Goal: Transaction & Acquisition: Purchase product/service

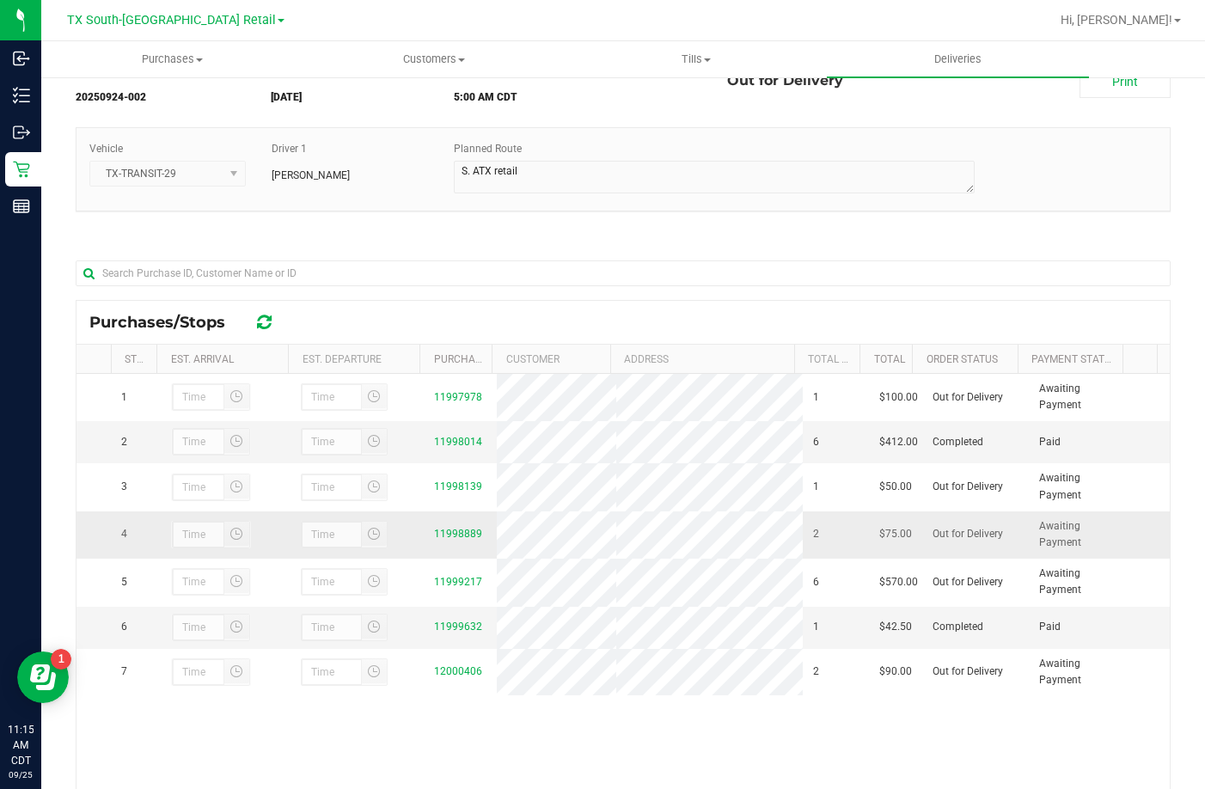
scroll to position [250, 0]
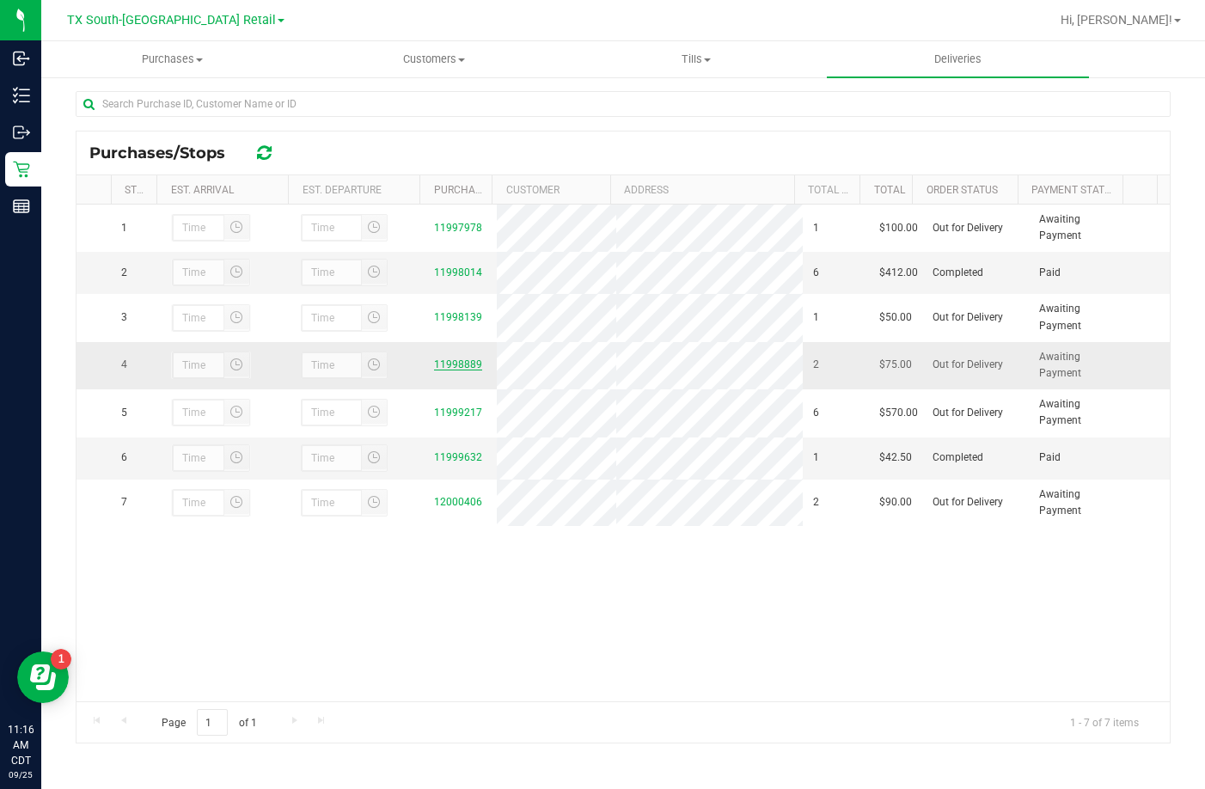
click at [463, 368] on link "11998889" at bounding box center [458, 364] width 48 height 12
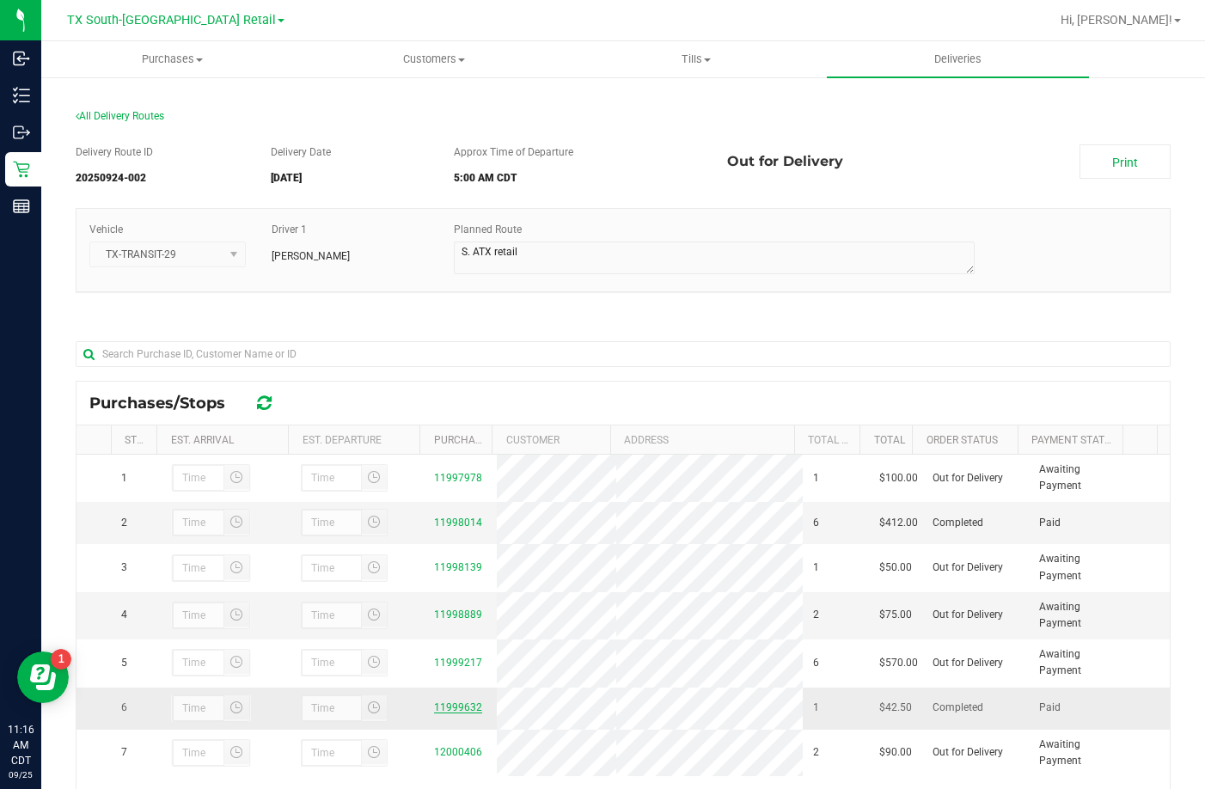
click at [442, 712] on link "11999632" at bounding box center [458, 707] width 48 height 12
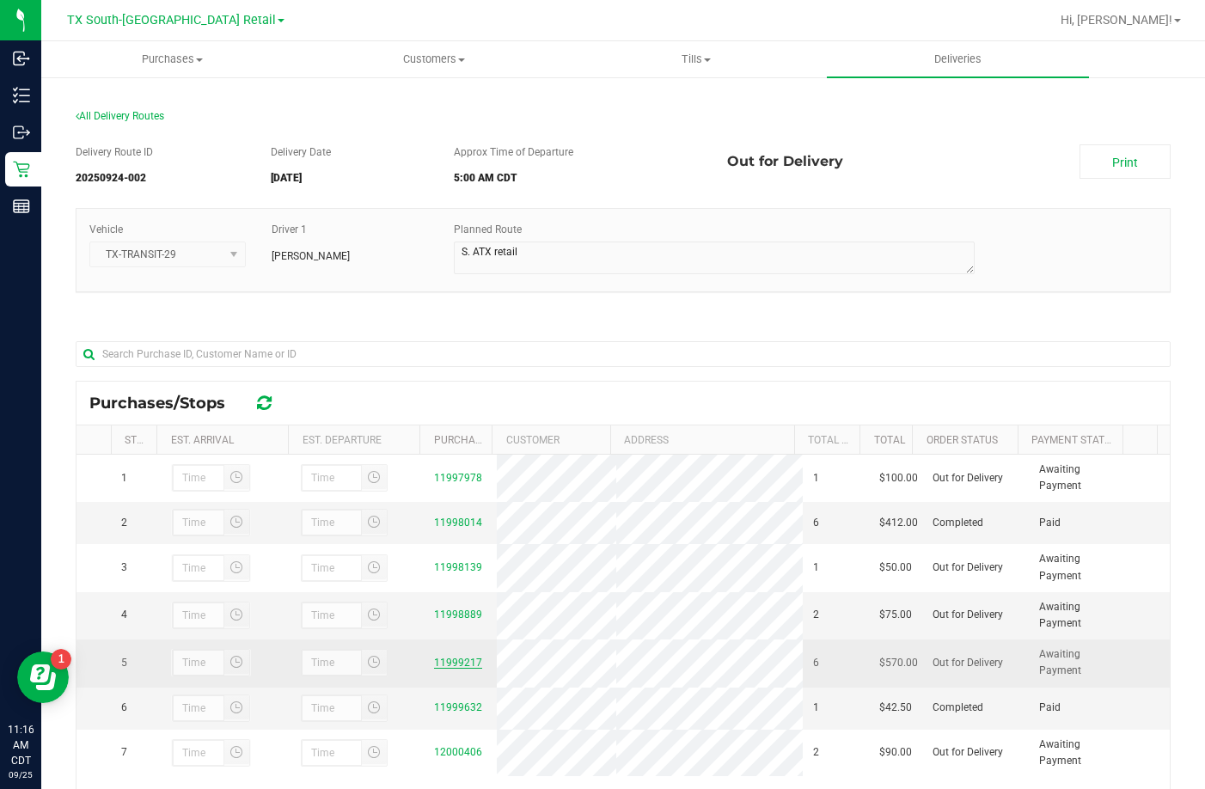
click at [440, 664] on link "11999217" at bounding box center [458, 663] width 48 height 12
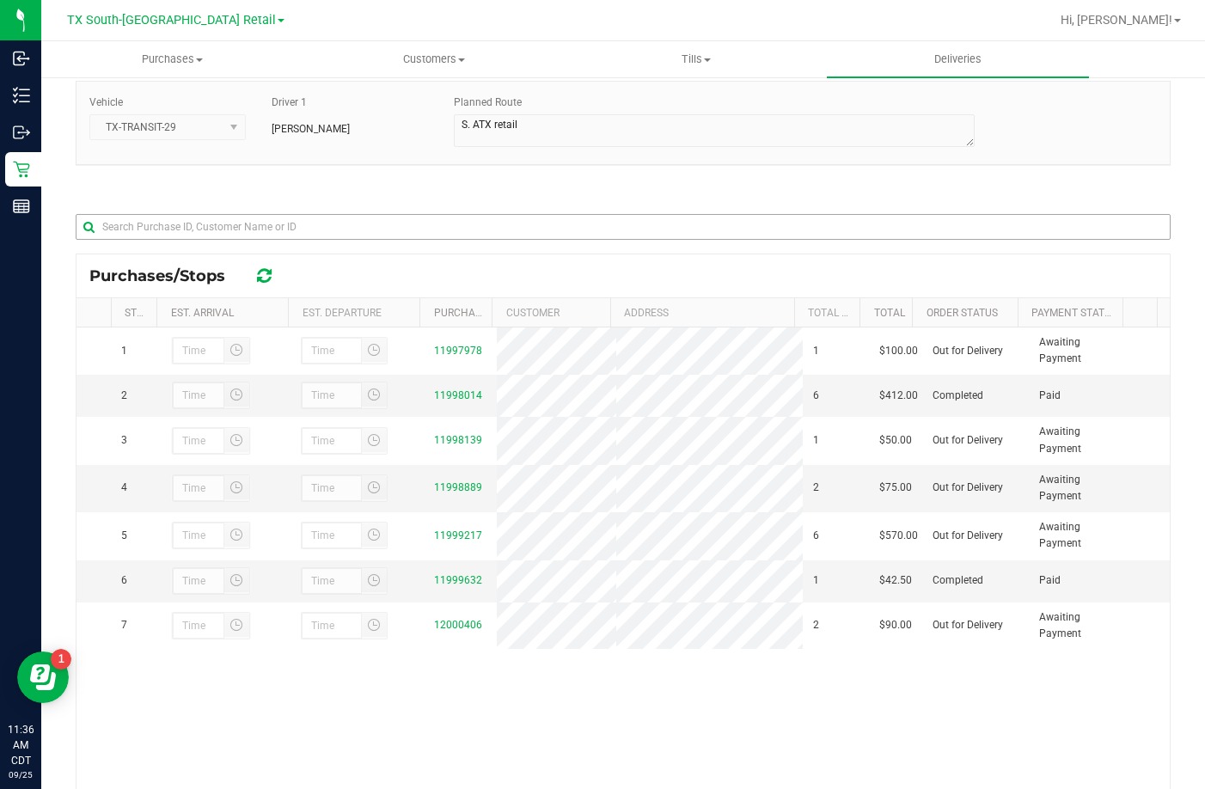
scroll to position [250, 0]
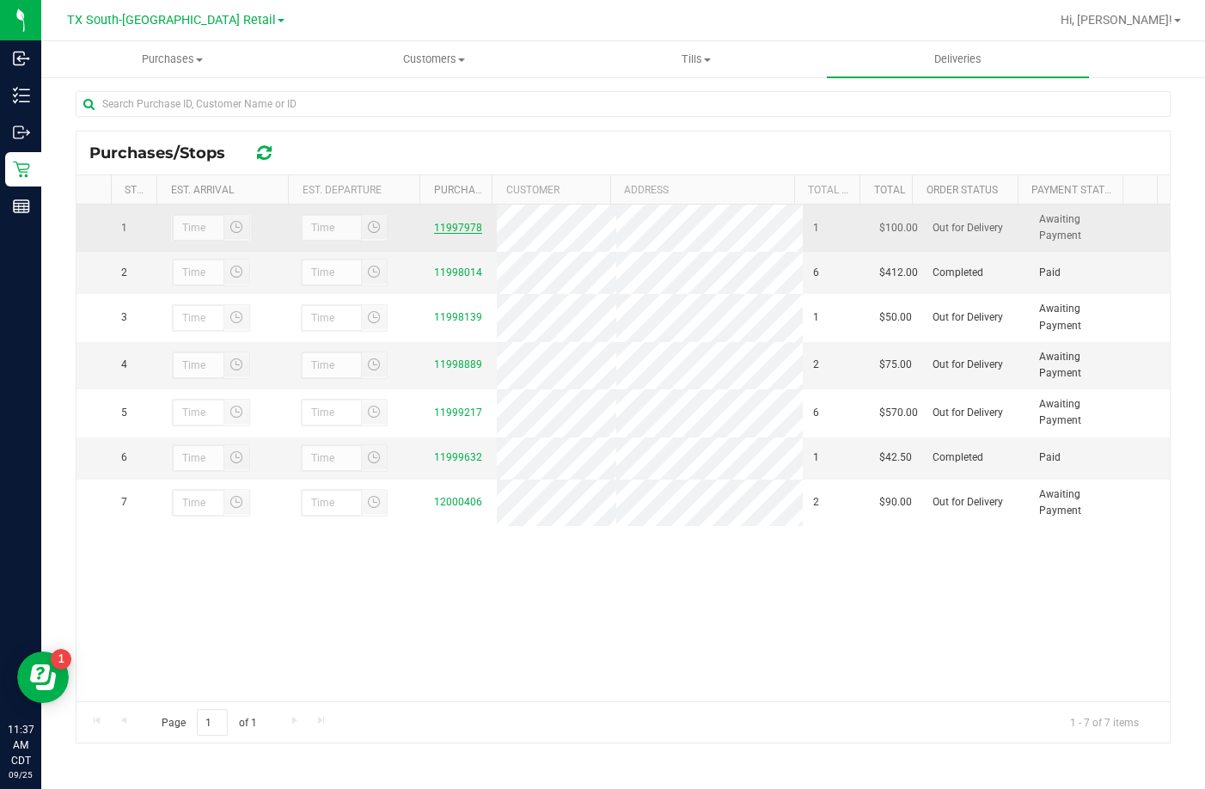
click at [440, 229] on link "11997978" at bounding box center [458, 228] width 48 height 12
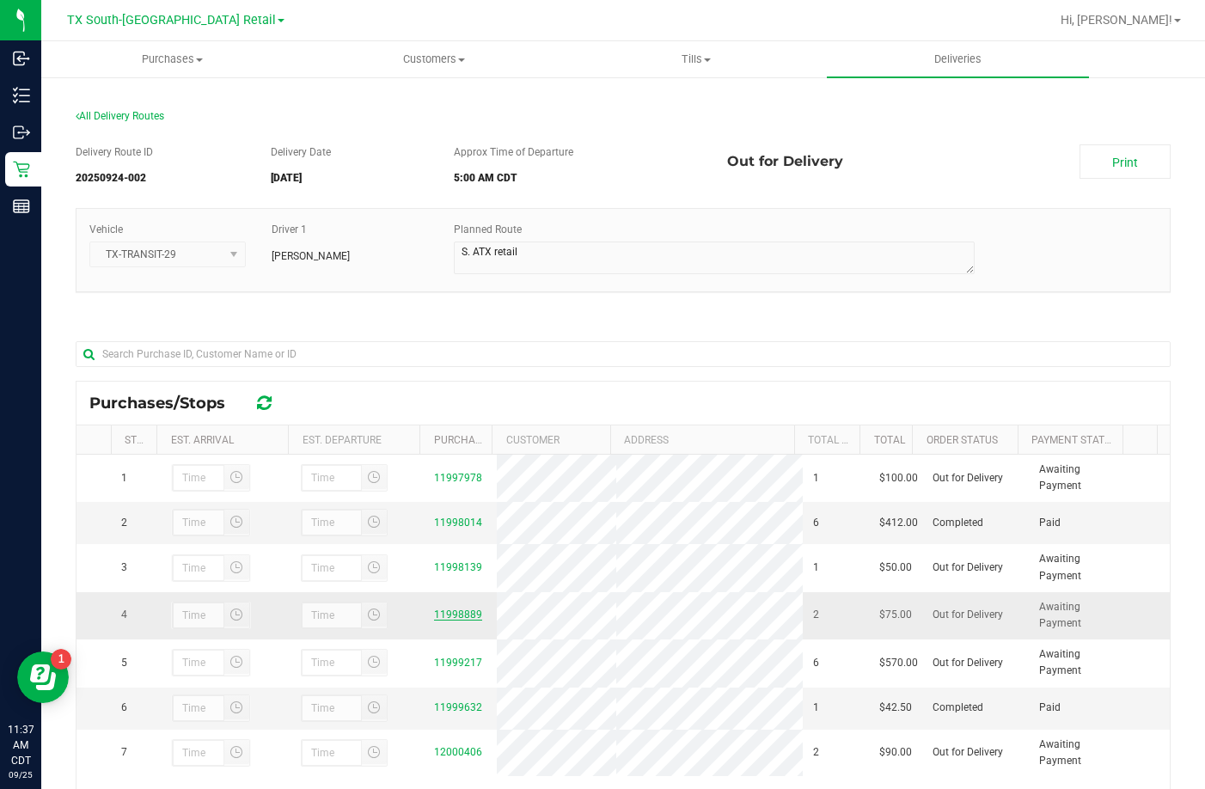
click at [463, 616] on link "11998889" at bounding box center [458, 615] width 48 height 12
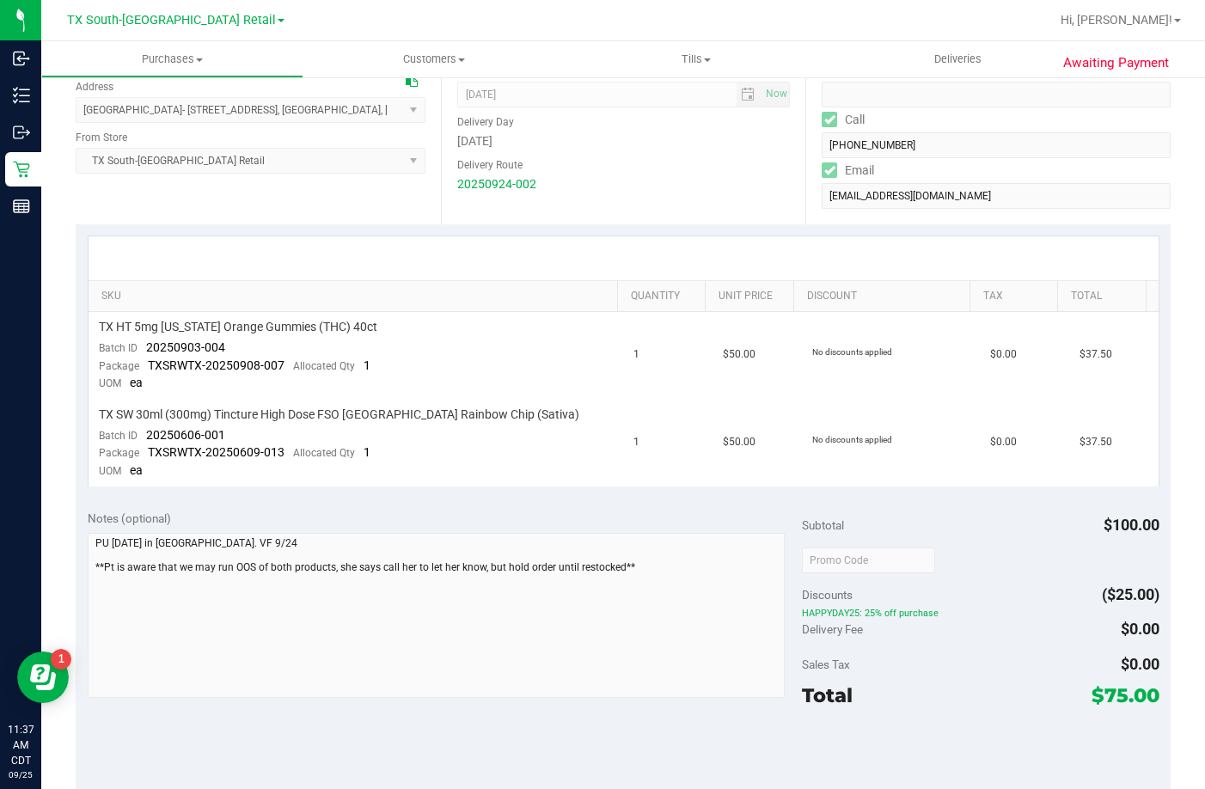
scroll to position [280, 0]
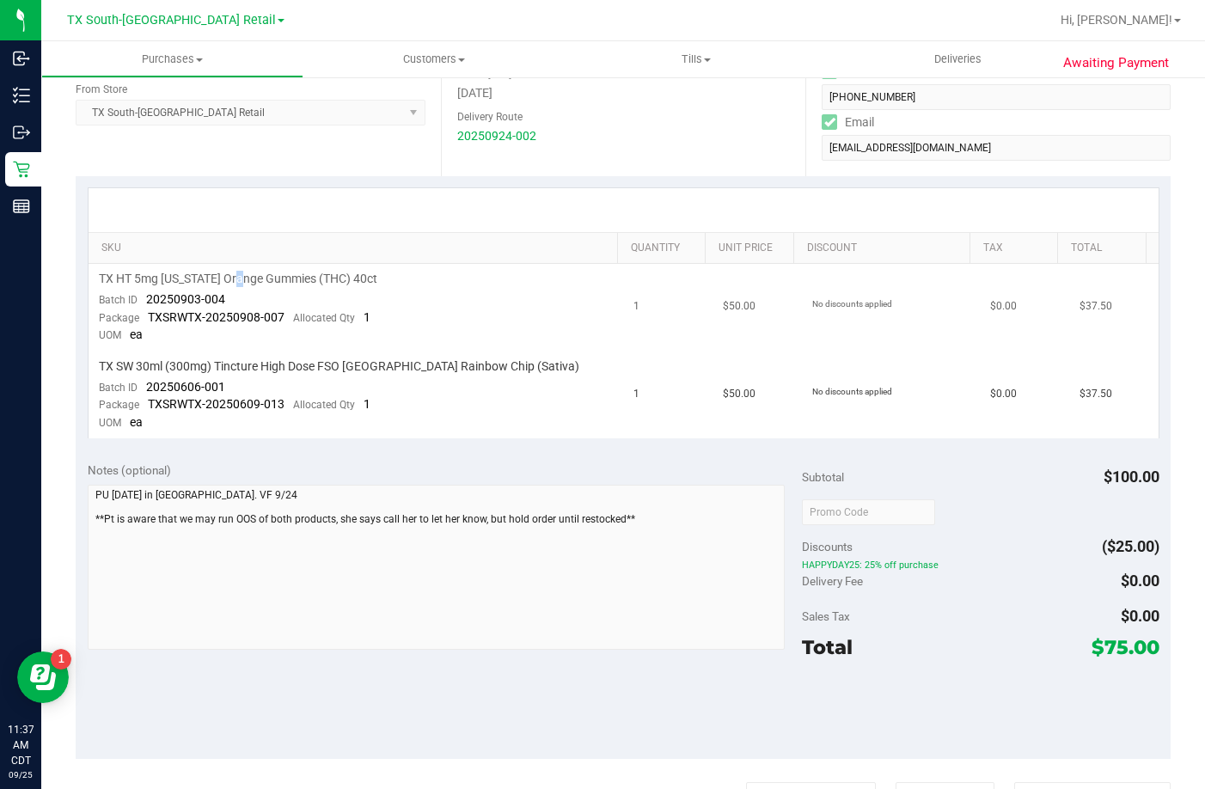
click at [242, 284] on span "TX HT 5mg [US_STATE] Orange Gummies (THC) 40ct" at bounding box center [238, 279] width 278 height 16
drag, startPoint x: 209, startPoint y: 388, endPoint x: 124, endPoint y: 392, distance: 85.2
click at [124, 392] on div "Batch ID 20250606-001" at bounding box center [162, 387] width 126 height 17
click at [262, 389] on td "TX SW 30ml (300mg) Tincture High Dose FSO [GEOGRAPHIC_DATA] Rainbow Chip (Sativ…" at bounding box center [356, 395] width 535 height 87
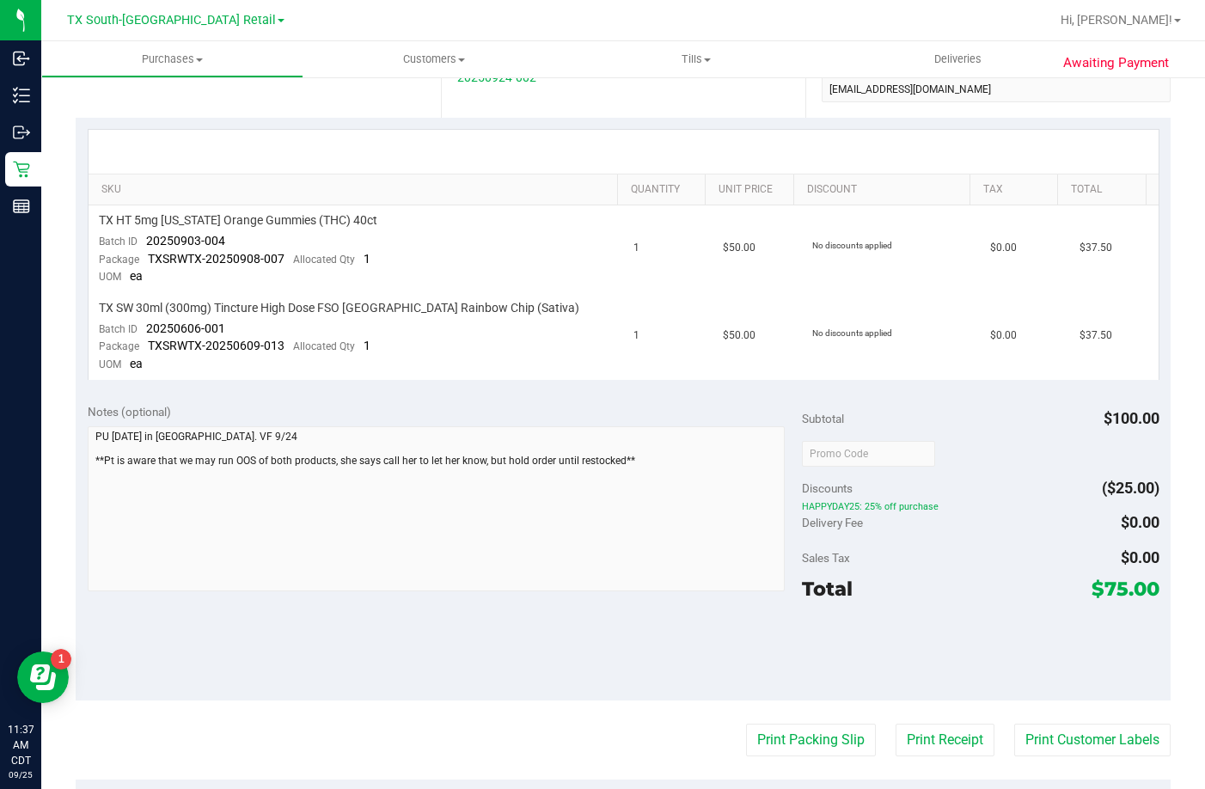
scroll to position [366, 0]
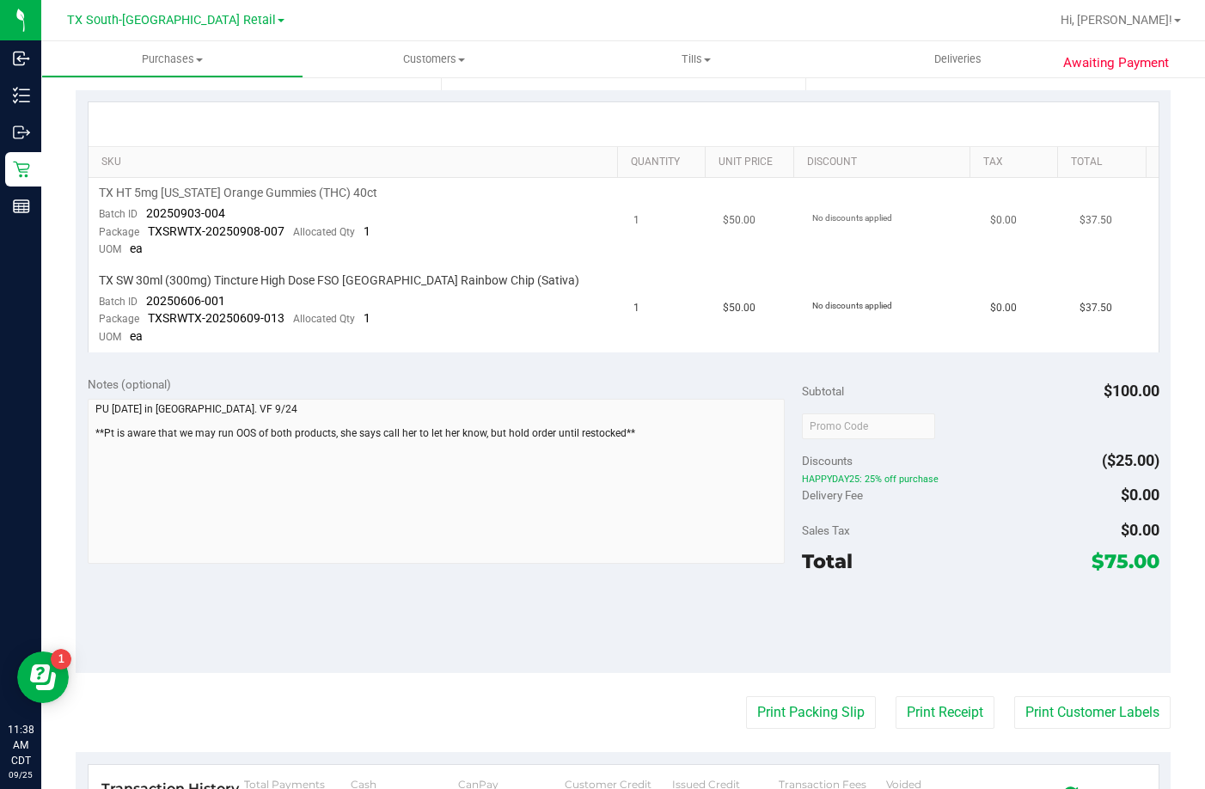
click at [144, 193] on span "TX HT 5mg [US_STATE] Orange Gummies (THC) 40ct" at bounding box center [238, 193] width 278 height 16
click at [171, 192] on span "TX HT 5mg [US_STATE] Orange Gummies (THC) 40ct" at bounding box center [238, 193] width 278 height 16
click at [910, 64] on uib-tab-heading "Deliveries" at bounding box center [958, 59] width 262 height 36
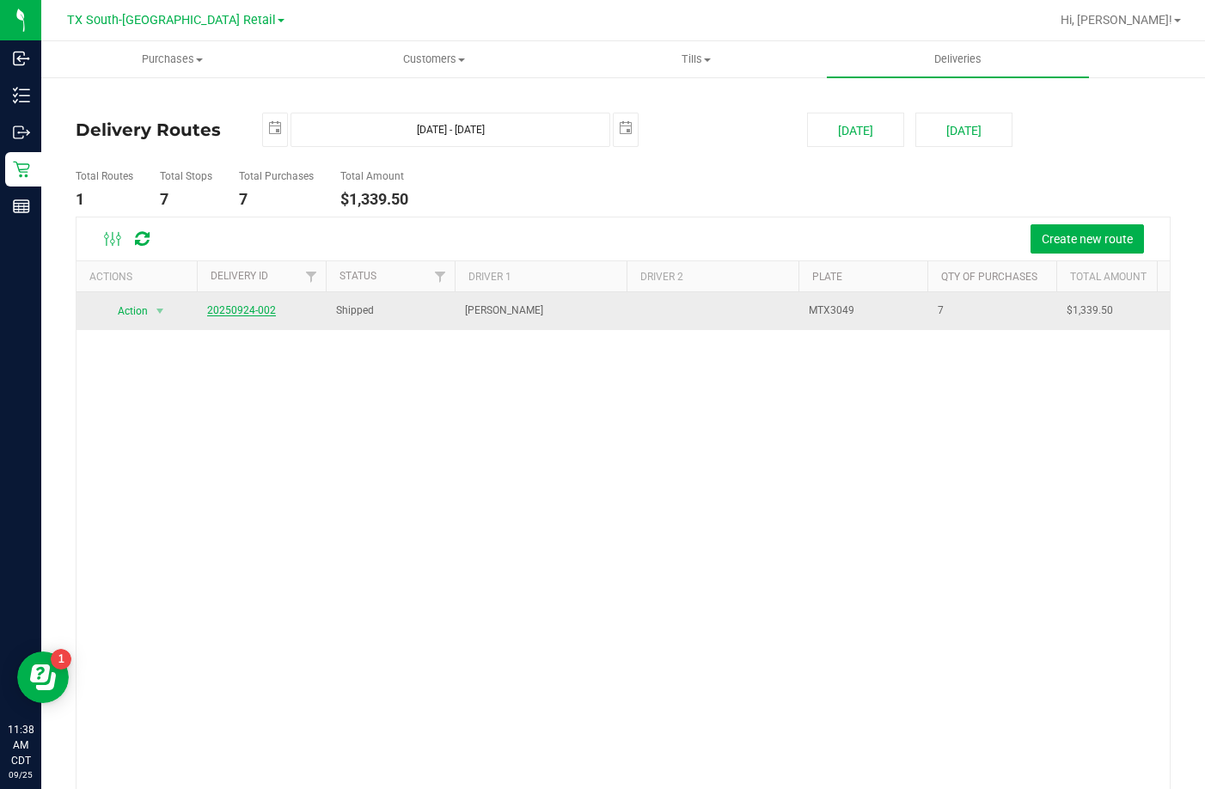
click at [254, 309] on link "20250924-002" at bounding box center [241, 310] width 69 height 12
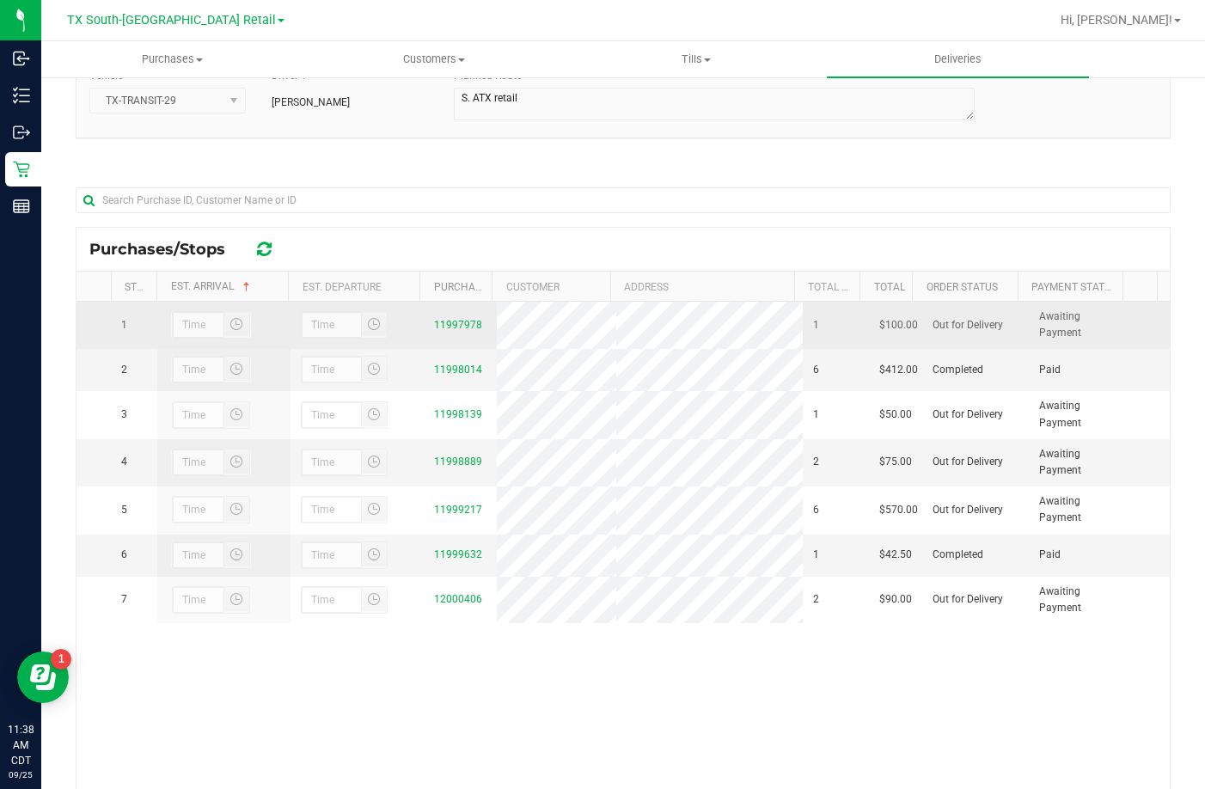
scroll to position [251, 0]
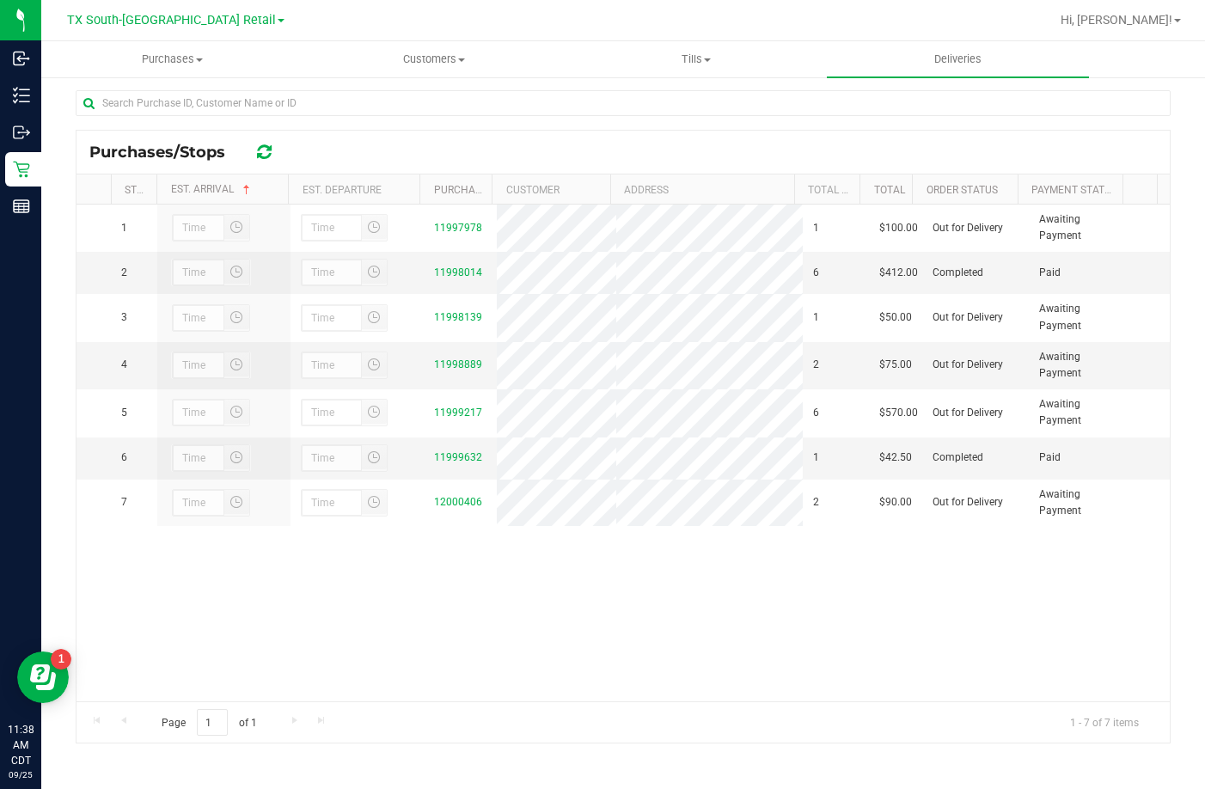
click at [353, 142] on div "Purchases/Stops" at bounding box center [622, 152] width 1093 height 43
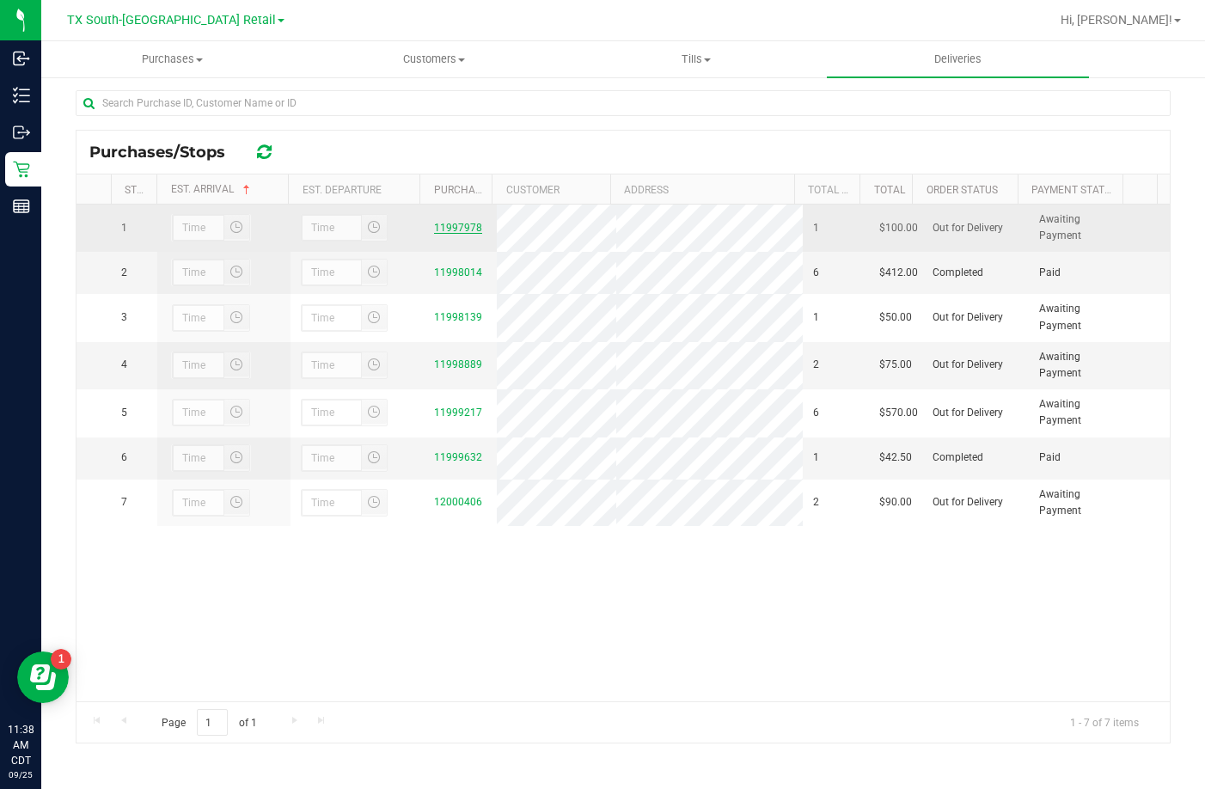
click at [437, 227] on link "11997978" at bounding box center [458, 228] width 48 height 12
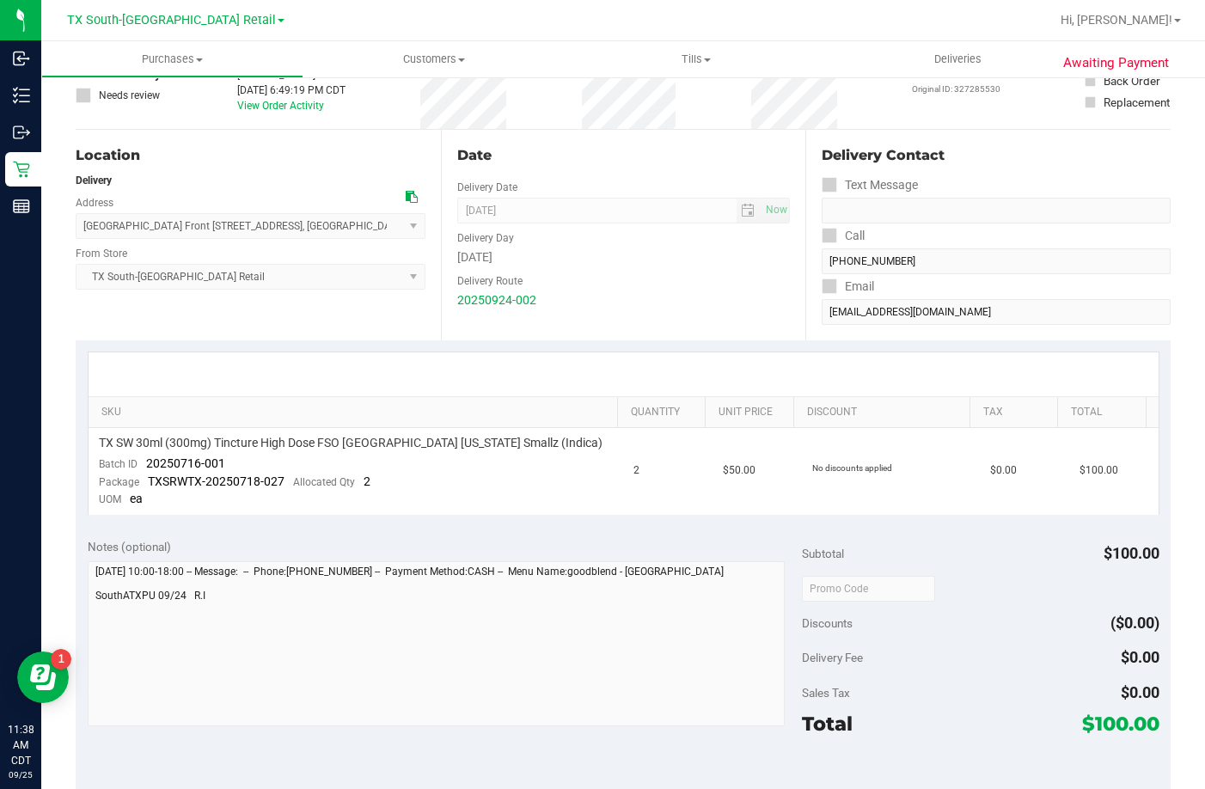
scroll to position [258, 0]
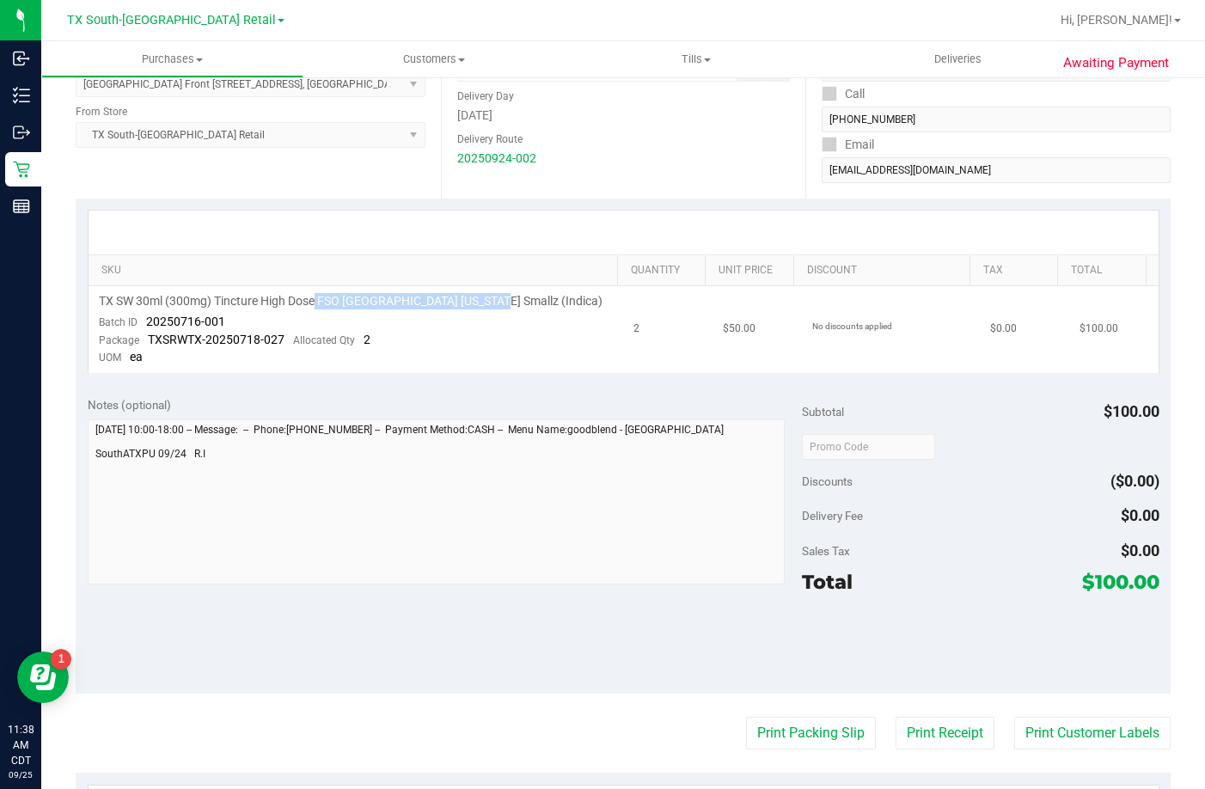
drag, startPoint x: 318, startPoint y: 302, endPoint x: 486, endPoint y: 328, distance: 169.7
click at [498, 303] on div "TX SW 30ml (300mg) Tincture High Dose FSO [GEOGRAPHIC_DATA] [US_STATE] Smallz (…" at bounding box center [356, 301] width 515 height 16
click at [451, 352] on td "TX SW 30ml (300mg) Tincture High Dose FSO [GEOGRAPHIC_DATA] [US_STATE] Smallz (…" at bounding box center [356, 329] width 535 height 87
click at [273, 369] on td "TX SW 30ml (300mg) Tincture High Dose FSO [GEOGRAPHIC_DATA] [US_STATE] Smallz (…" at bounding box center [356, 329] width 535 height 87
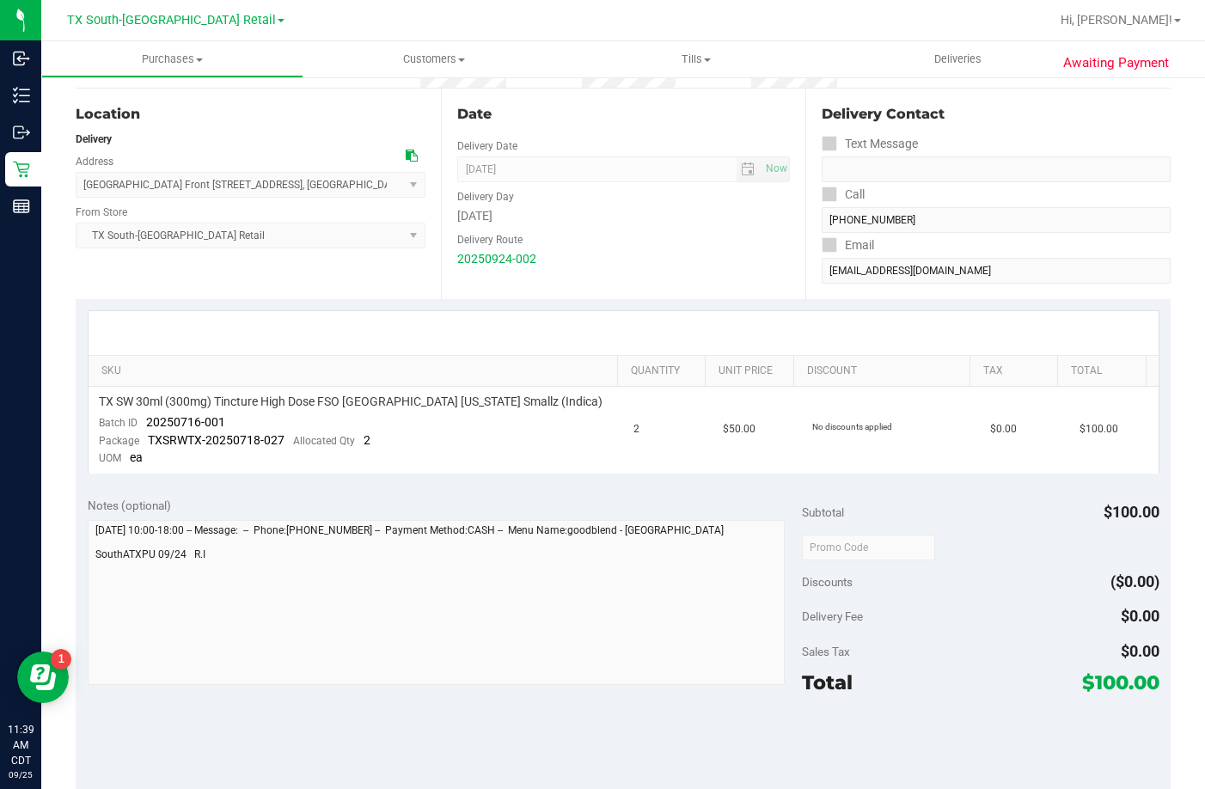
scroll to position [0, 0]
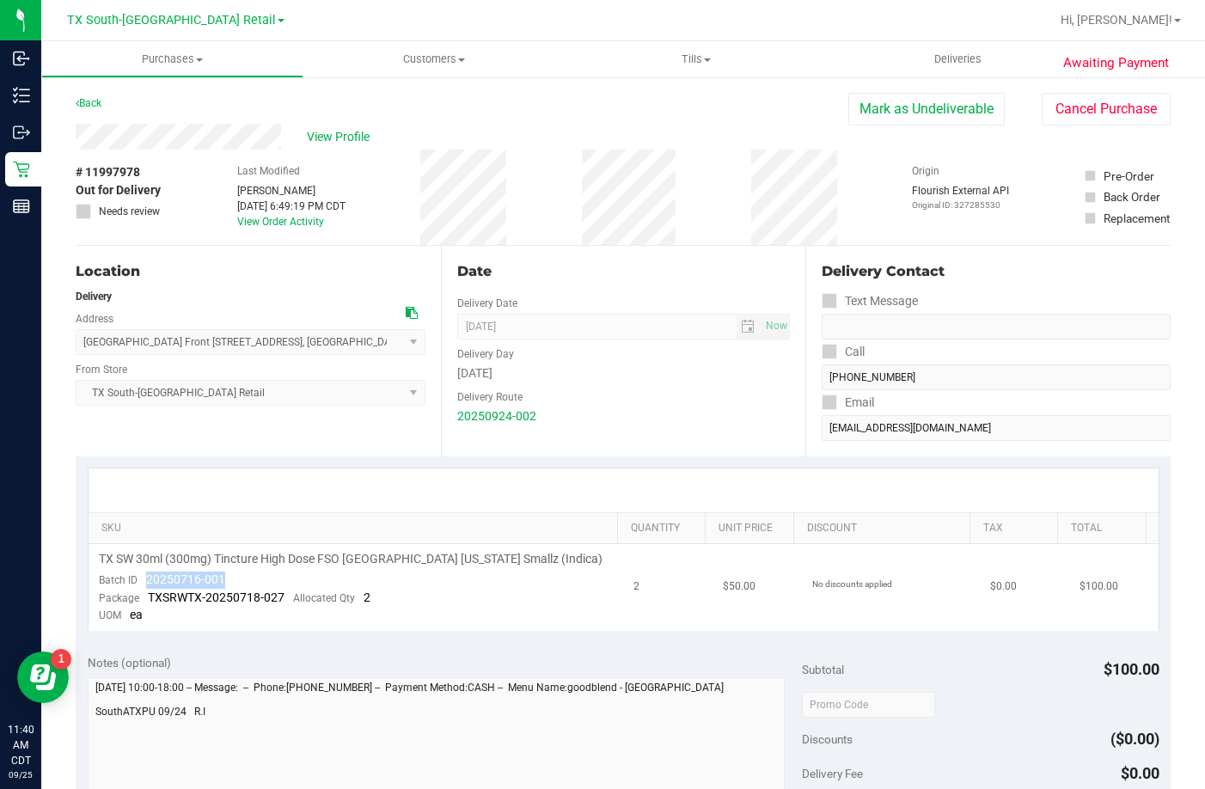
drag, startPoint x: 228, startPoint y: 573, endPoint x: 149, endPoint y: 582, distance: 79.5
click at [149, 582] on td "TX SW 30ml (300mg) Tincture High Dose FSO [GEOGRAPHIC_DATA] [US_STATE] Smallz (…" at bounding box center [356, 587] width 535 height 87
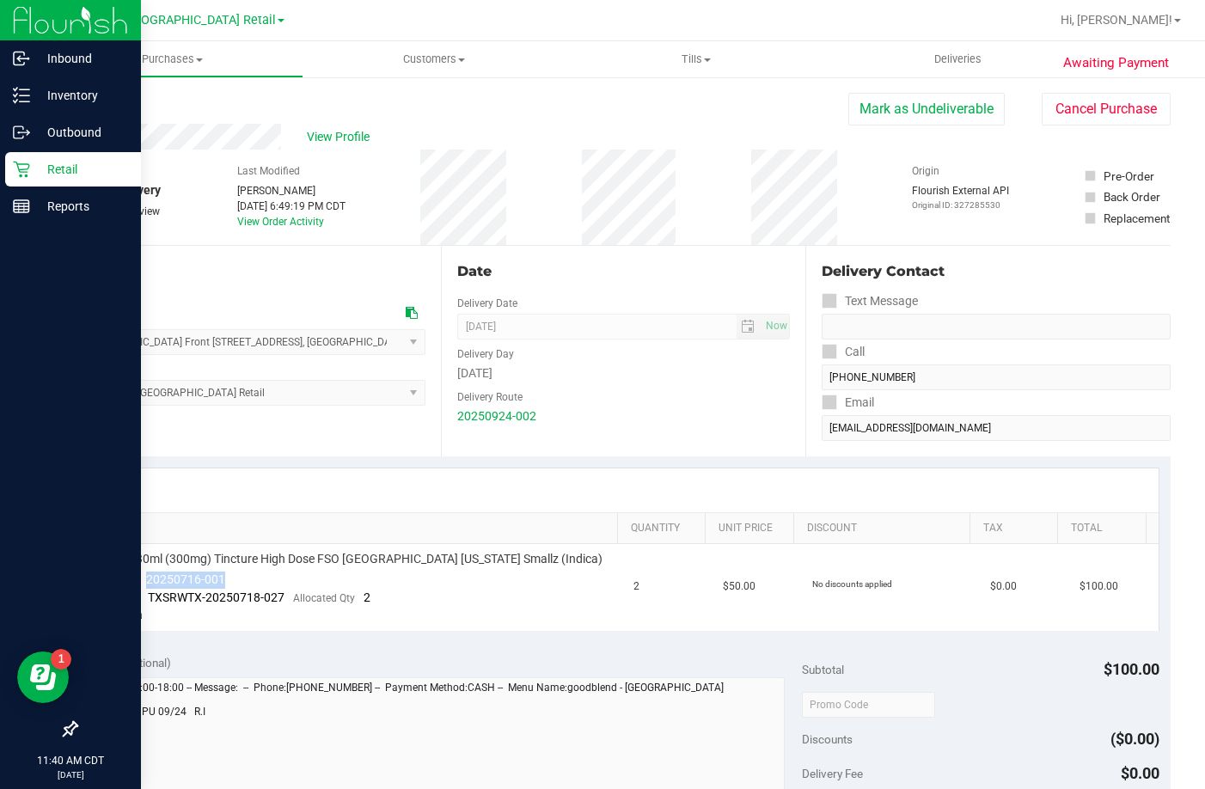
copy span "20250716-001"
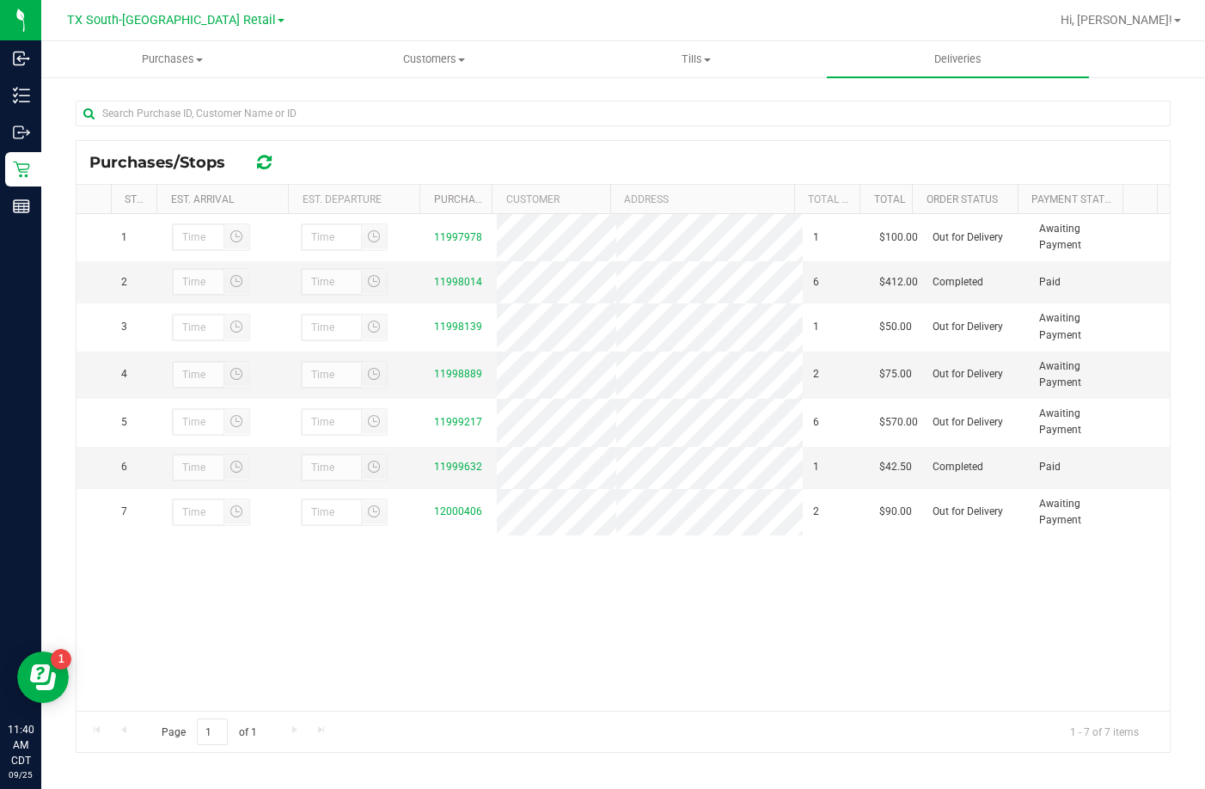
scroll to position [250, 0]
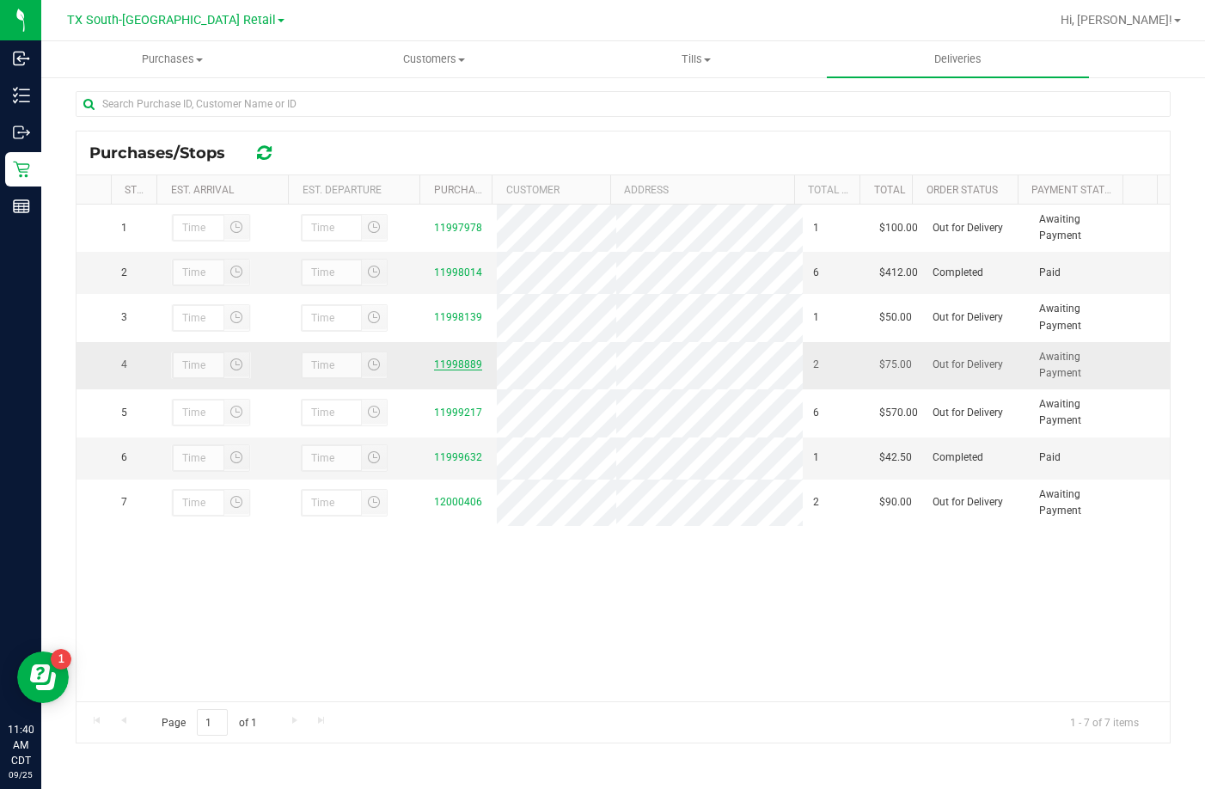
click at [456, 370] on div "11998889" at bounding box center [460, 365] width 52 height 16
click at [456, 370] on link "11998889" at bounding box center [458, 364] width 48 height 12
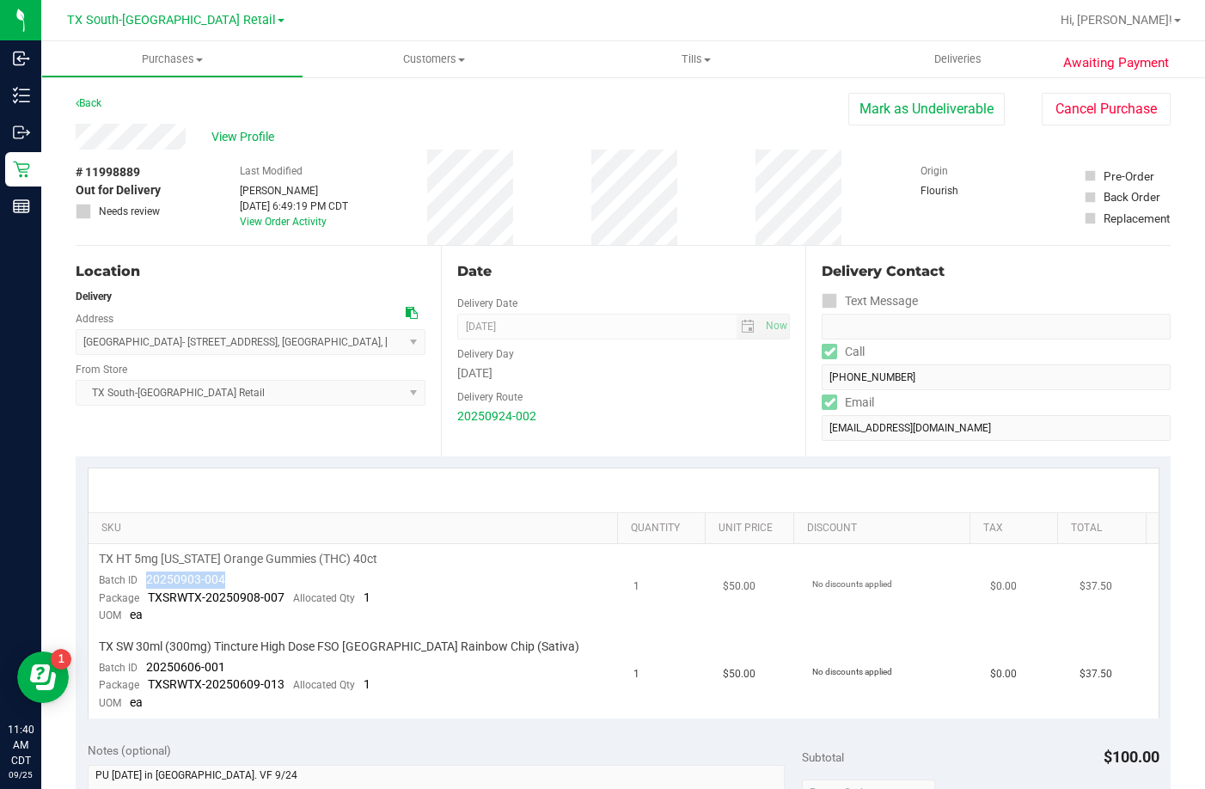
drag, startPoint x: 230, startPoint y: 578, endPoint x: 145, endPoint y: 586, distance: 85.4
click at [145, 586] on td "TX HT 5mg [US_STATE] Orange Gummies (THC) 40ct Batch ID 20250903-004 Package TX…" at bounding box center [356, 588] width 535 height 88
drag, startPoint x: 248, startPoint y: 670, endPoint x: 147, endPoint y: 675, distance: 101.5
click at [145, 676] on td "TX SW 30ml (300mg) Tincture High Dose FSO [GEOGRAPHIC_DATA] Rainbow Chip (Sativ…" at bounding box center [356, 675] width 535 height 87
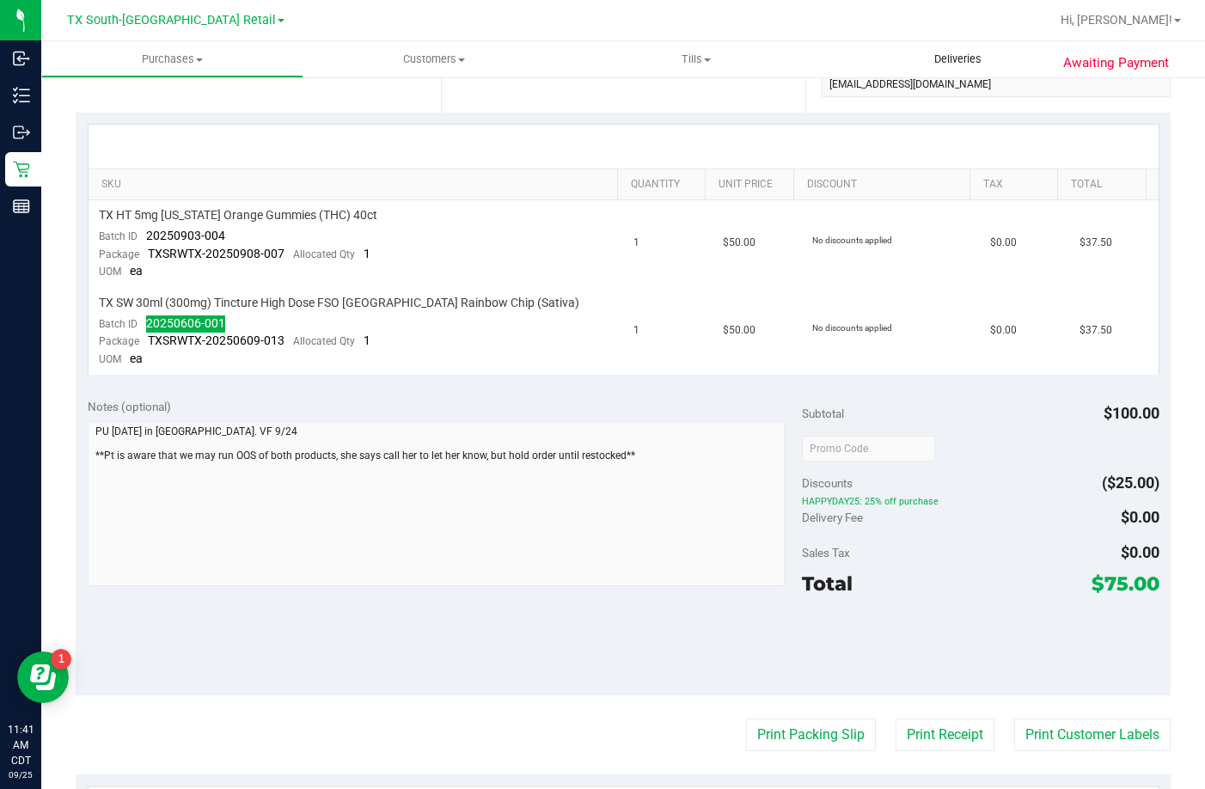
click at [932, 67] on uib-tab-heading "Deliveries" at bounding box center [958, 59] width 262 height 36
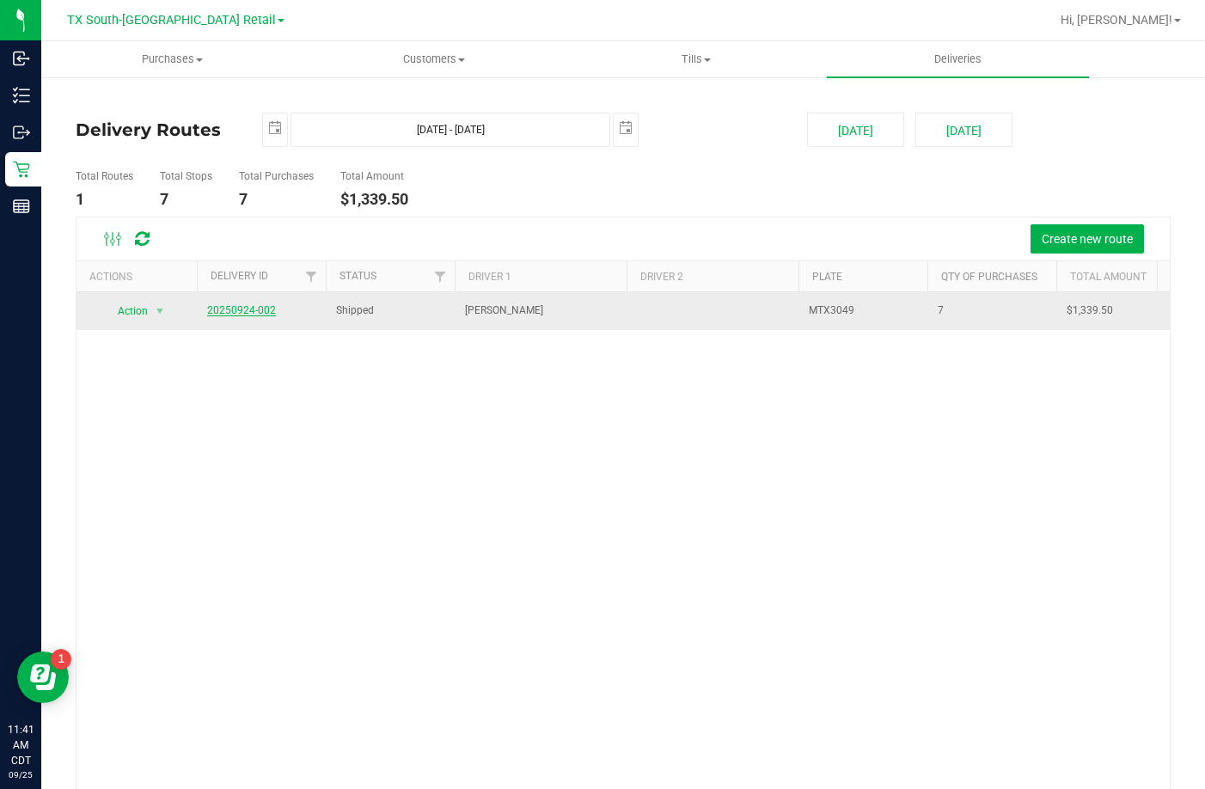
click at [249, 311] on link "20250924-002" at bounding box center [241, 310] width 69 height 12
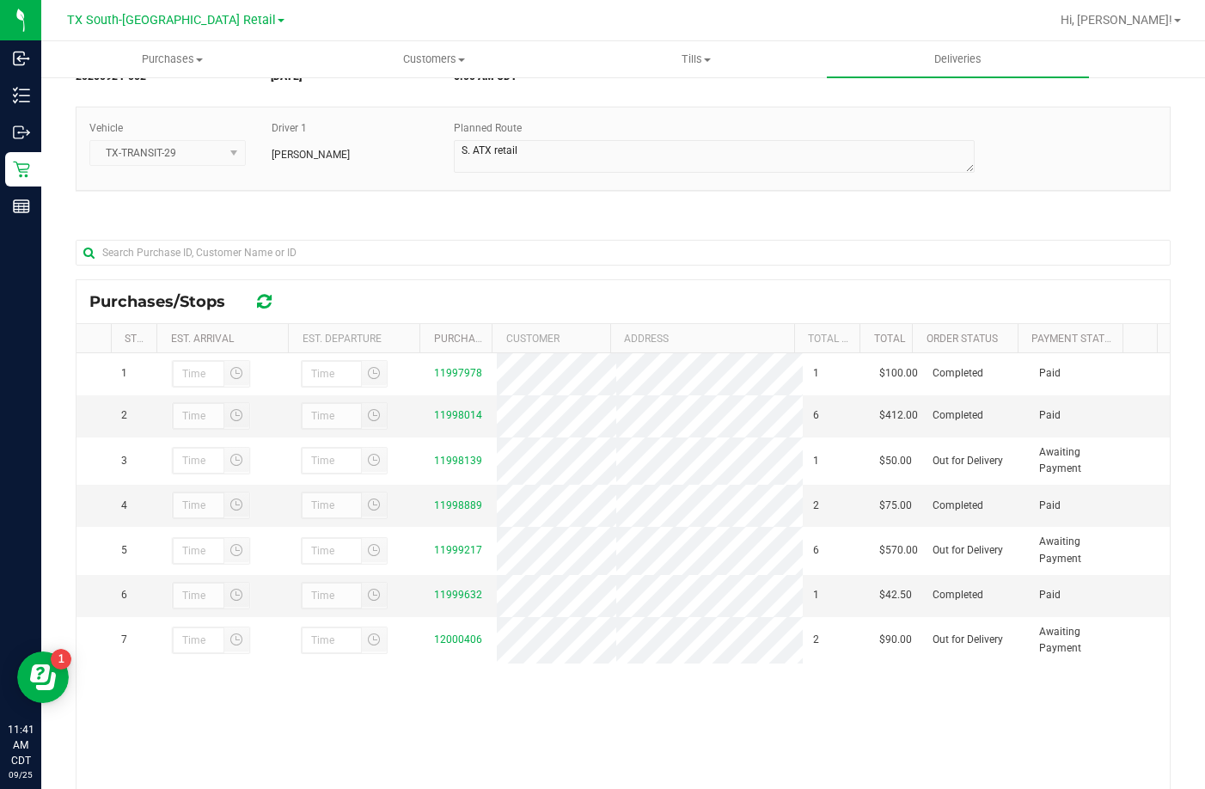
scroll to position [250, 0]
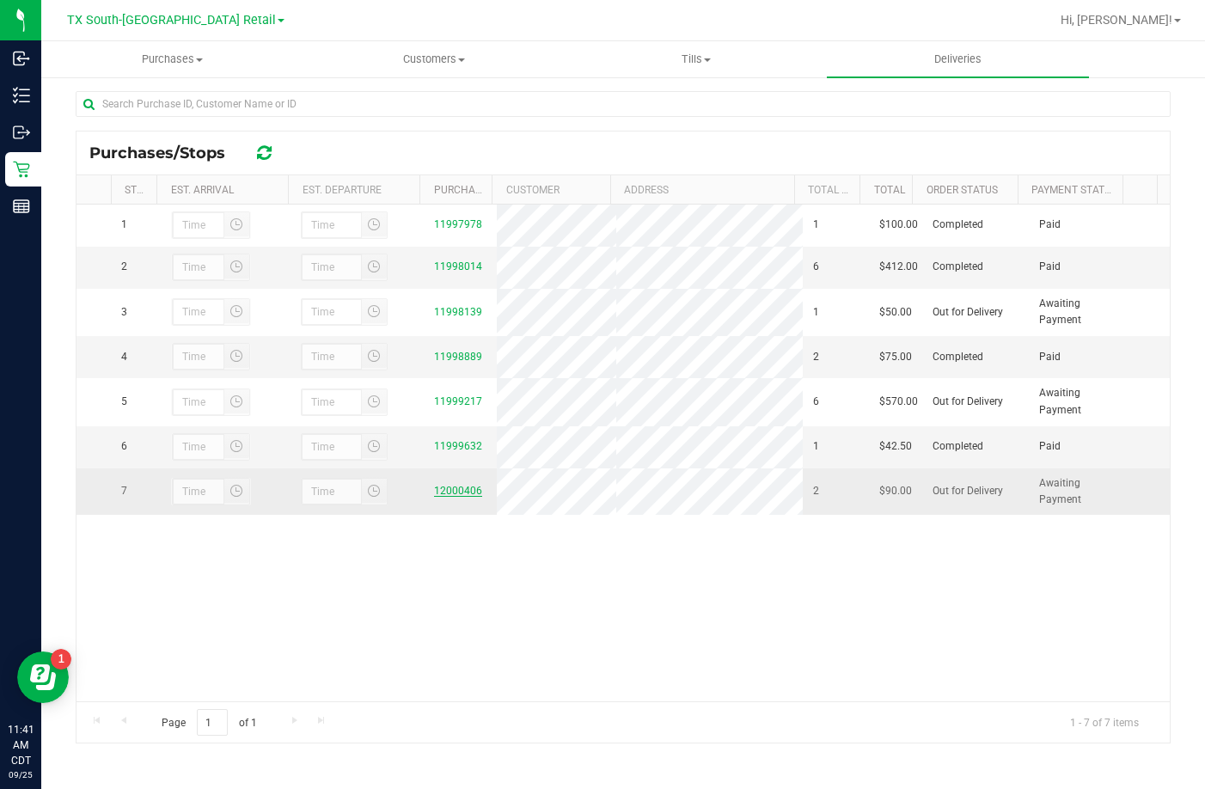
click at [434, 497] on link "12000406" at bounding box center [458, 491] width 48 height 12
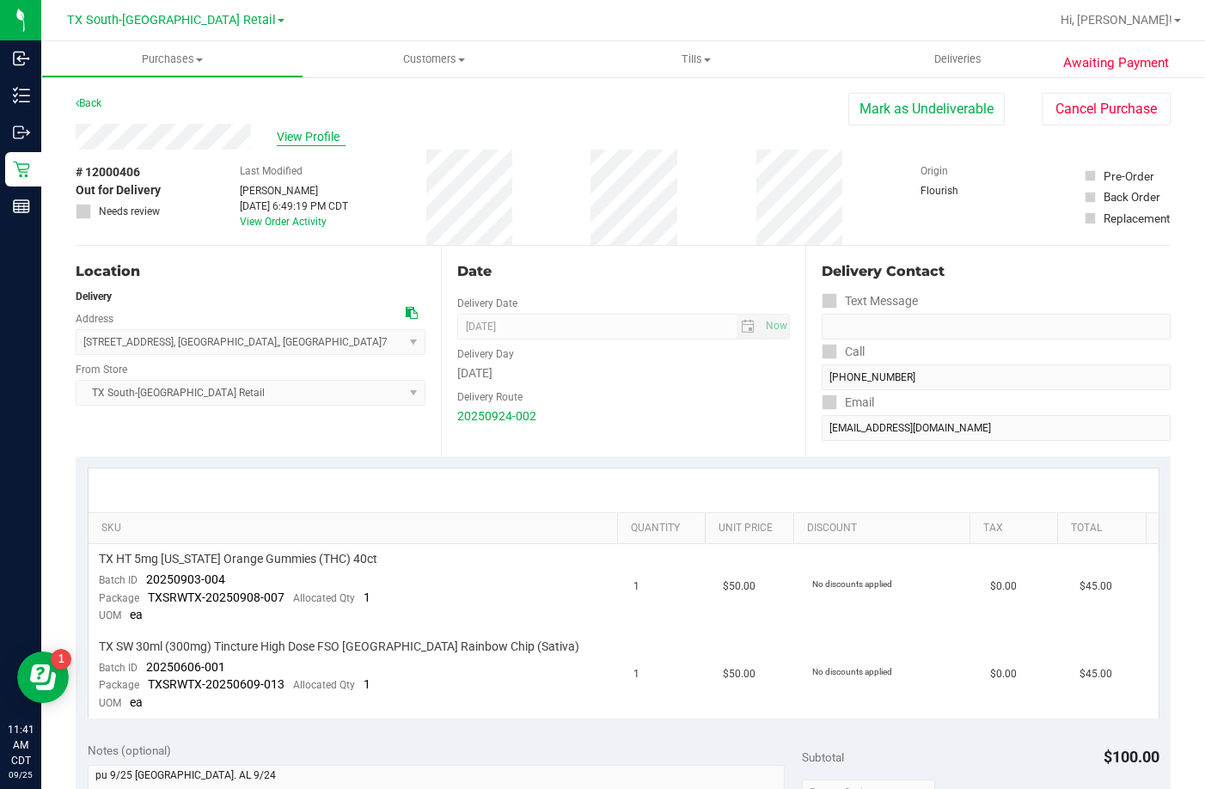
click at [298, 136] on span "View Profile" at bounding box center [311, 137] width 69 height 18
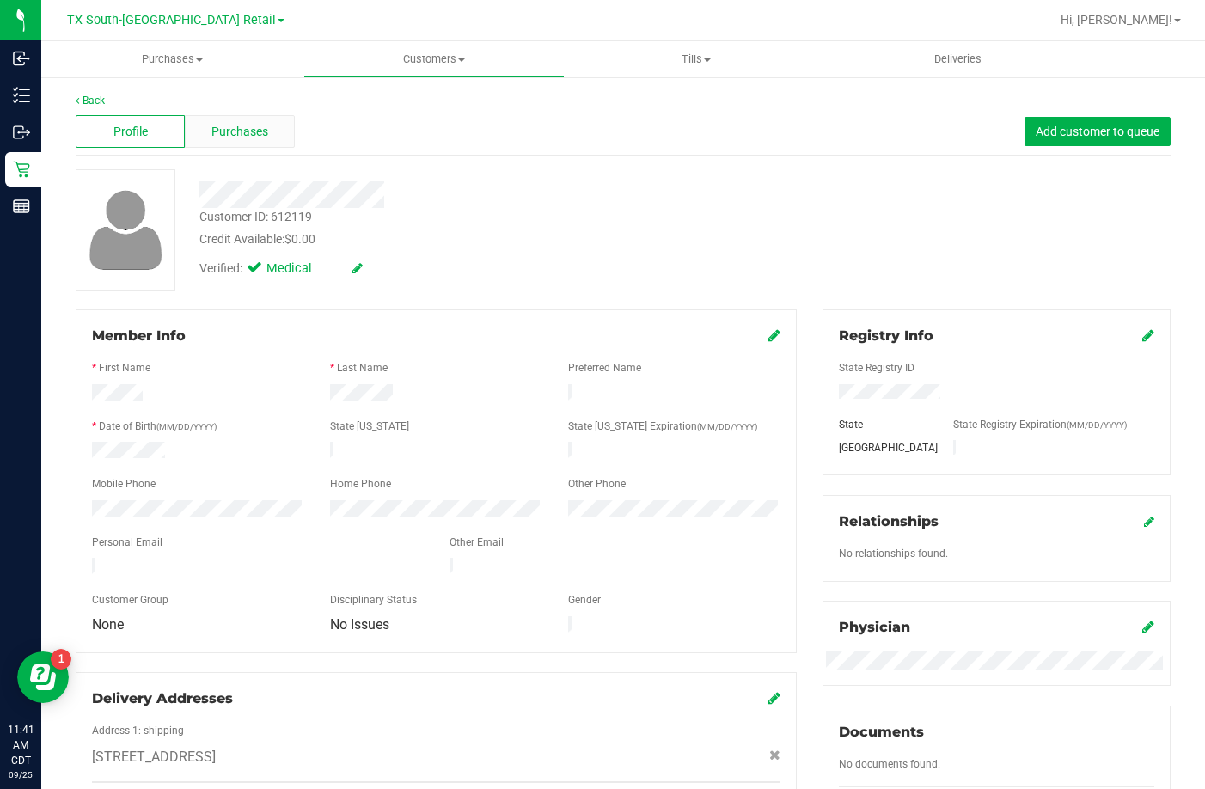
click at [205, 138] on div "Purchases" at bounding box center [239, 131] width 109 height 33
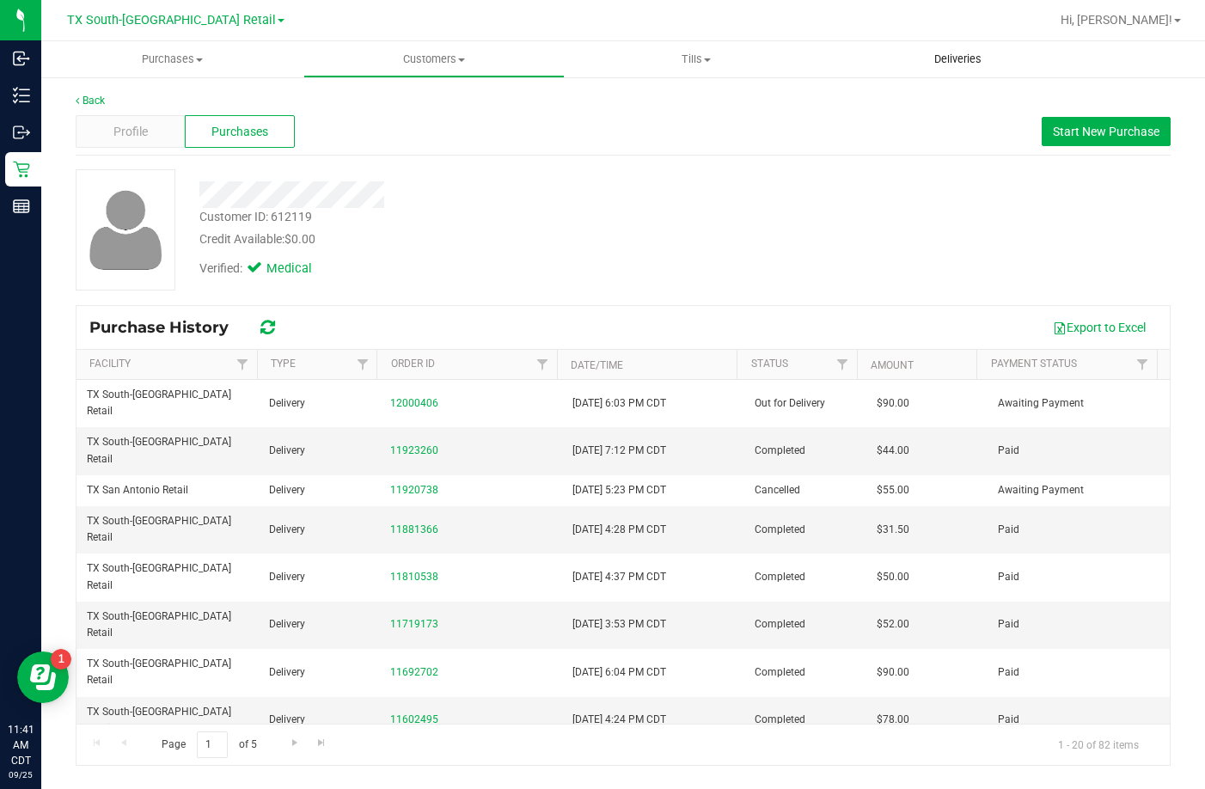
click at [924, 53] on span "Deliveries" at bounding box center [958, 59] width 94 height 15
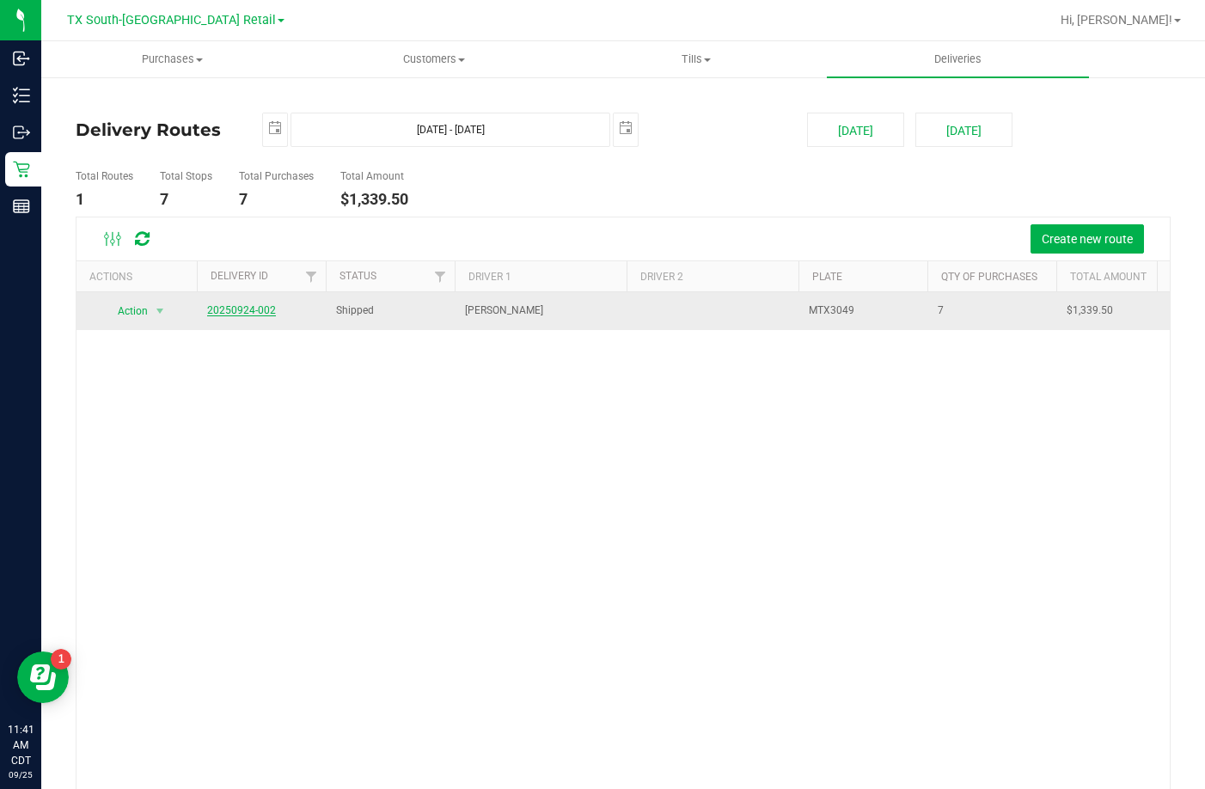
click at [248, 305] on link "20250924-002" at bounding box center [241, 310] width 69 height 12
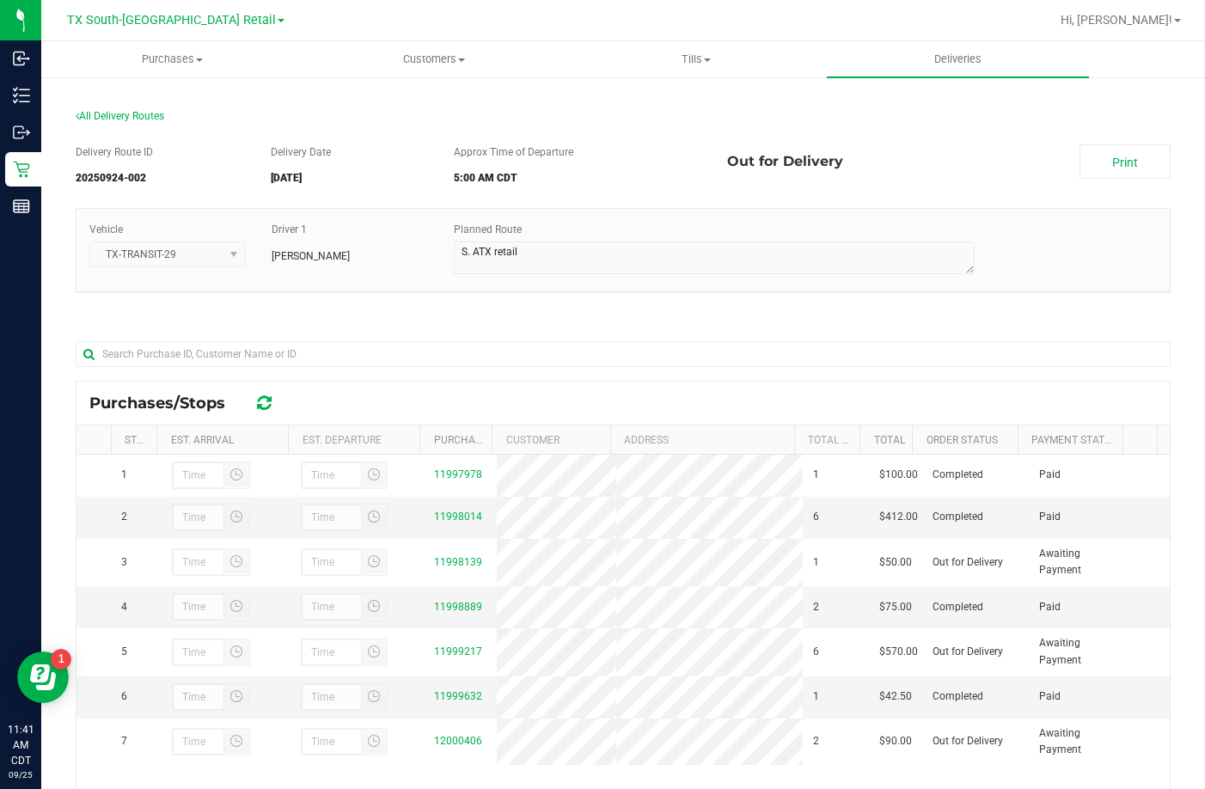
scroll to position [86, 0]
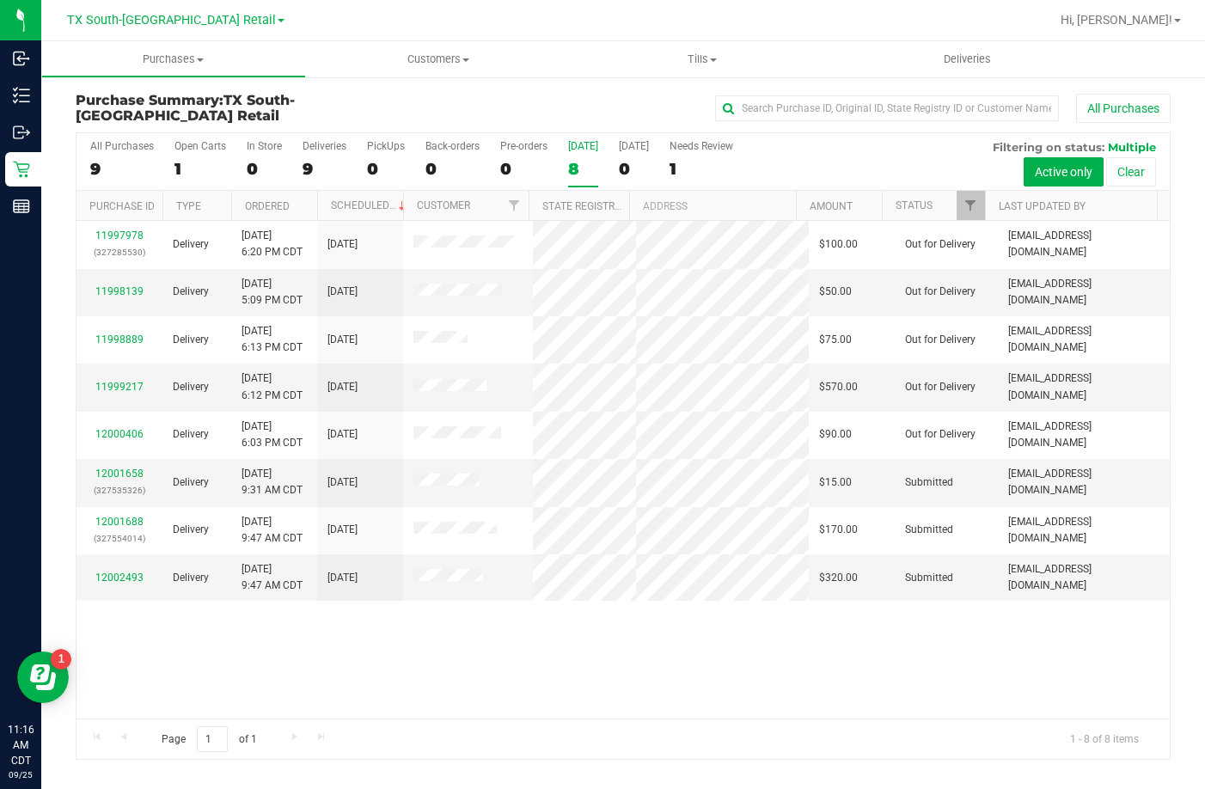
click at [582, 172] on div "8" at bounding box center [583, 169] width 30 height 20
click at [0, 0] on input "[DATE] 8" at bounding box center [0, 0] width 0 height 0
click at [526, 17] on div at bounding box center [679, 20] width 742 height 34
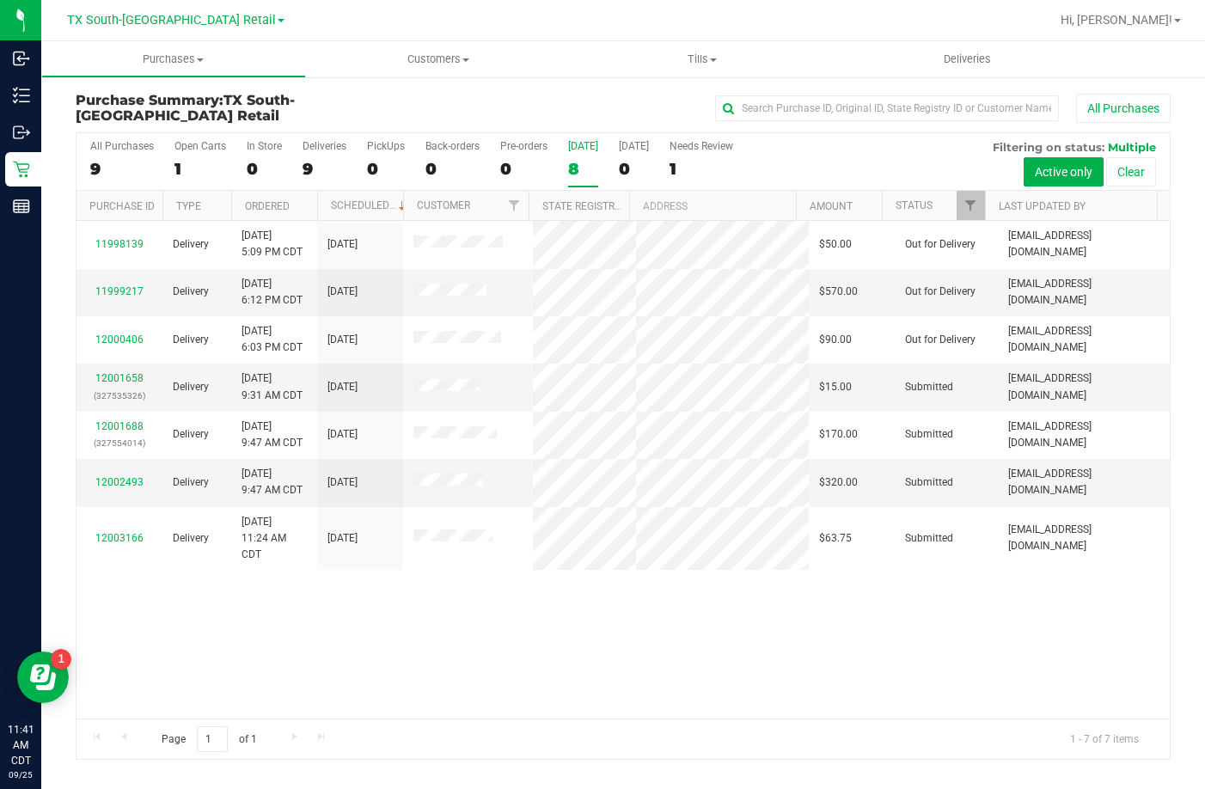
click at [589, 163] on div "8" at bounding box center [583, 169] width 30 height 20
click at [0, 0] on input "[DATE] 8" at bounding box center [0, 0] width 0 height 0
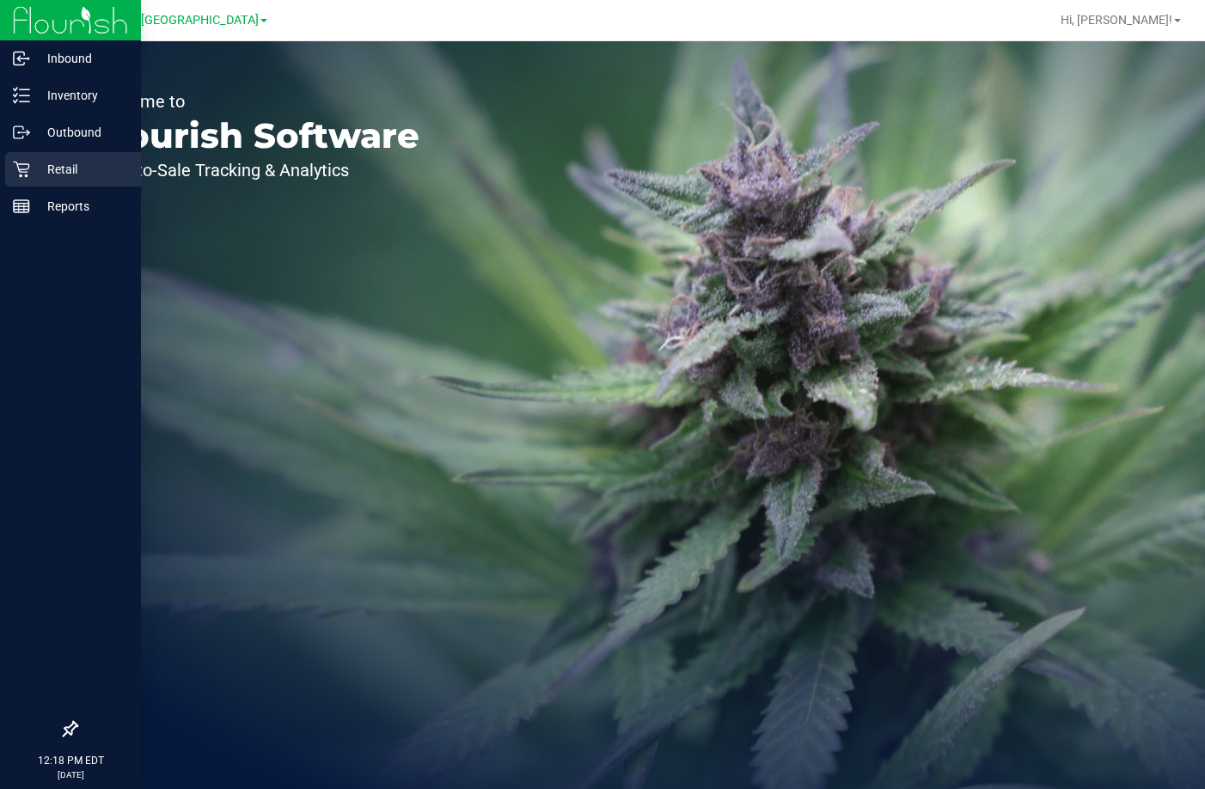
click at [21, 174] on icon at bounding box center [21, 170] width 16 height 16
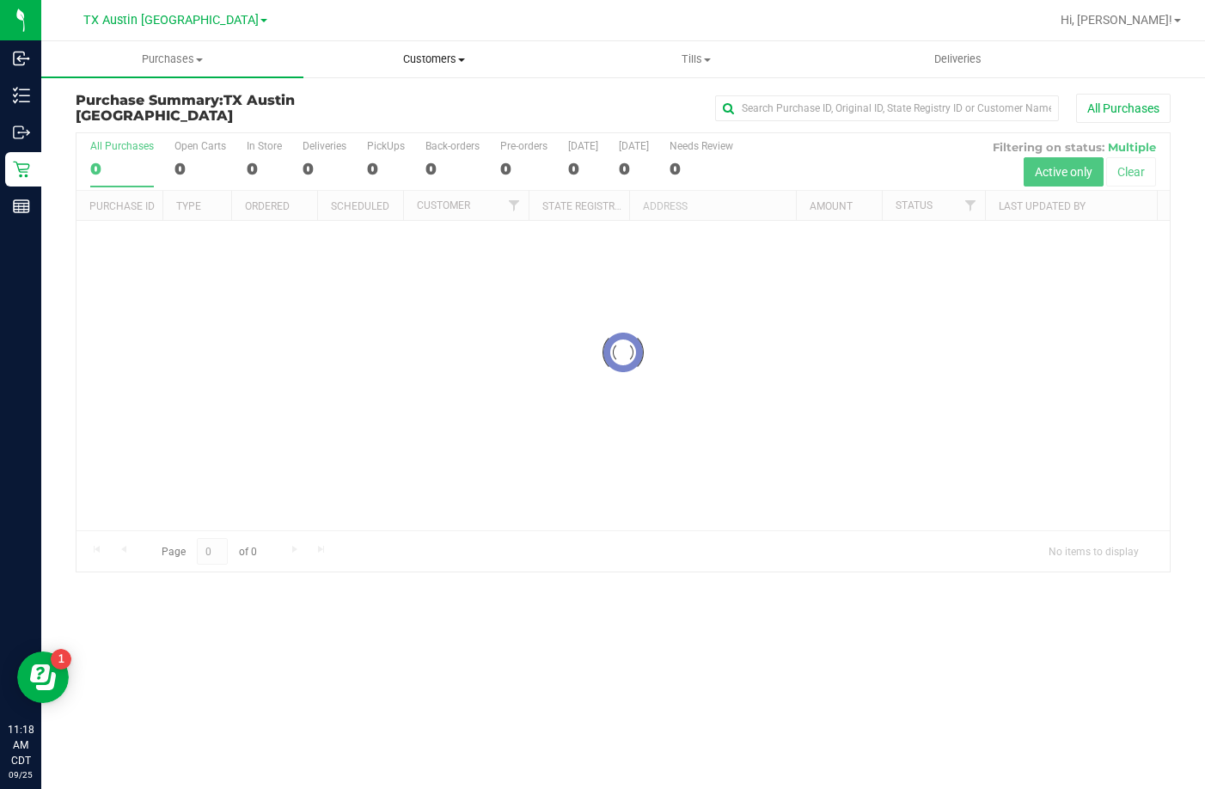
click at [406, 57] on span "Customers" at bounding box center [434, 59] width 260 height 15
click at [388, 95] on li "All customers" at bounding box center [434, 104] width 262 height 21
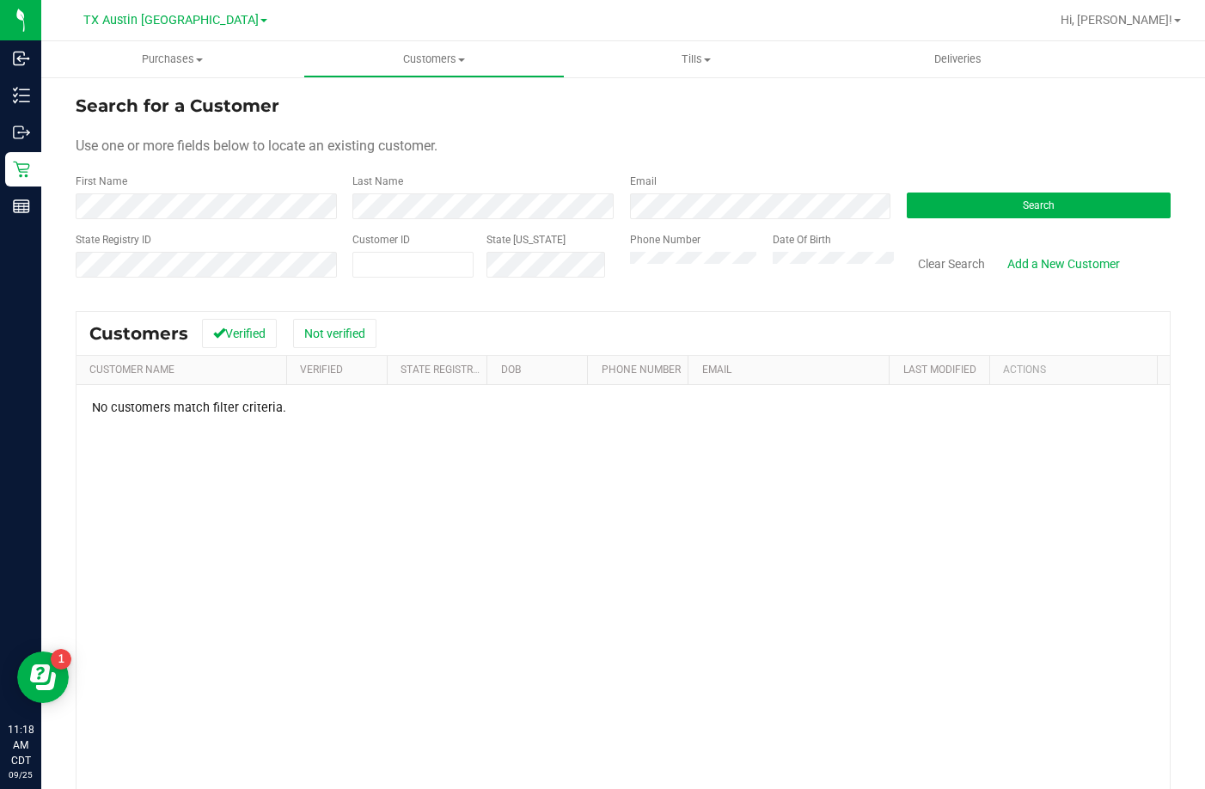
click at [115, 303] on div "Search for a Customer Use one or more fields below to locate an existing custom…" at bounding box center [623, 508] width 1095 height 831
click at [54, 242] on div "Search for a Customer Use one or more fields below to locate an existing custom…" at bounding box center [623, 508] width 1164 height 865
click at [459, 529] on div "No customers match filter criteria." at bounding box center [622, 641] width 1093 height 512
click at [1033, 268] on link "Add a New Customer" at bounding box center [1063, 263] width 135 height 29
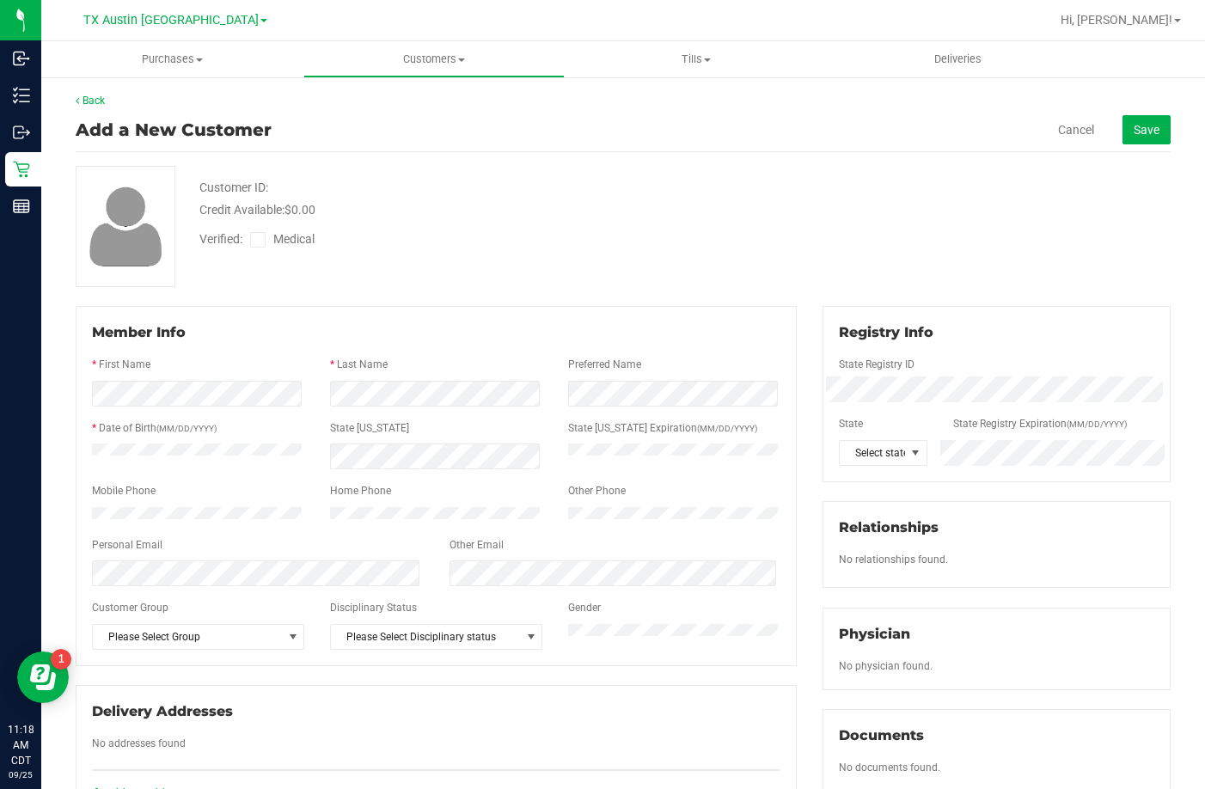
click at [138, 407] on div at bounding box center [436, 414] width 688 height 14
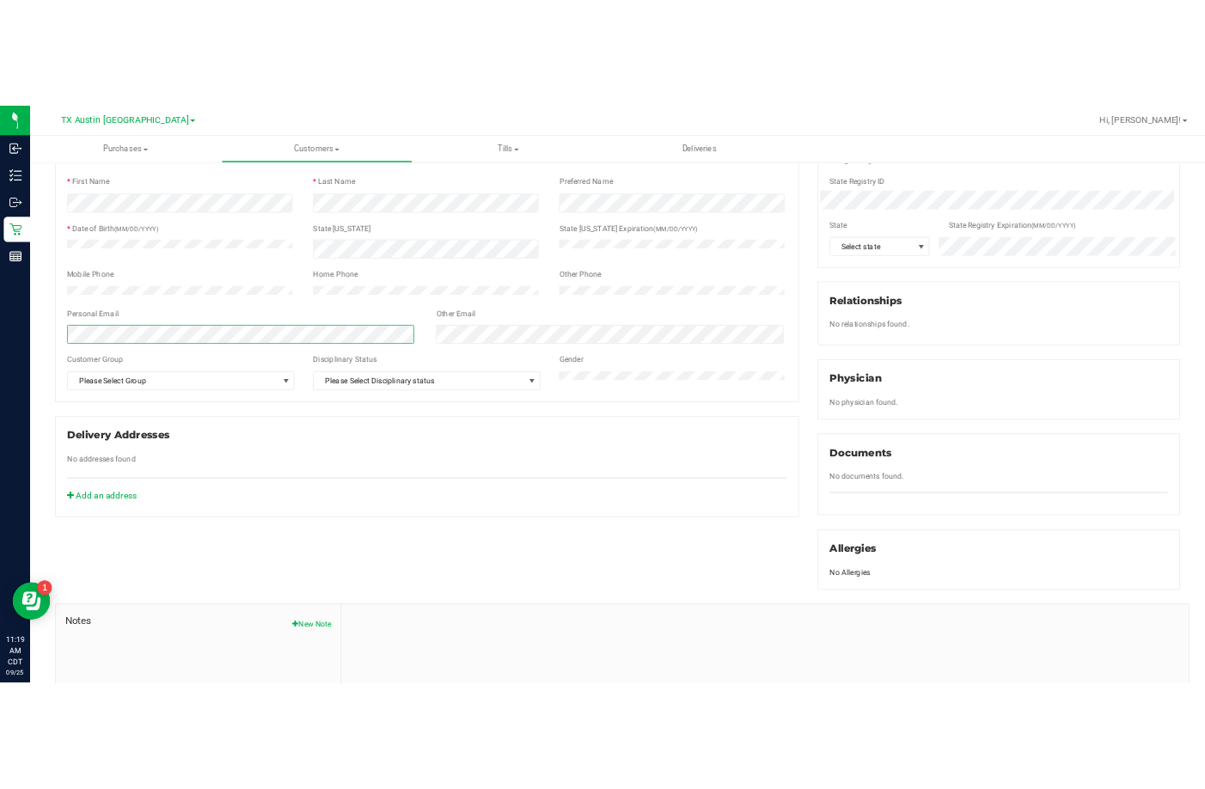
scroll to position [344, 0]
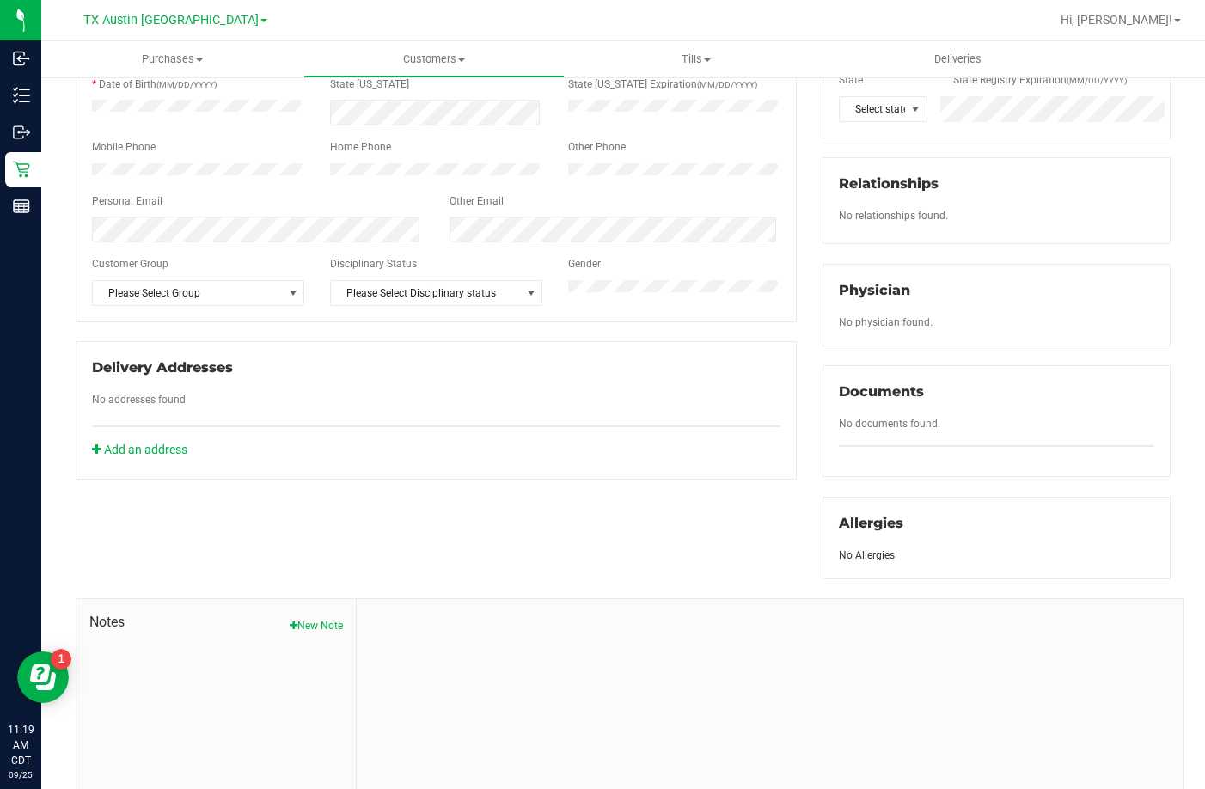
click at [272, 412] on div "No addresses found" at bounding box center [436, 402] width 714 height 20
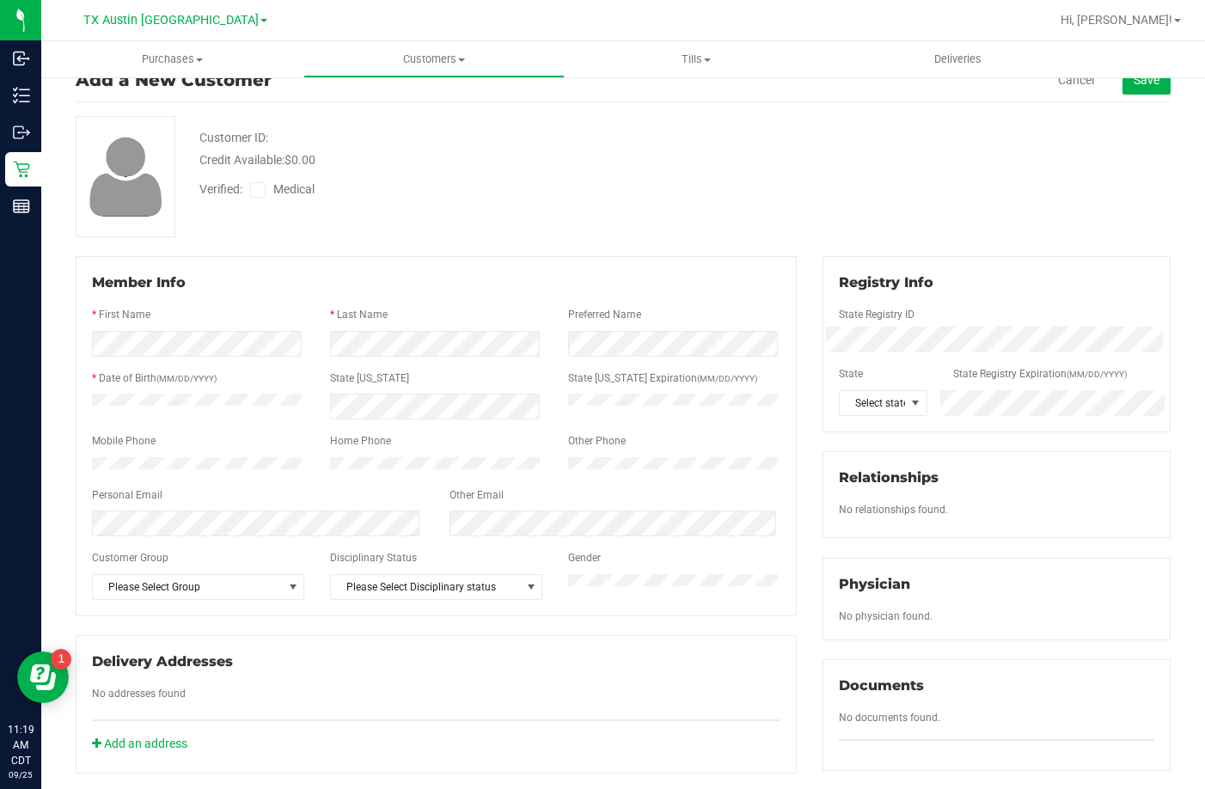
scroll to position [0, 0]
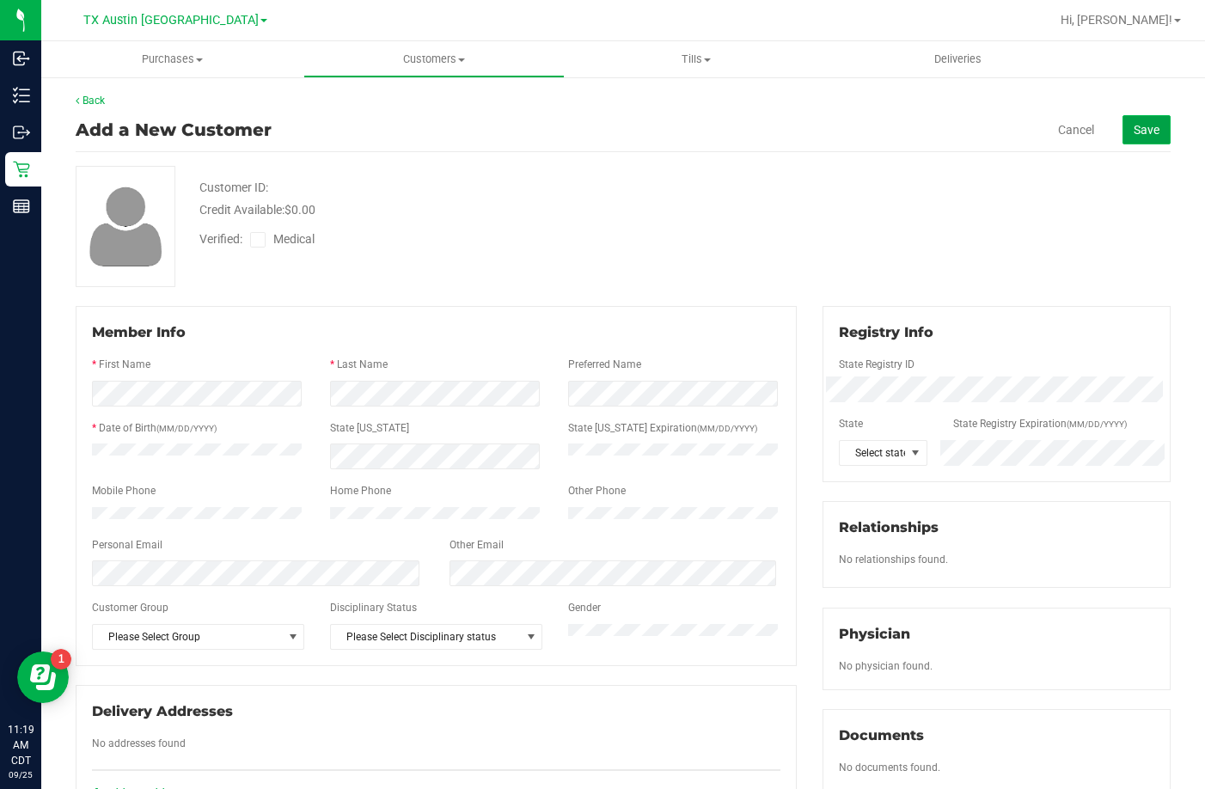
click at [1134, 134] on span "Save" at bounding box center [1147, 130] width 26 height 14
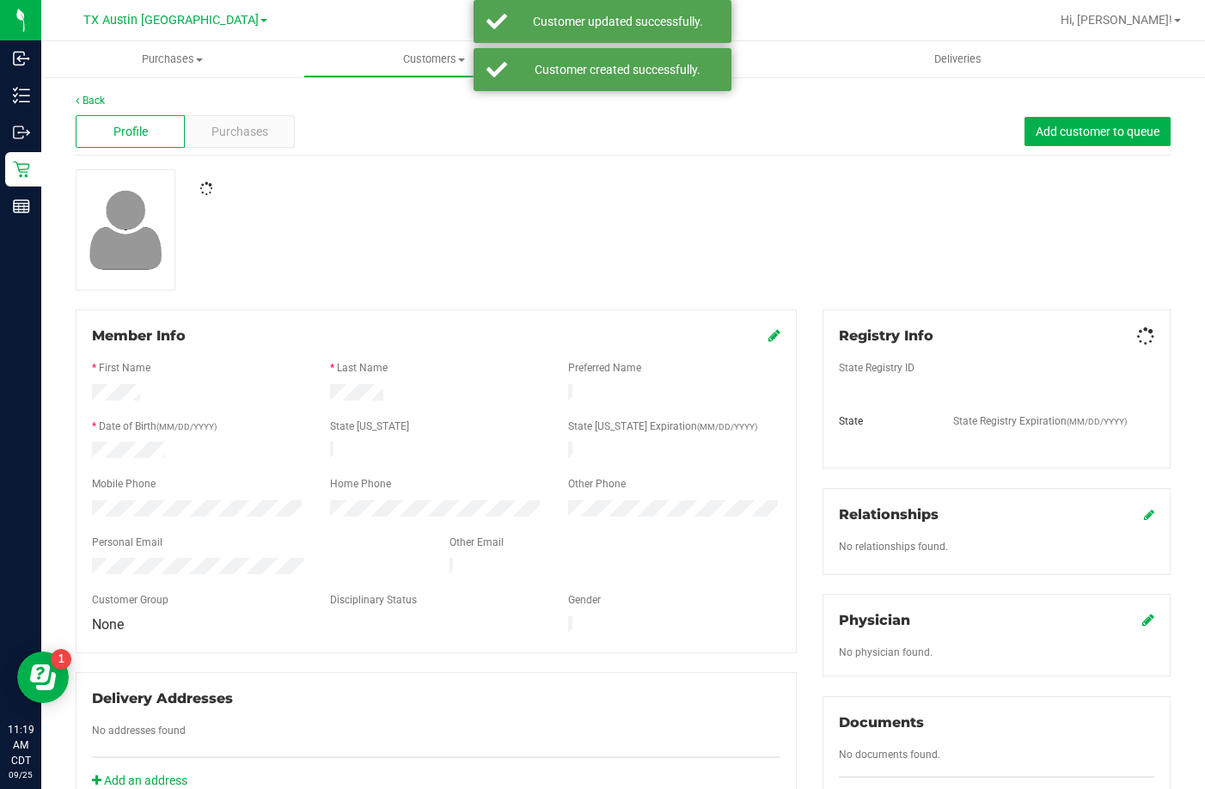
click at [1001, 413] on label "State Registry Expiration (MM/DD/YYYY)" at bounding box center [1040, 420] width 174 height 15
click at [1138, 328] on div "Registry Info State Registry ID State State Registry Expiration (MM/DD/YYYY)" at bounding box center [997, 390] width 348 height 162
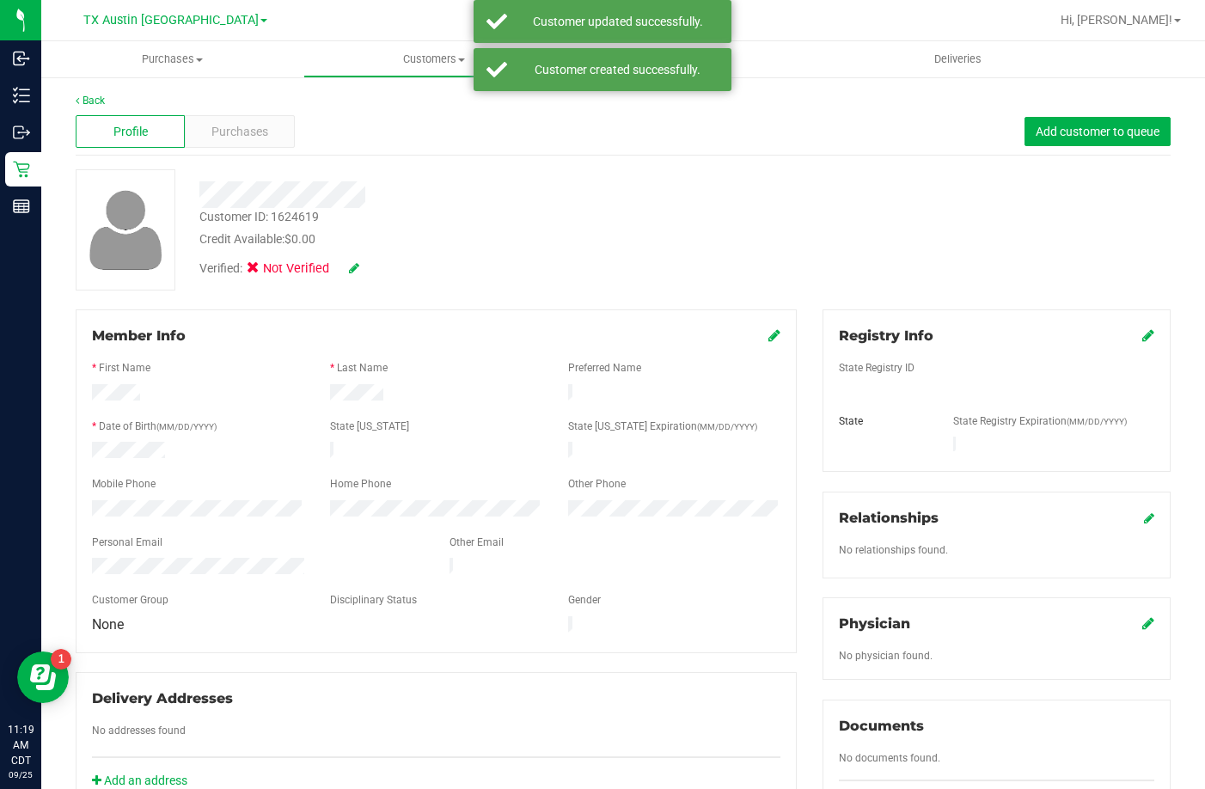
click at [1142, 328] on icon at bounding box center [1148, 335] width 12 height 14
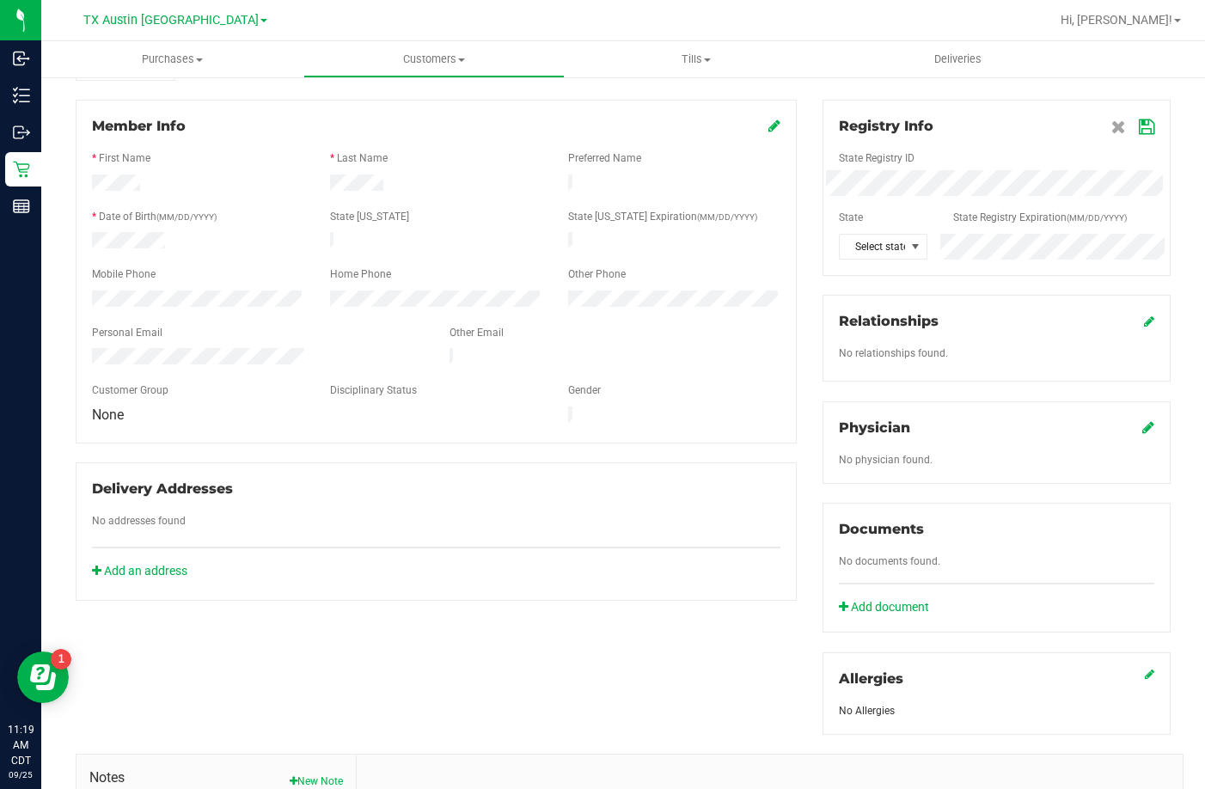
scroll to position [344, 0]
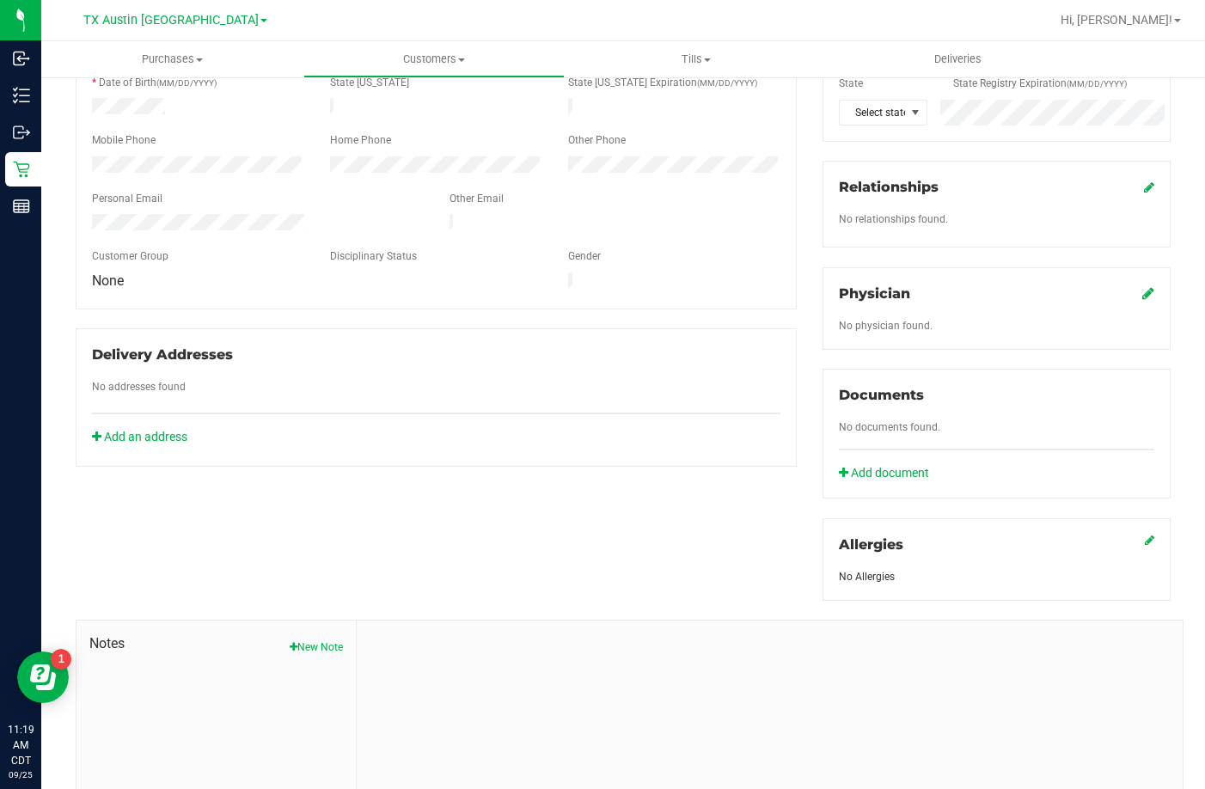
click at [335, 650] on button "New Note" at bounding box center [316, 646] width 53 height 15
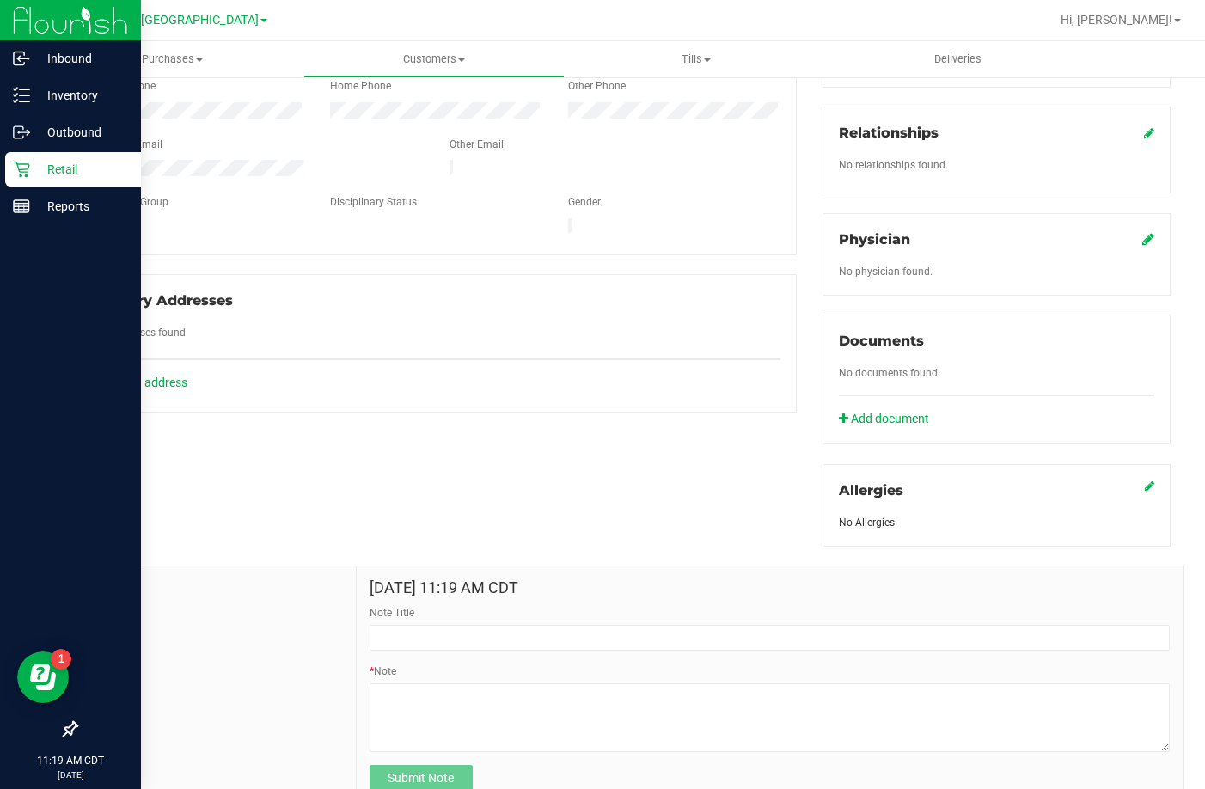
scroll to position [469, 0]
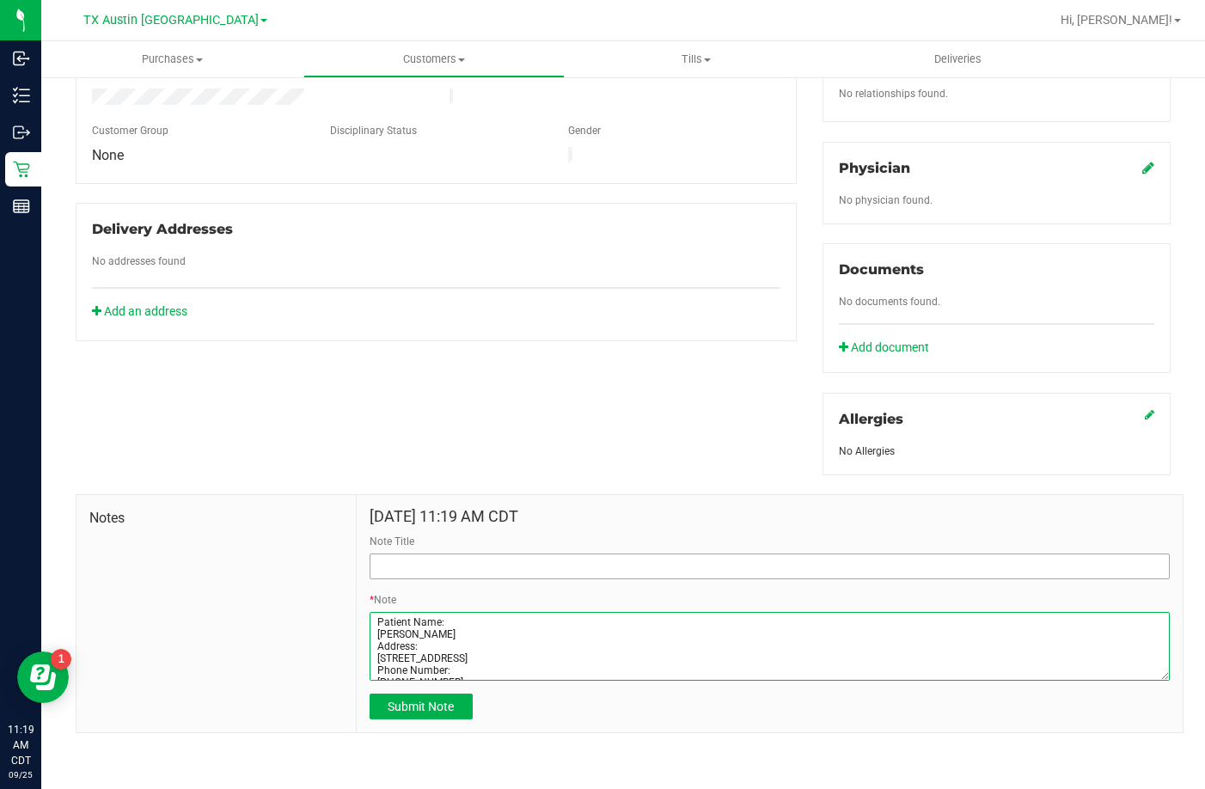
type textarea "Patient Name: Michael Bowsher Address: 19605 LAKEHURST LOOP SPICEWOOD, TX, 7866…"
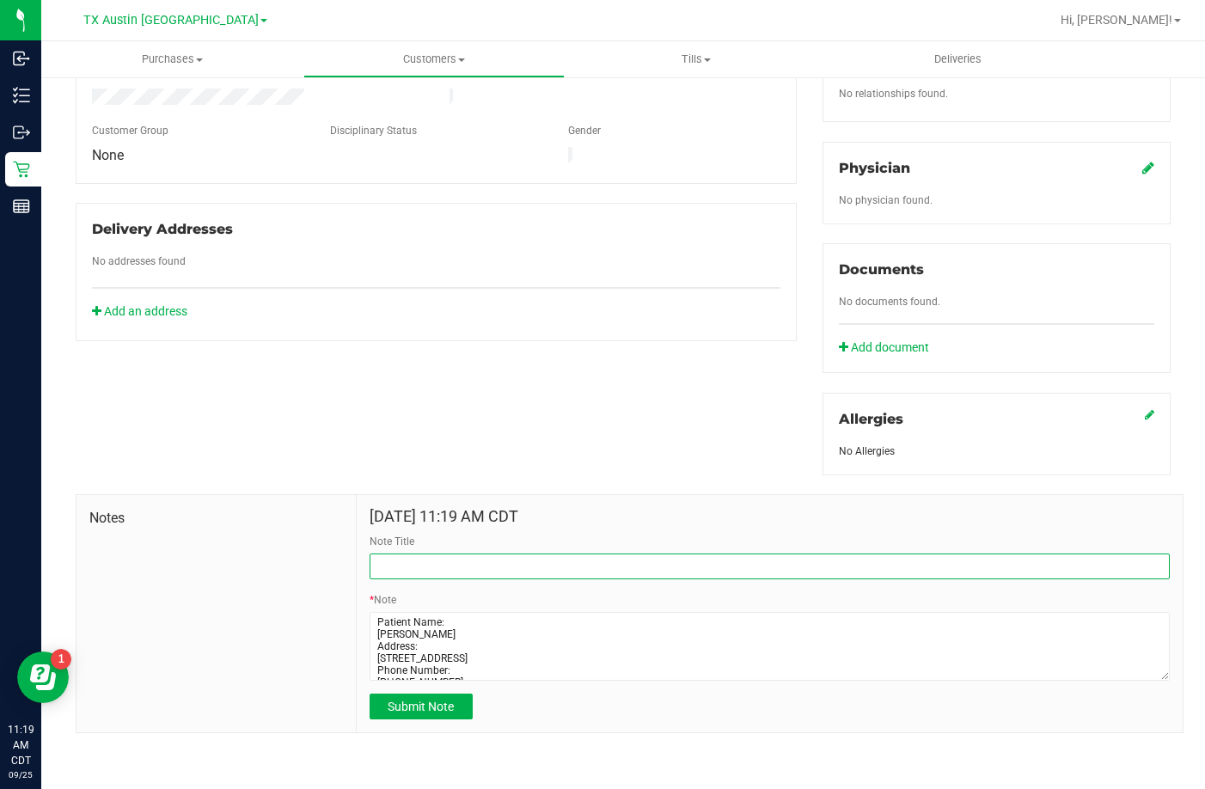
click at [404, 556] on input "Note Title" at bounding box center [770, 567] width 800 height 26
type input "CURT Profile"
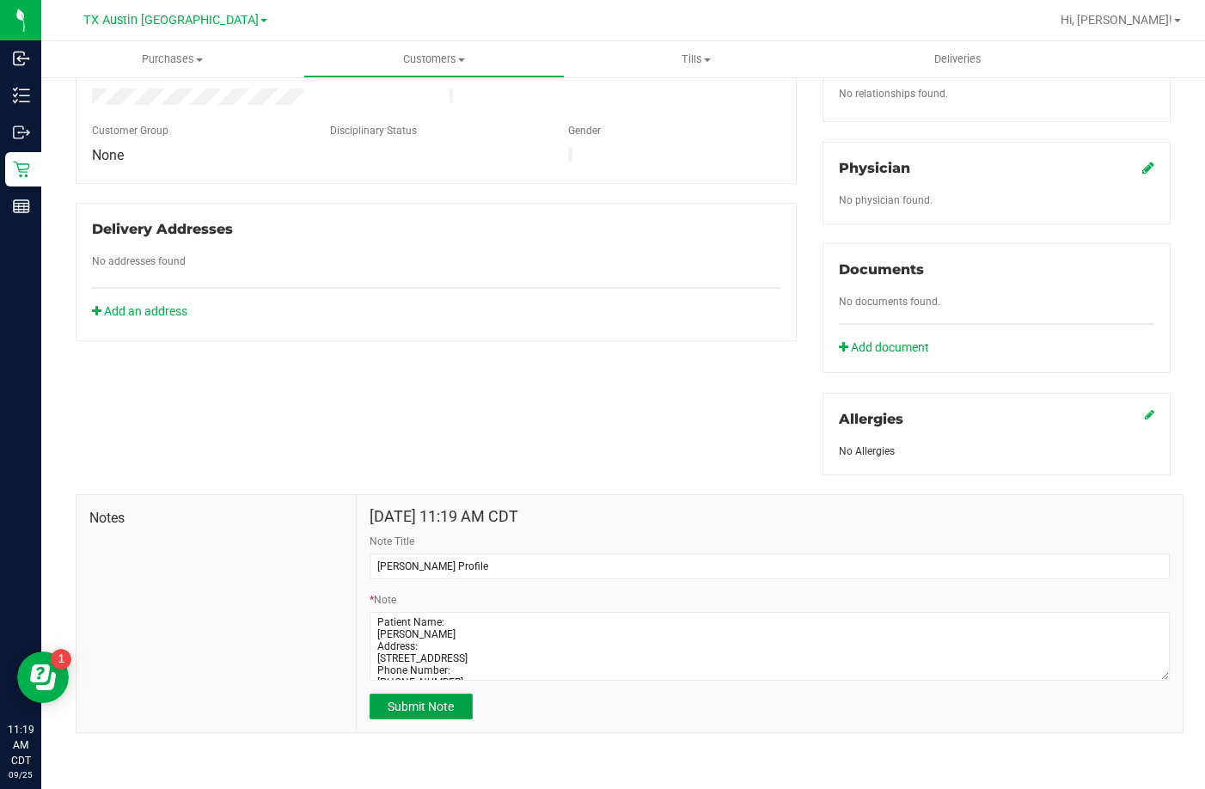
click at [399, 700] on span "Submit Note" at bounding box center [421, 707] width 66 height 14
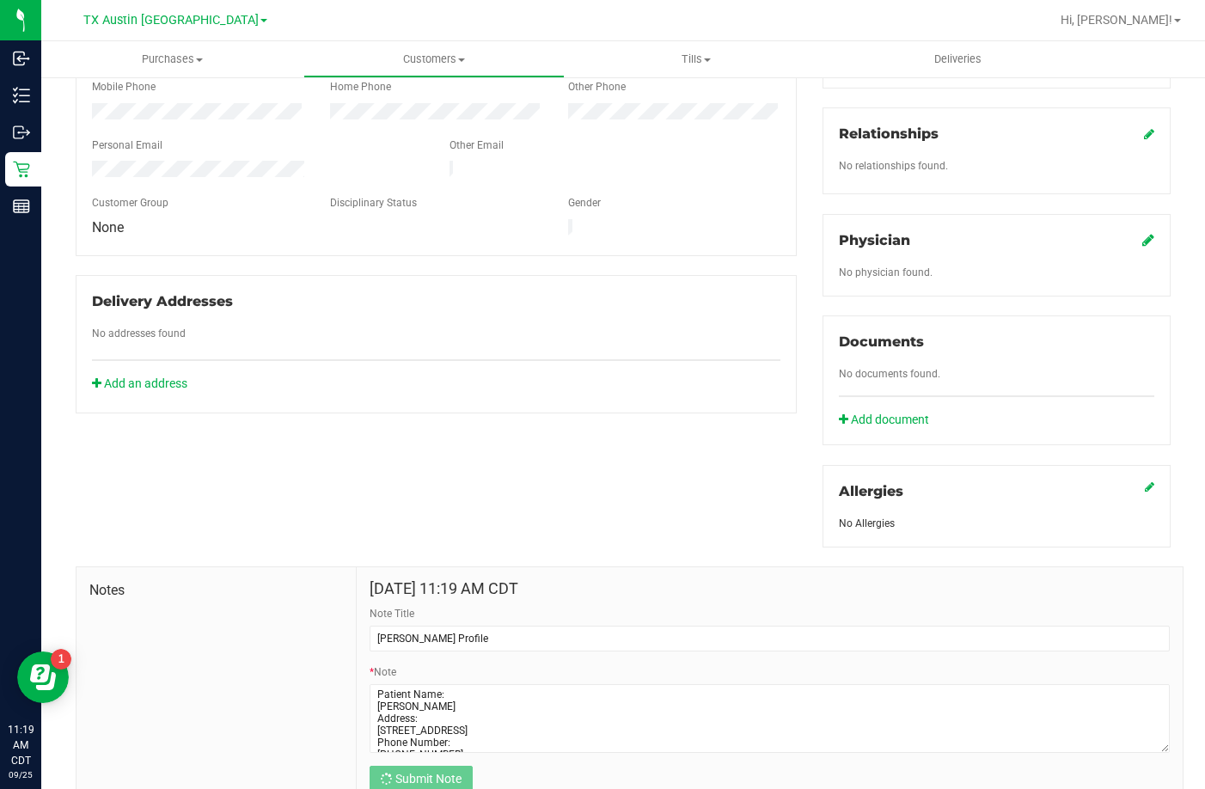
scroll to position [297, 0]
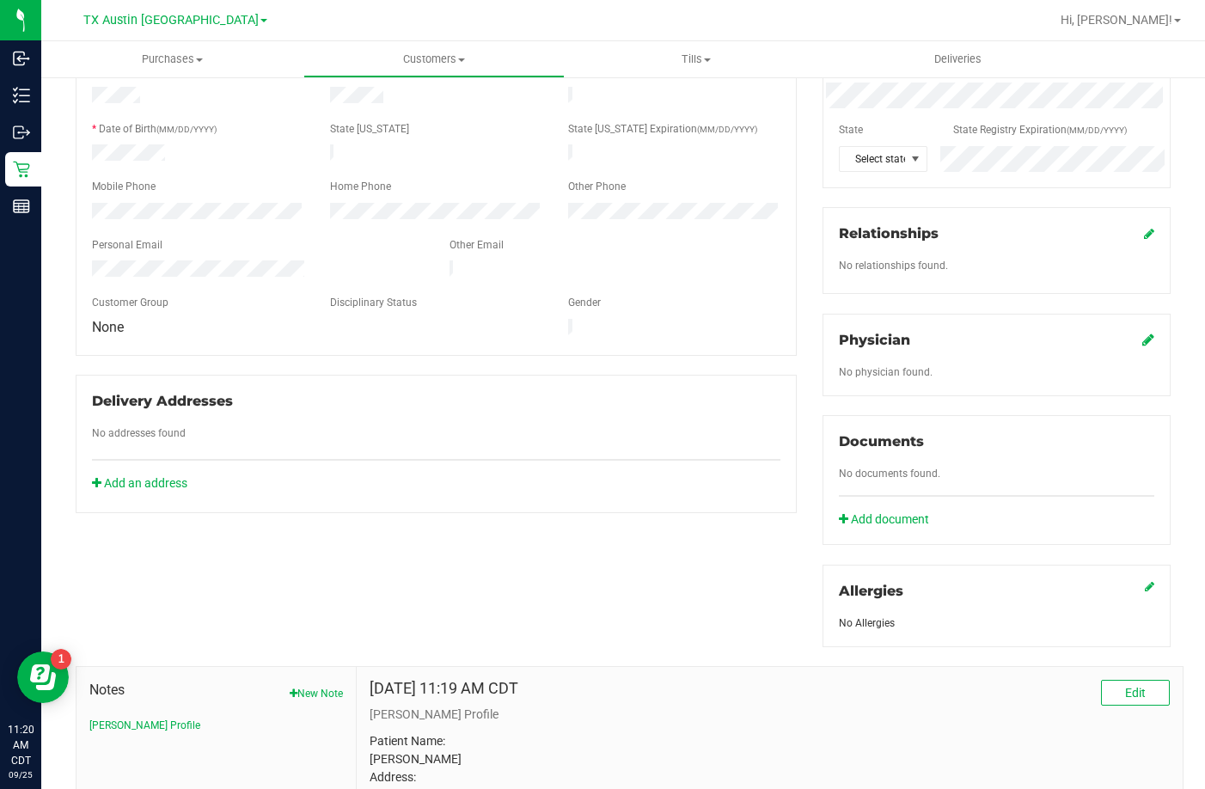
click at [1142, 345] on icon at bounding box center [1148, 340] width 12 height 14
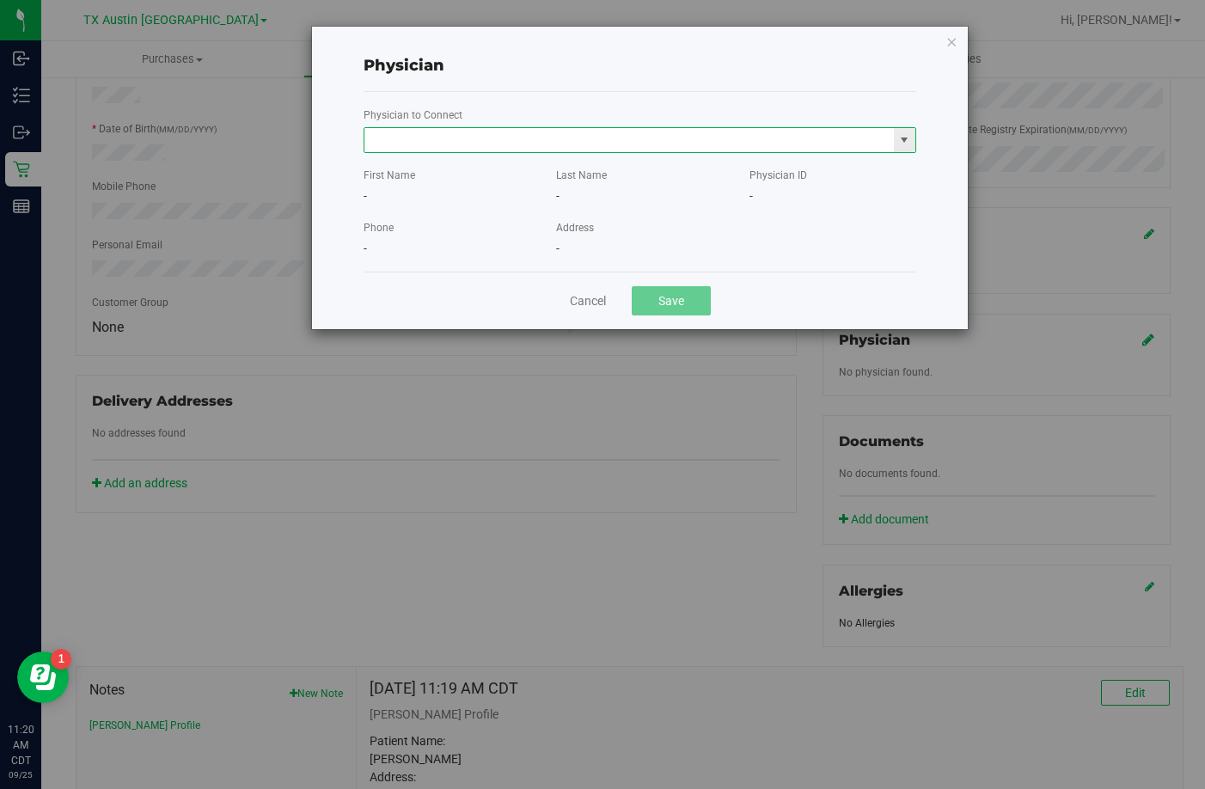
click at [461, 133] on input "text" at bounding box center [628, 140] width 529 height 24
click at [523, 141] on input "text" at bounding box center [628, 140] width 529 height 24
click at [234, 276] on div "Physician Physician to Connect First Name - Last Name - Physician ID - Phone - …" at bounding box center [609, 394] width 1218 height 789
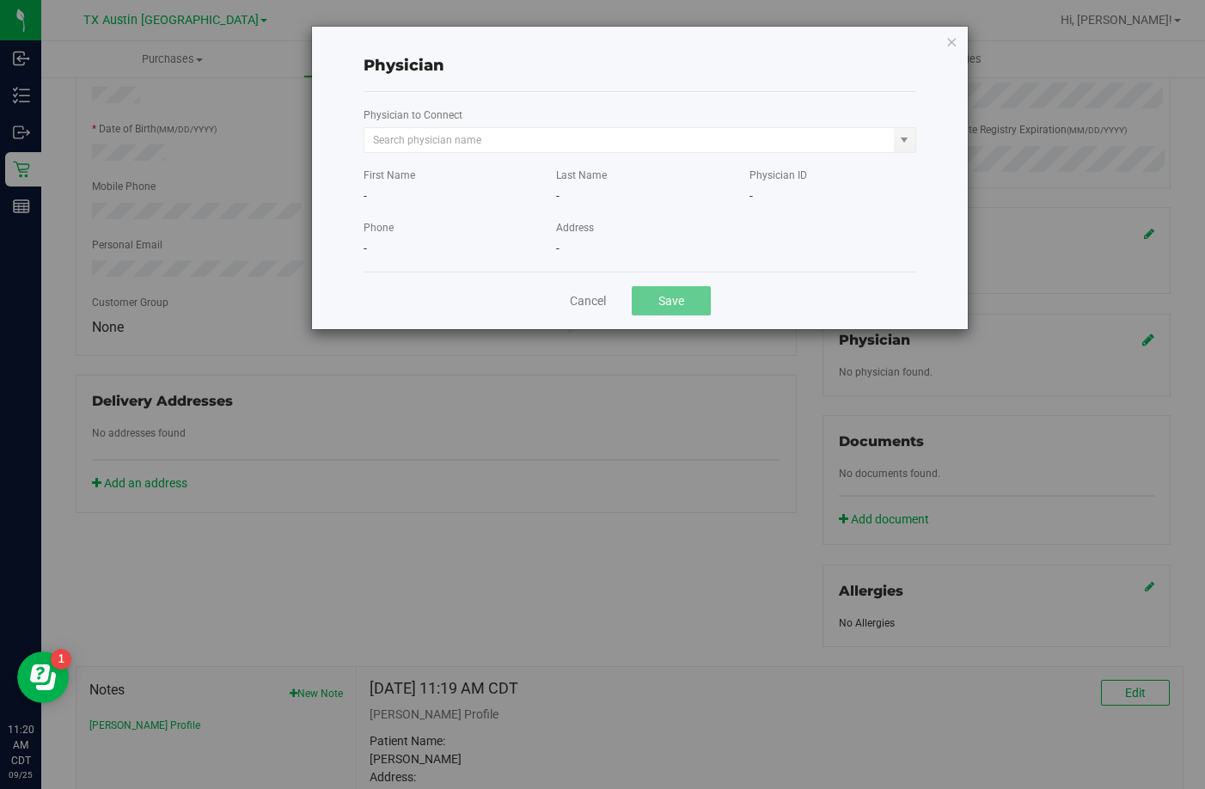
click at [178, 125] on div "Physician Physician to Connect First Name - Last Name - Physician ID - Phone - …" at bounding box center [609, 394] width 1218 height 789
click at [410, 151] on input "text" at bounding box center [628, 140] width 529 height 24
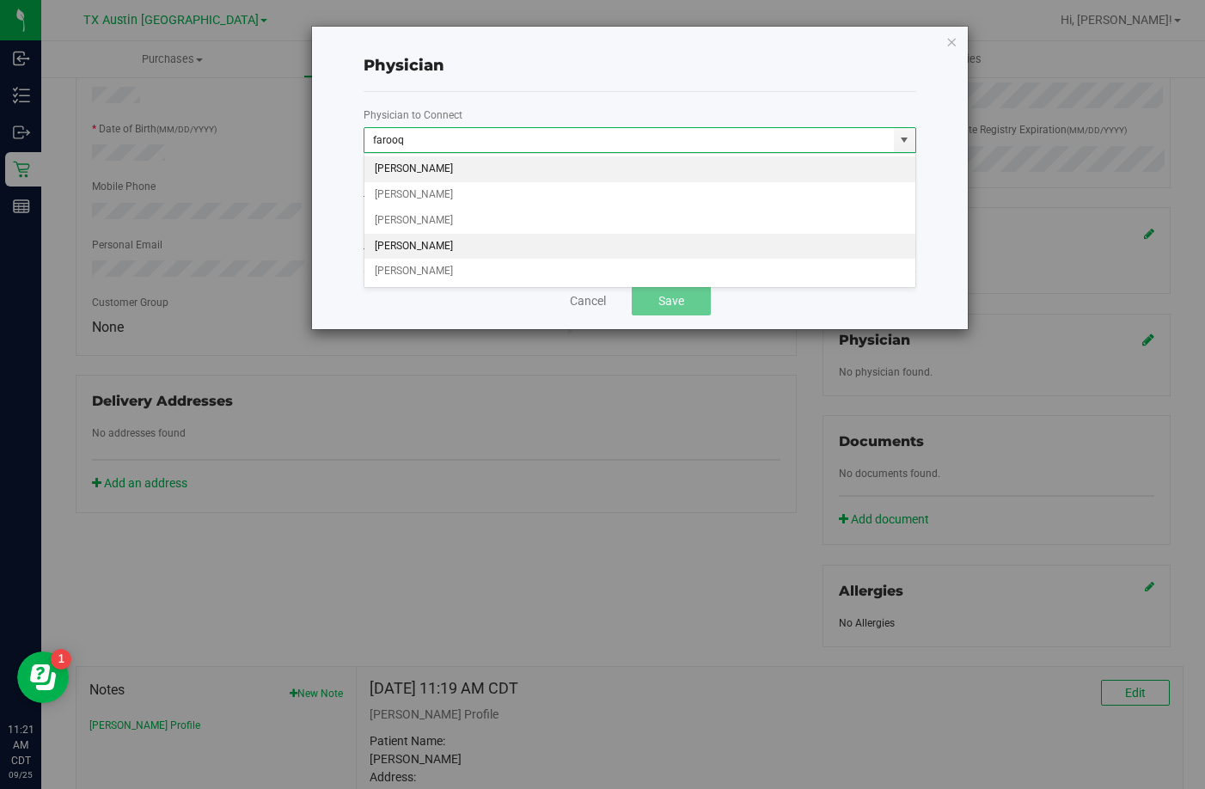
click at [443, 251] on li "Maryam Farooq" at bounding box center [639, 247] width 551 height 26
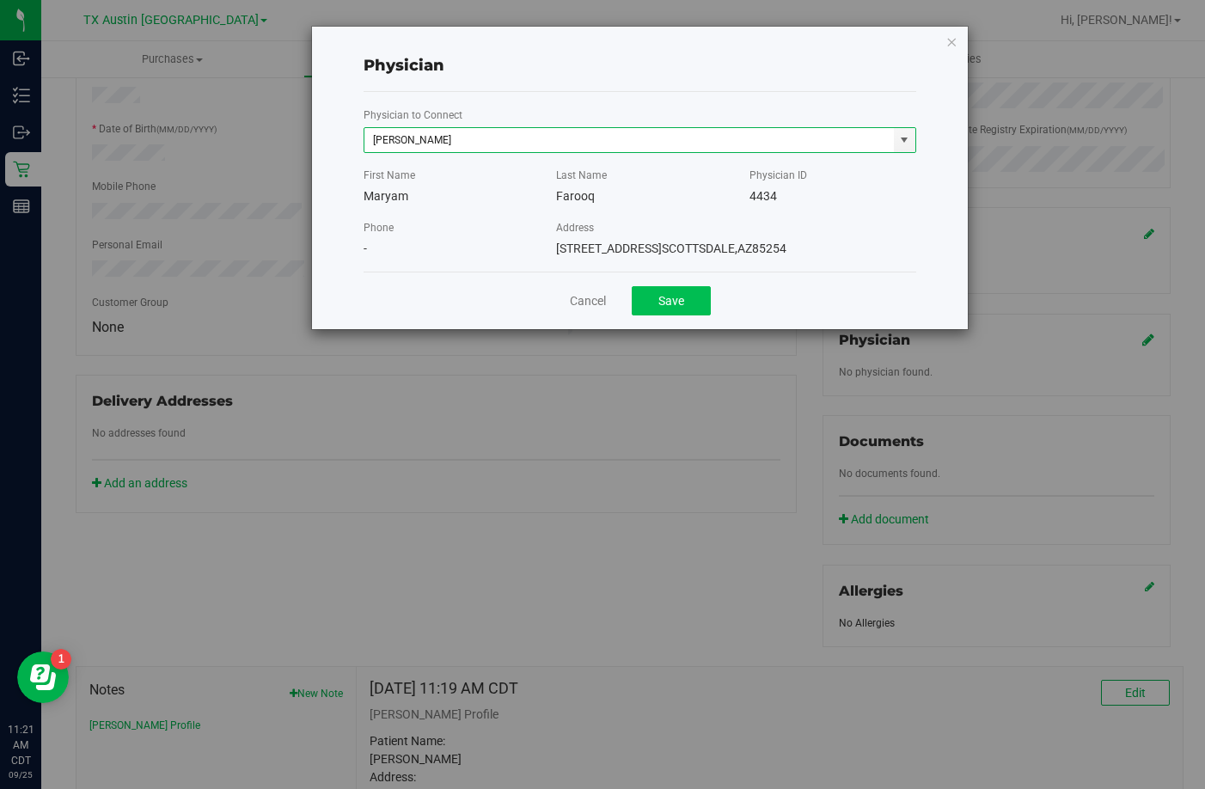
type input "Maryam Farooq"
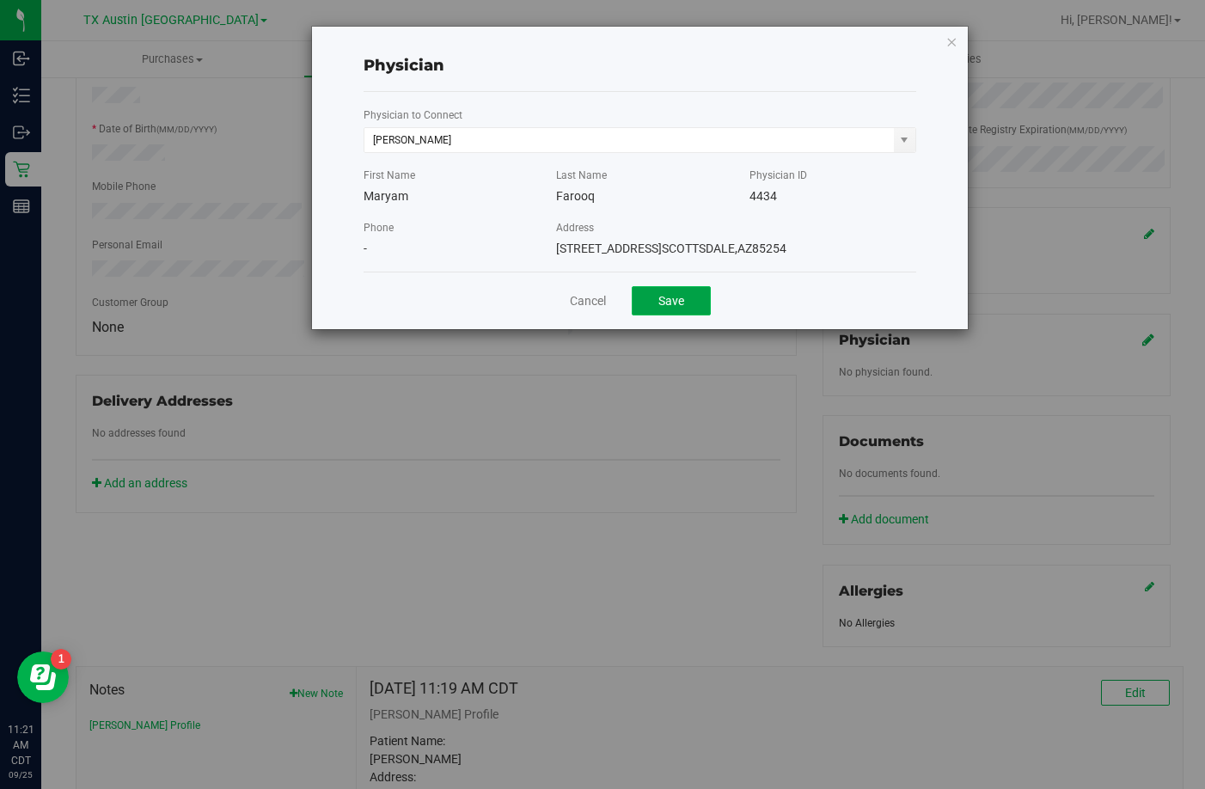
click at [643, 289] on button "Save" at bounding box center [671, 300] width 79 height 29
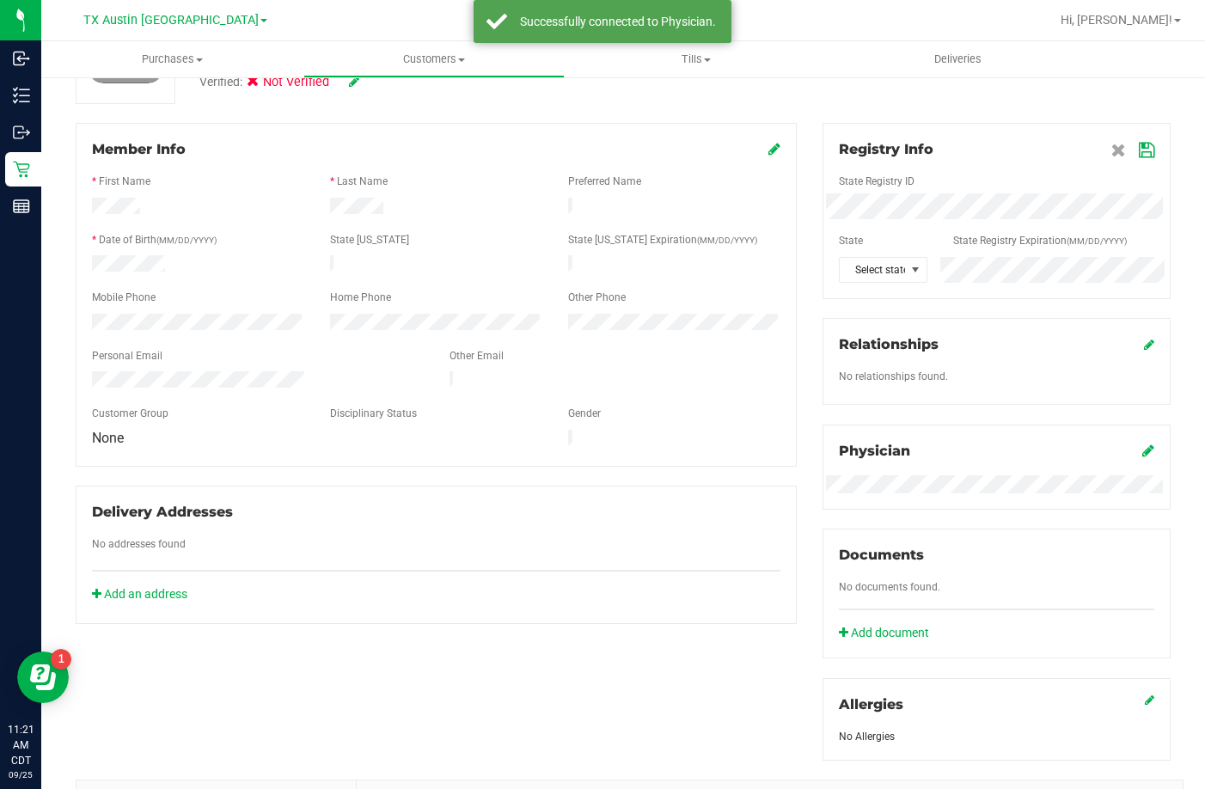
scroll to position [40, 0]
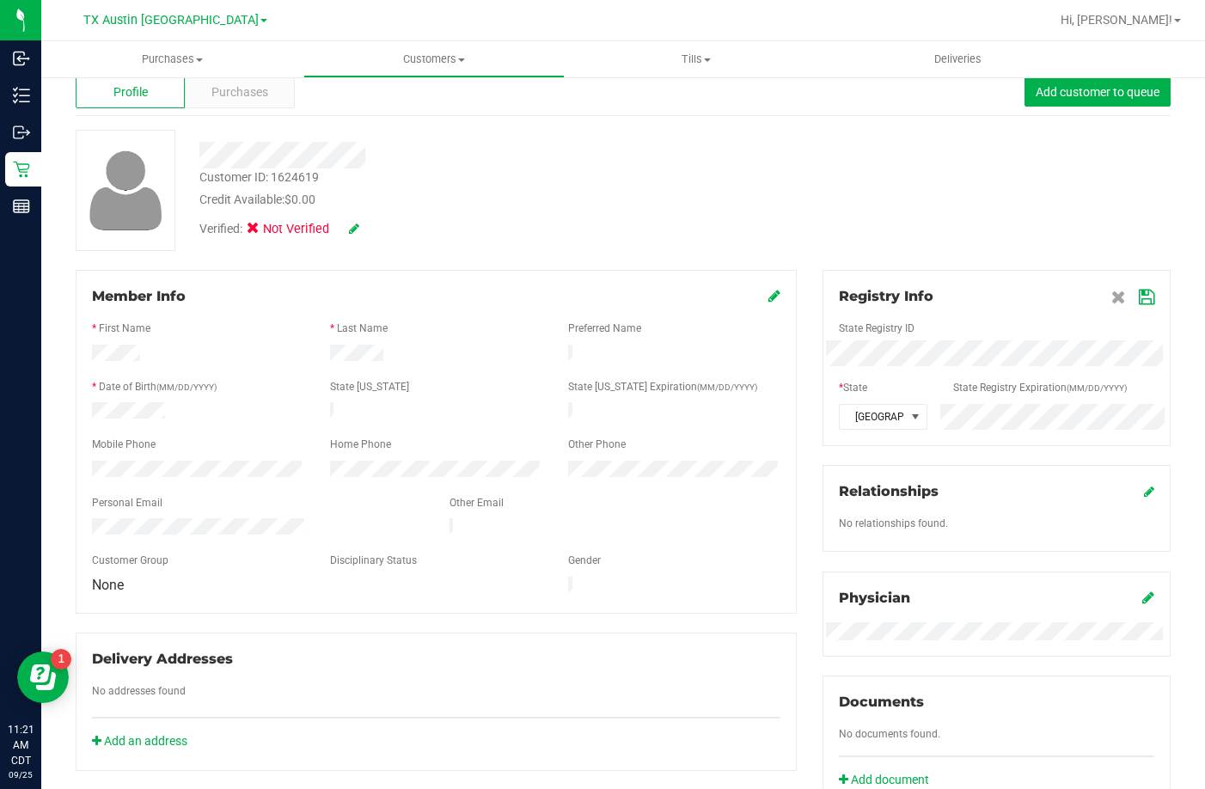
click at [1131, 306] on span at bounding box center [1132, 296] width 43 height 21
click at [1139, 303] on icon at bounding box center [1146, 298] width 15 height 14
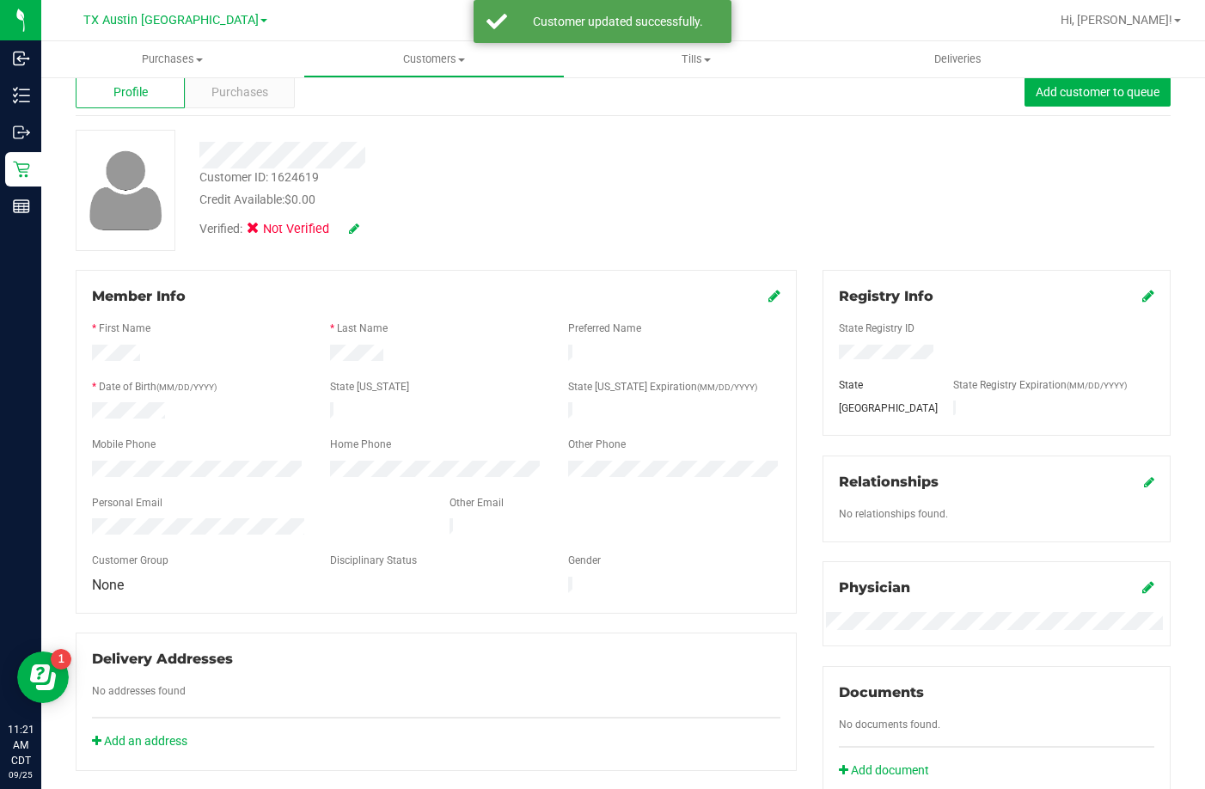
drag, startPoint x: 356, startPoint y: 221, endPoint x: 352, endPoint y: 238, distance: 17.5
click at [355, 223] on span at bounding box center [354, 229] width 10 height 19
click at [352, 238] on span at bounding box center [354, 229] width 10 height 19
click at [352, 233] on icon at bounding box center [354, 229] width 10 height 12
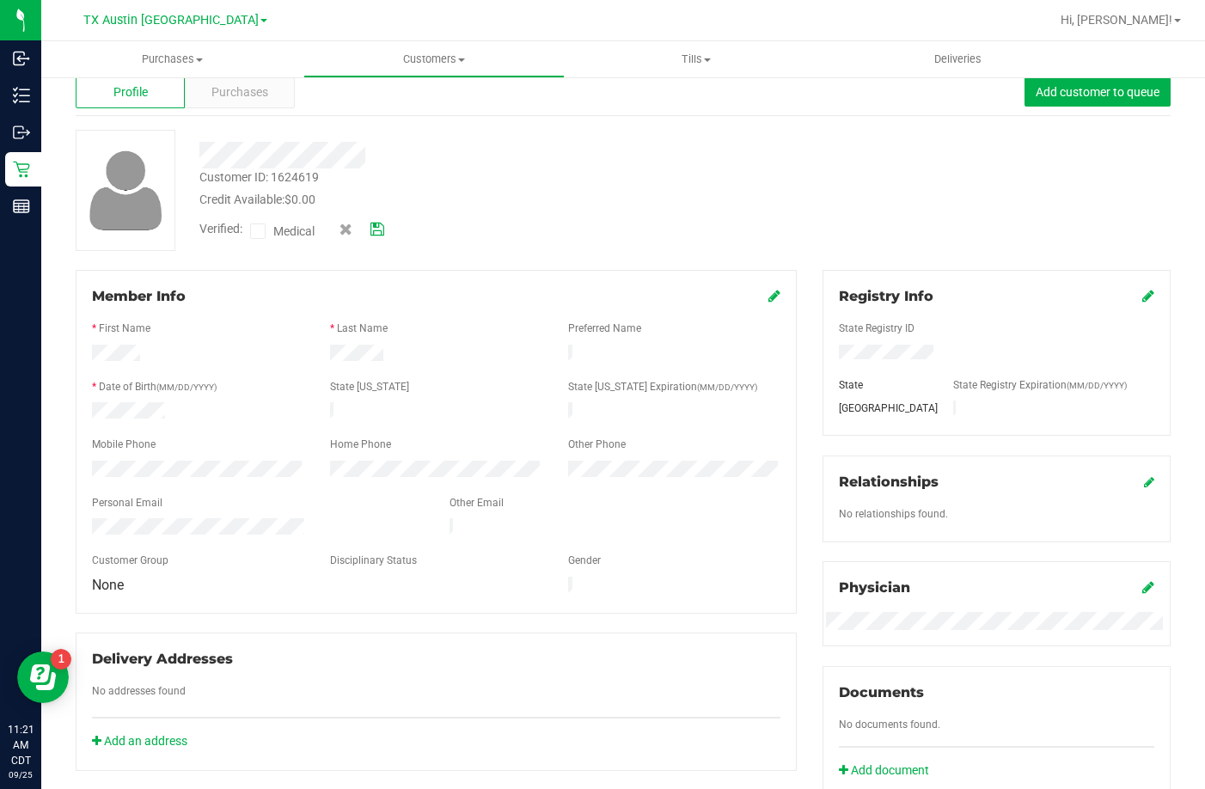
drag, startPoint x: 256, startPoint y: 232, endPoint x: 344, endPoint y: 223, distance: 88.1
click at [258, 231] on icon at bounding box center [258, 231] width 11 height 0
click at [0, 0] on input "Medical" at bounding box center [0, 0] width 0 height 0
click at [382, 233] on icon at bounding box center [377, 229] width 14 height 12
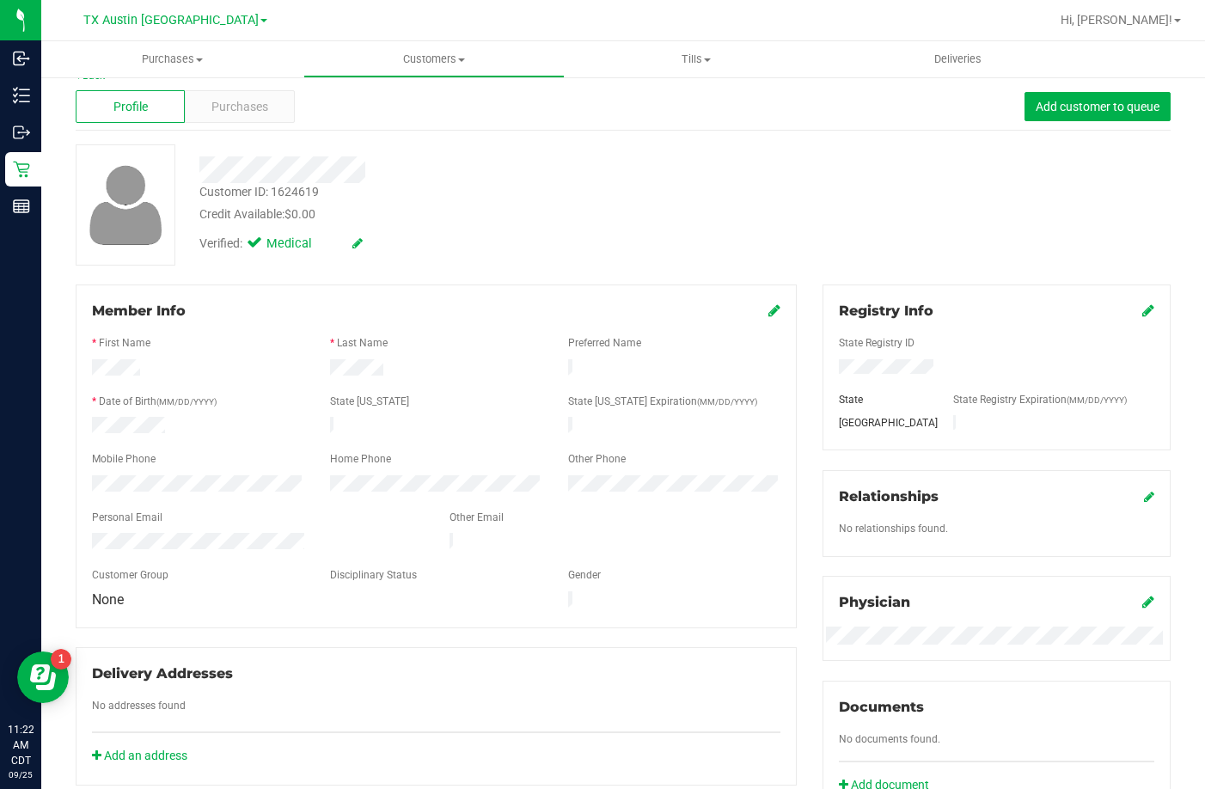
scroll to position [0, 0]
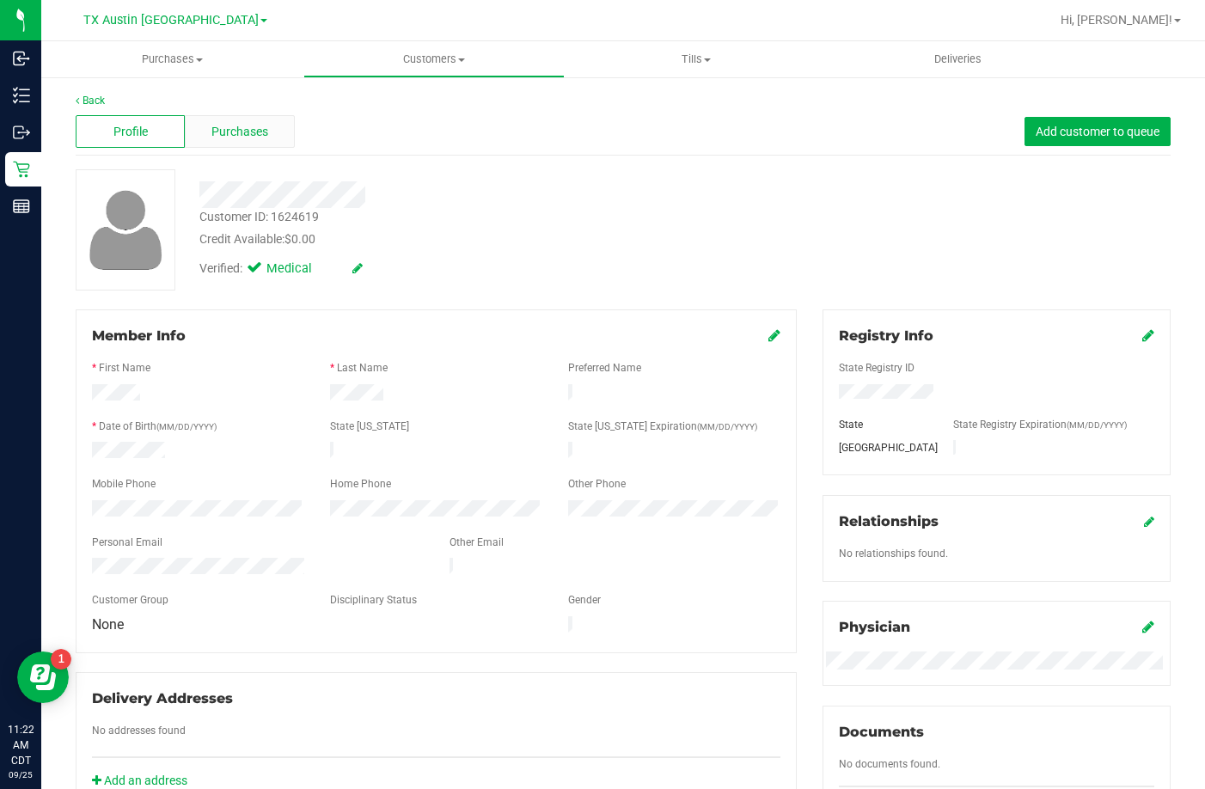
click at [245, 119] on div "Purchases" at bounding box center [239, 131] width 109 height 33
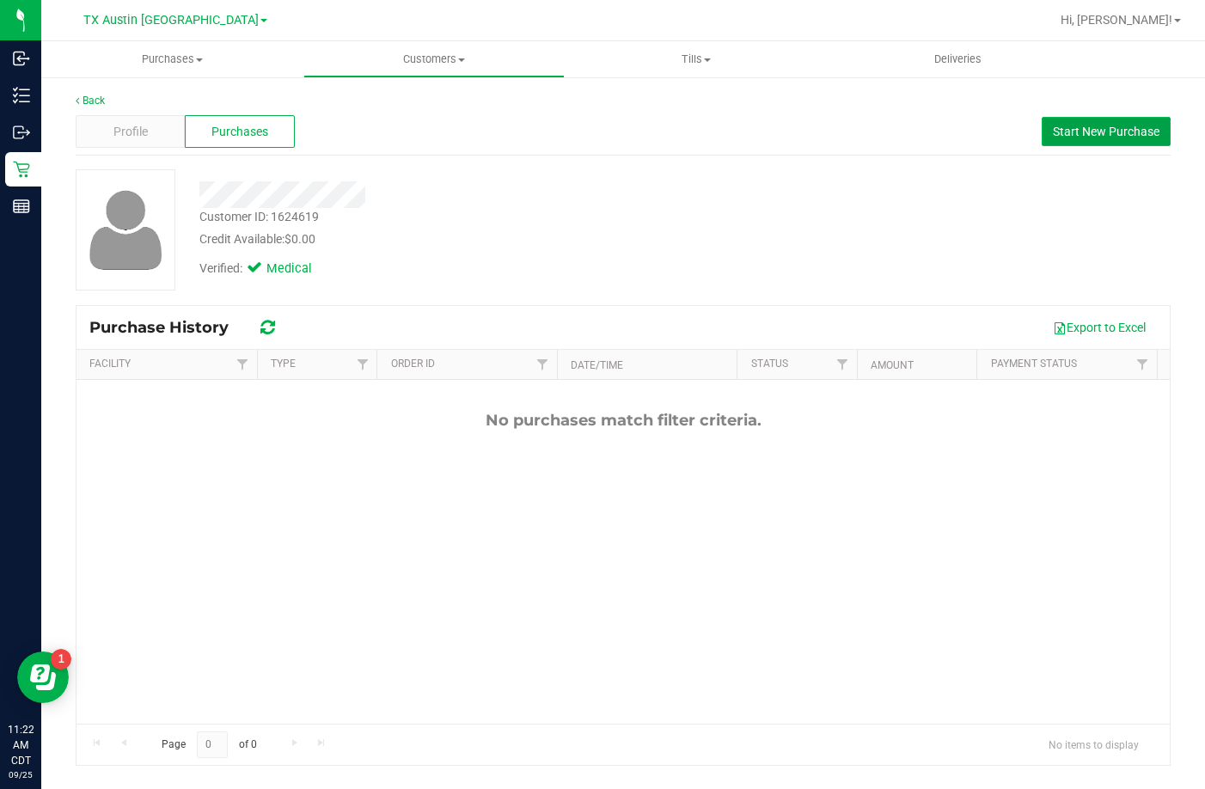
click at [1121, 128] on span "Start New Purchase" at bounding box center [1106, 132] width 107 height 14
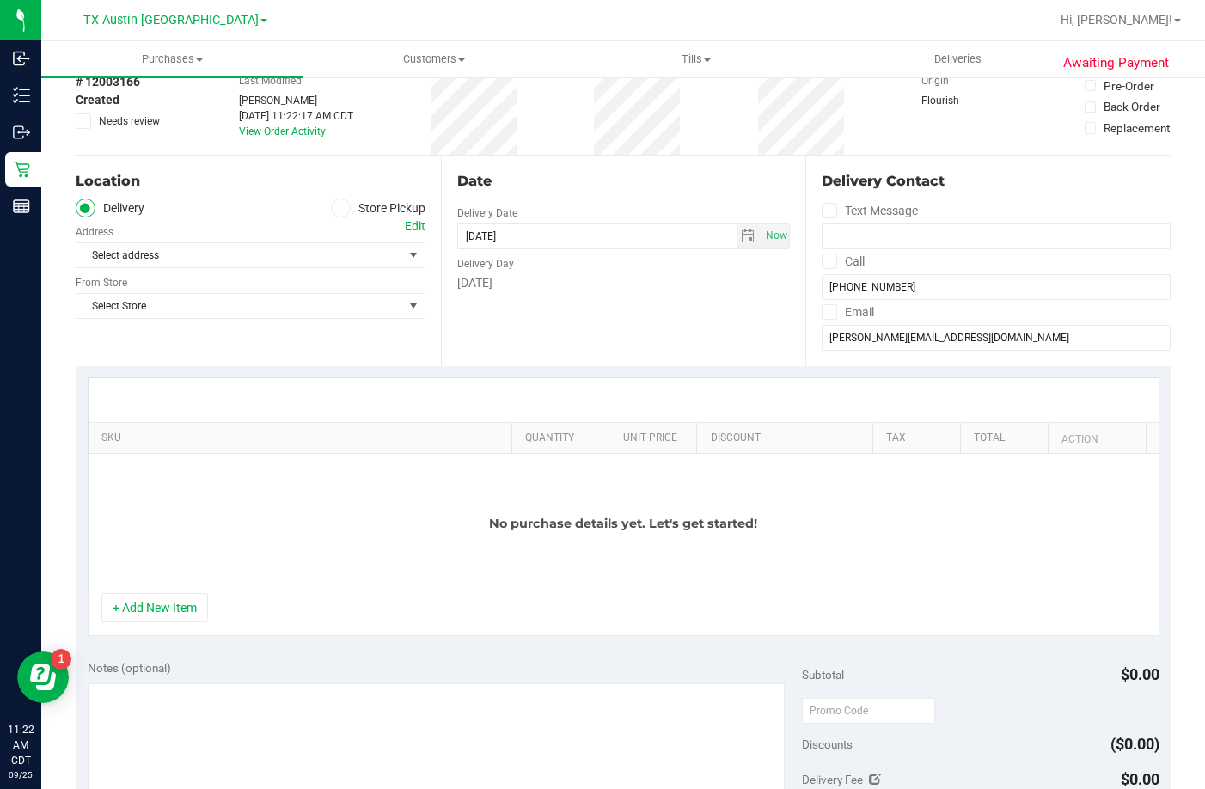
scroll to position [344, 0]
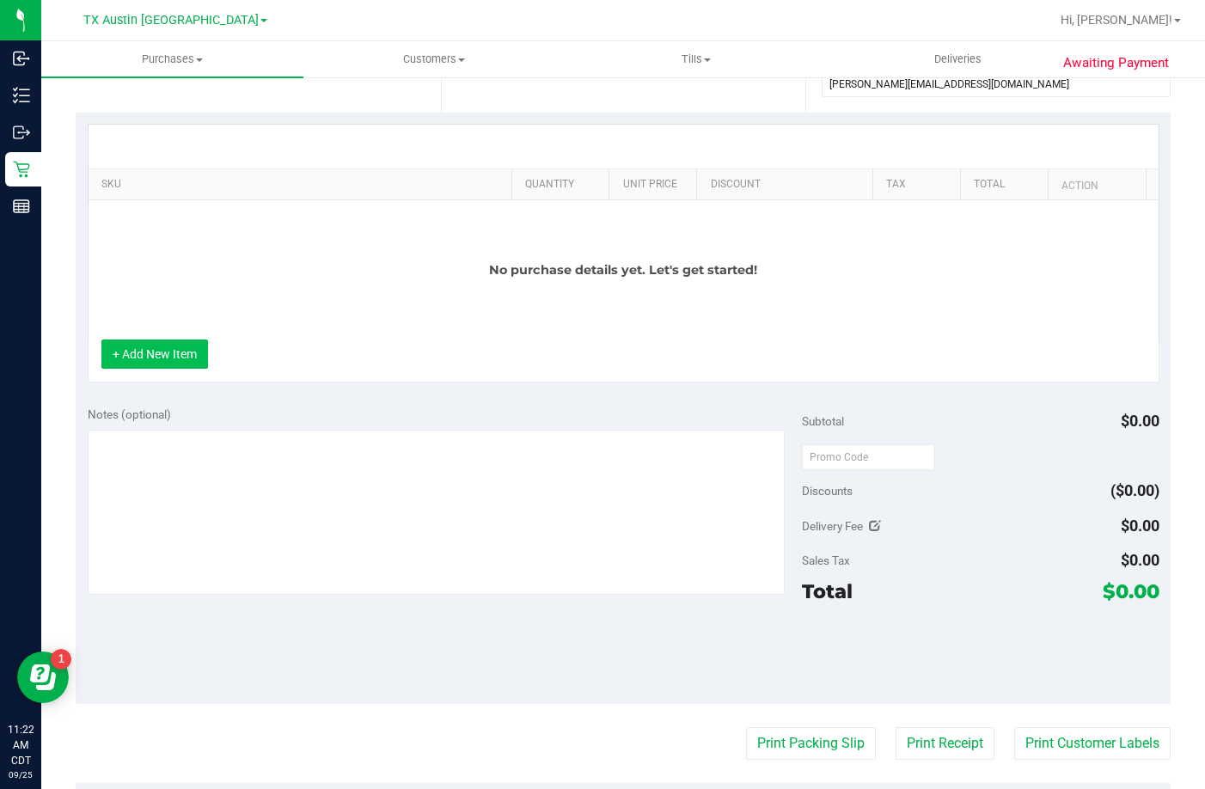
click at [177, 360] on button "+ Add New Item" at bounding box center [154, 353] width 107 height 29
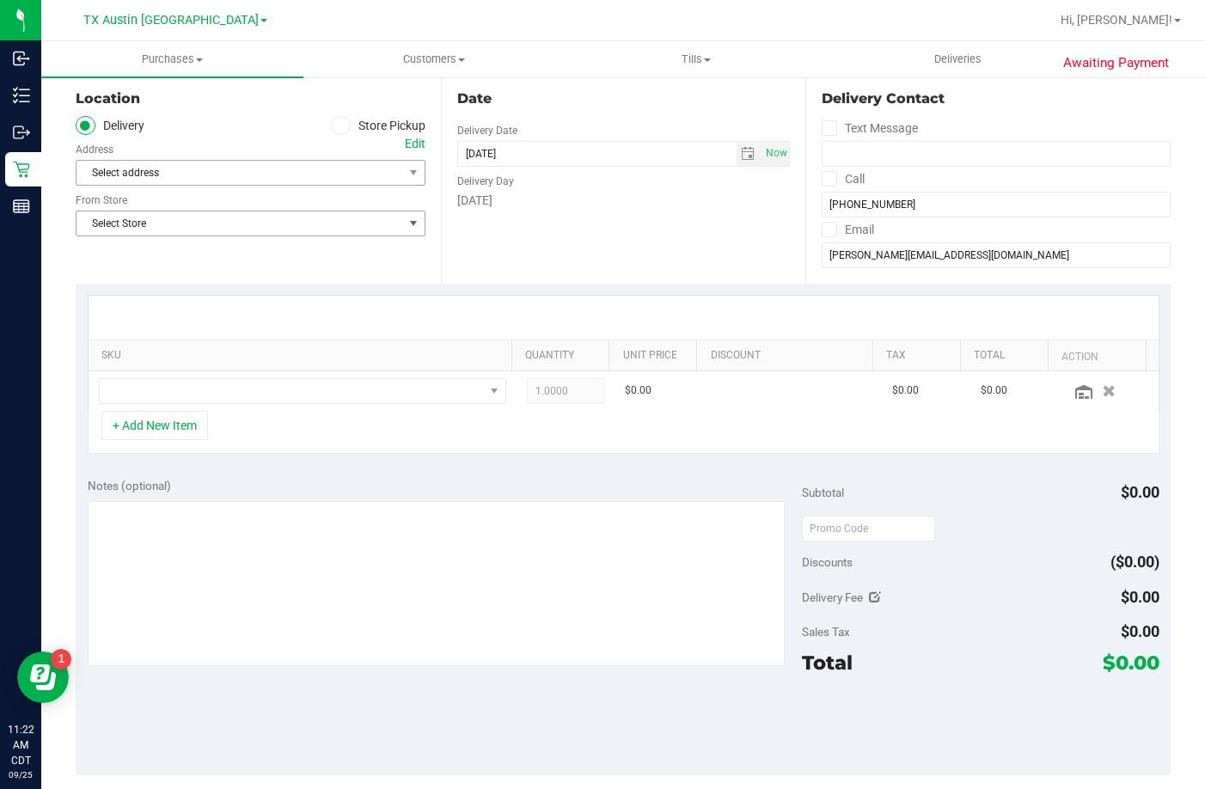
scroll to position [172, 0]
click at [125, 180] on span "Select address" at bounding box center [231, 174] width 310 height 24
click at [399, 142] on div "Select address Select address" at bounding box center [251, 161] width 350 height 51
click at [407, 142] on div "Edit" at bounding box center [415, 145] width 21 height 18
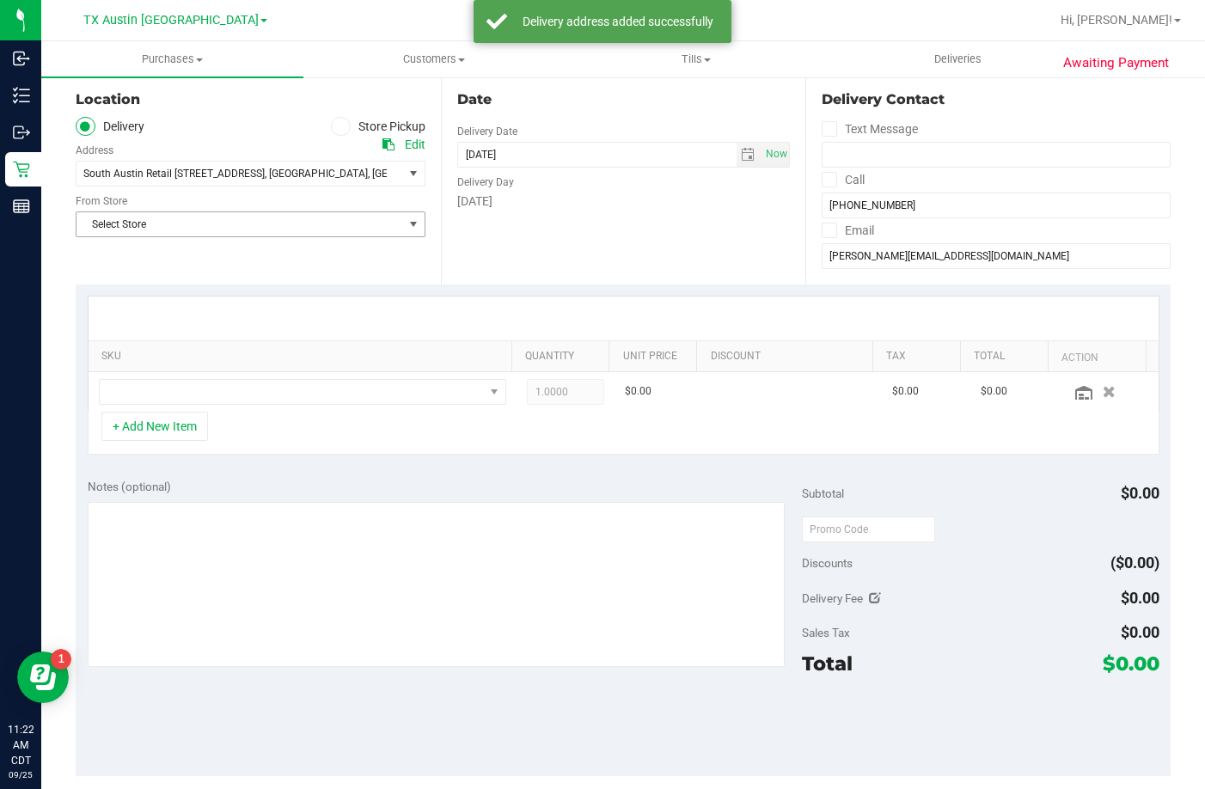
click at [200, 215] on span "Select Store" at bounding box center [239, 224] width 327 height 24
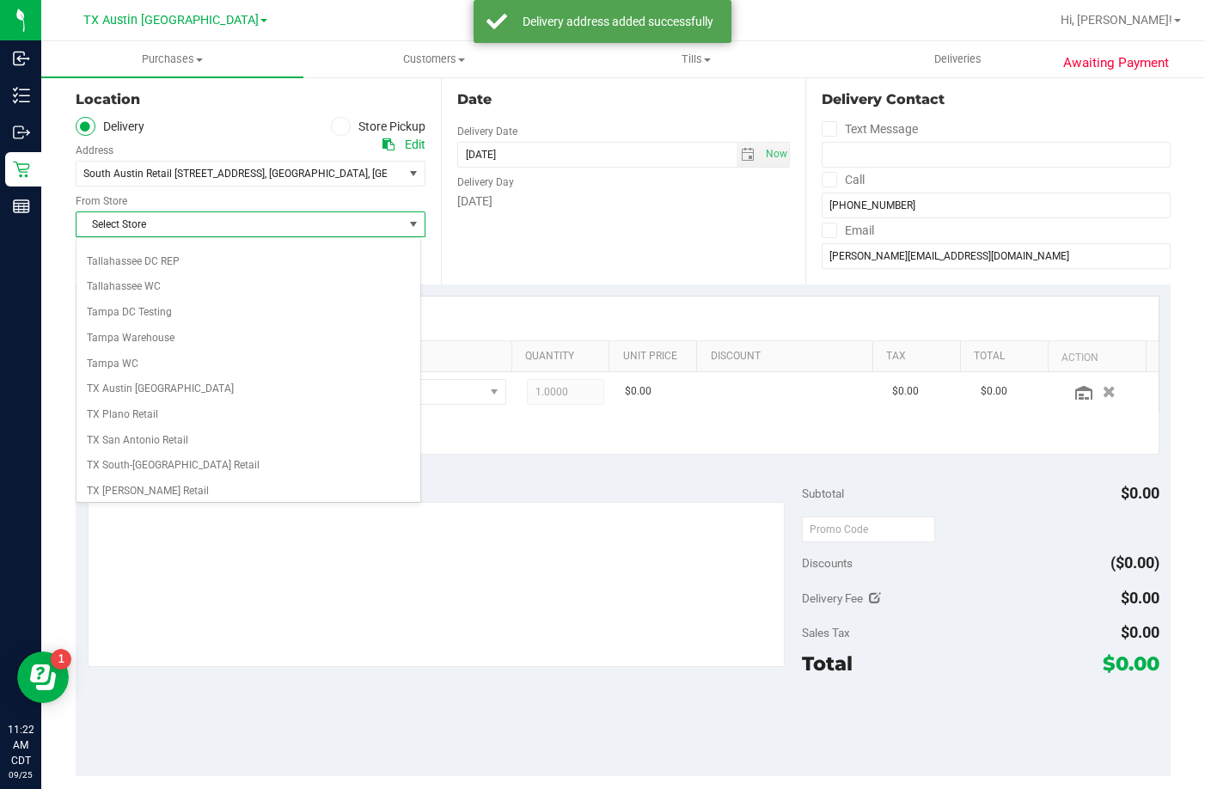
scroll to position [1249, 0]
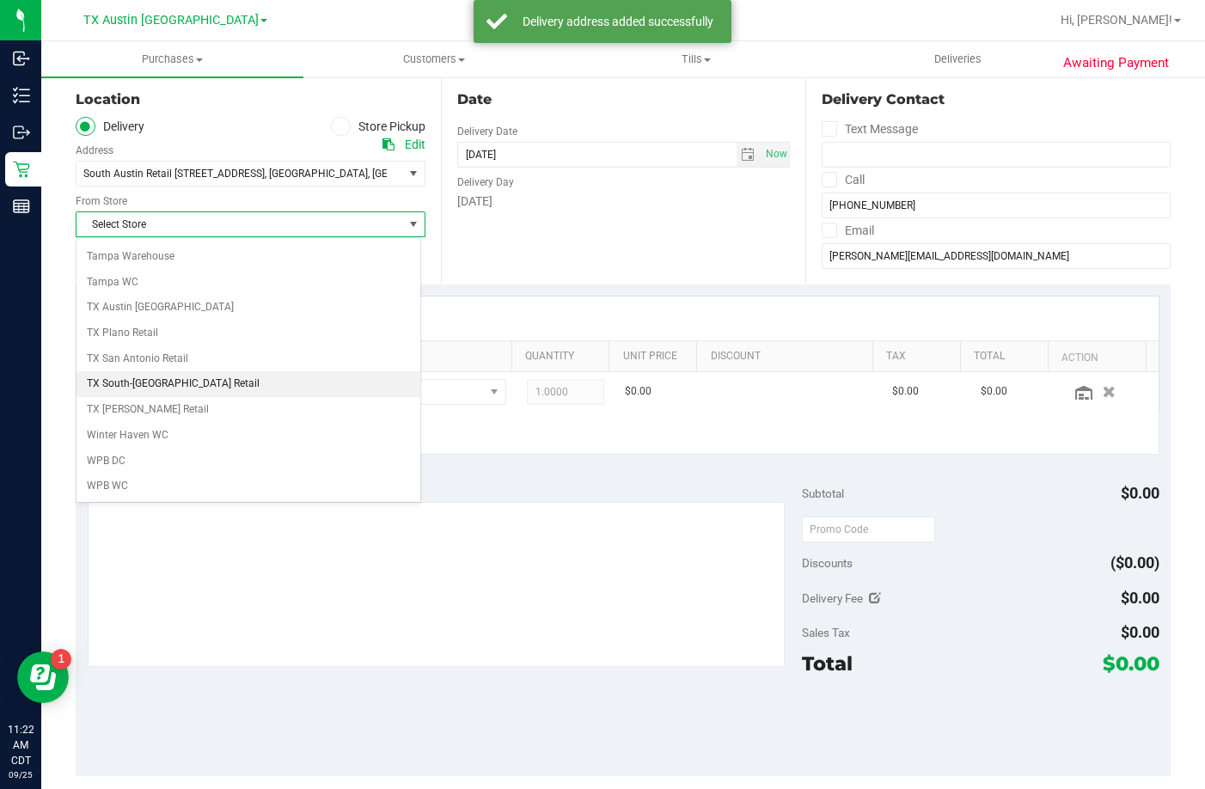
click at [153, 383] on li "TX South-[GEOGRAPHIC_DATA] Retail" at bounding box center [248, 384] width 344 height 26
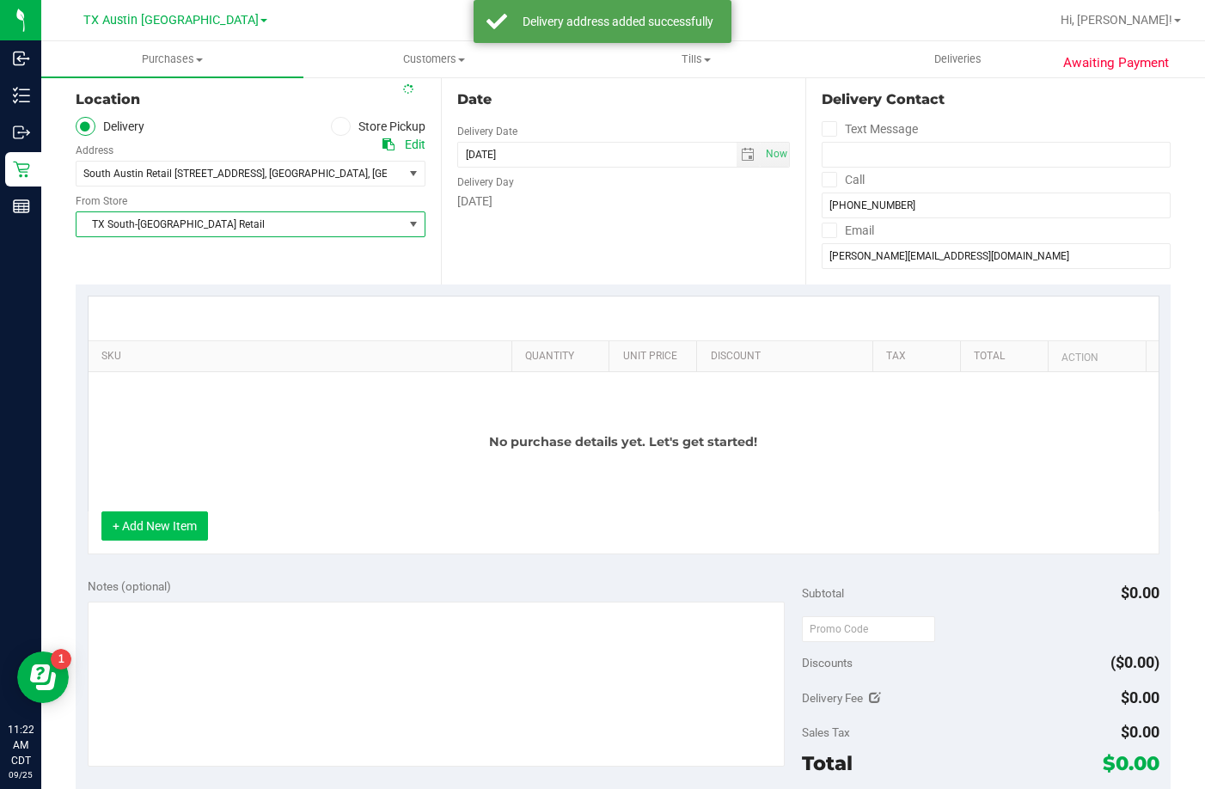
click at [160, 525] on button "+ Add New Item" at bounding box center [154, 525] width 107 height 29
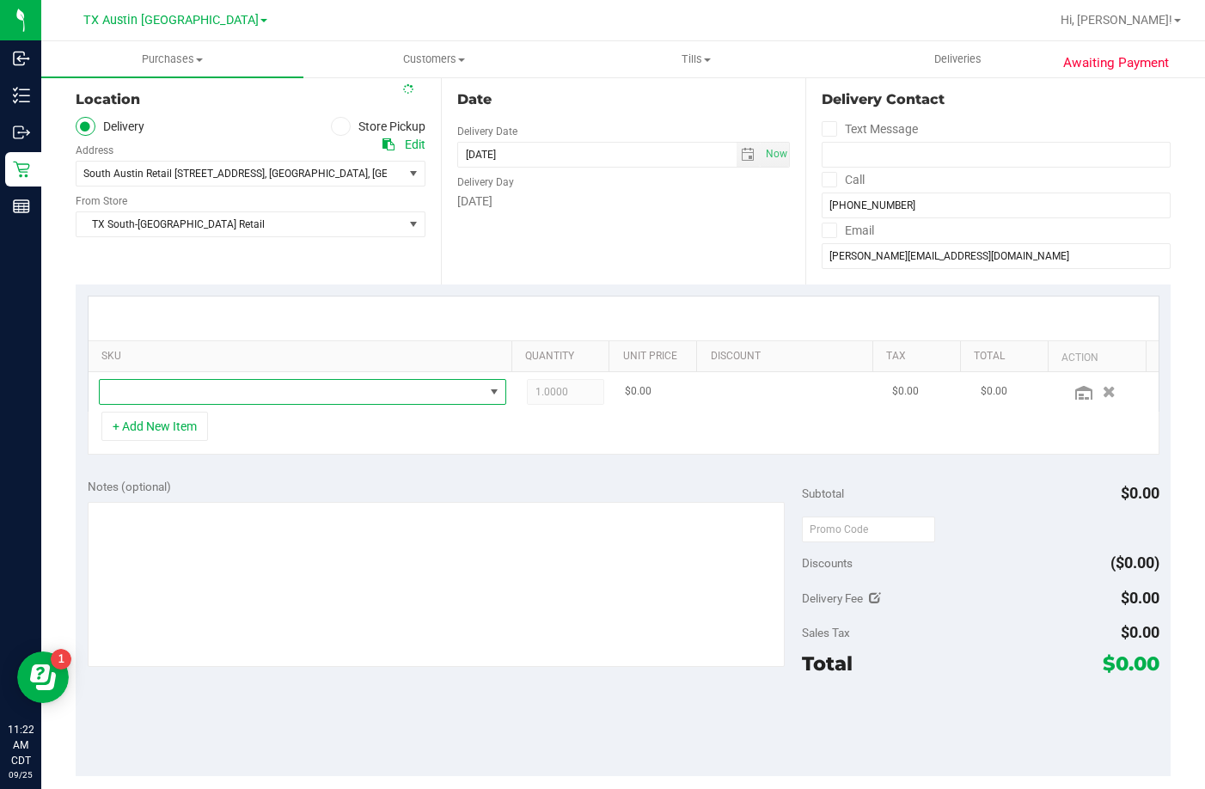
click at [205, 395] on span "NO DATA FOUND" at bounding box center [292, 392] width 384 height 24
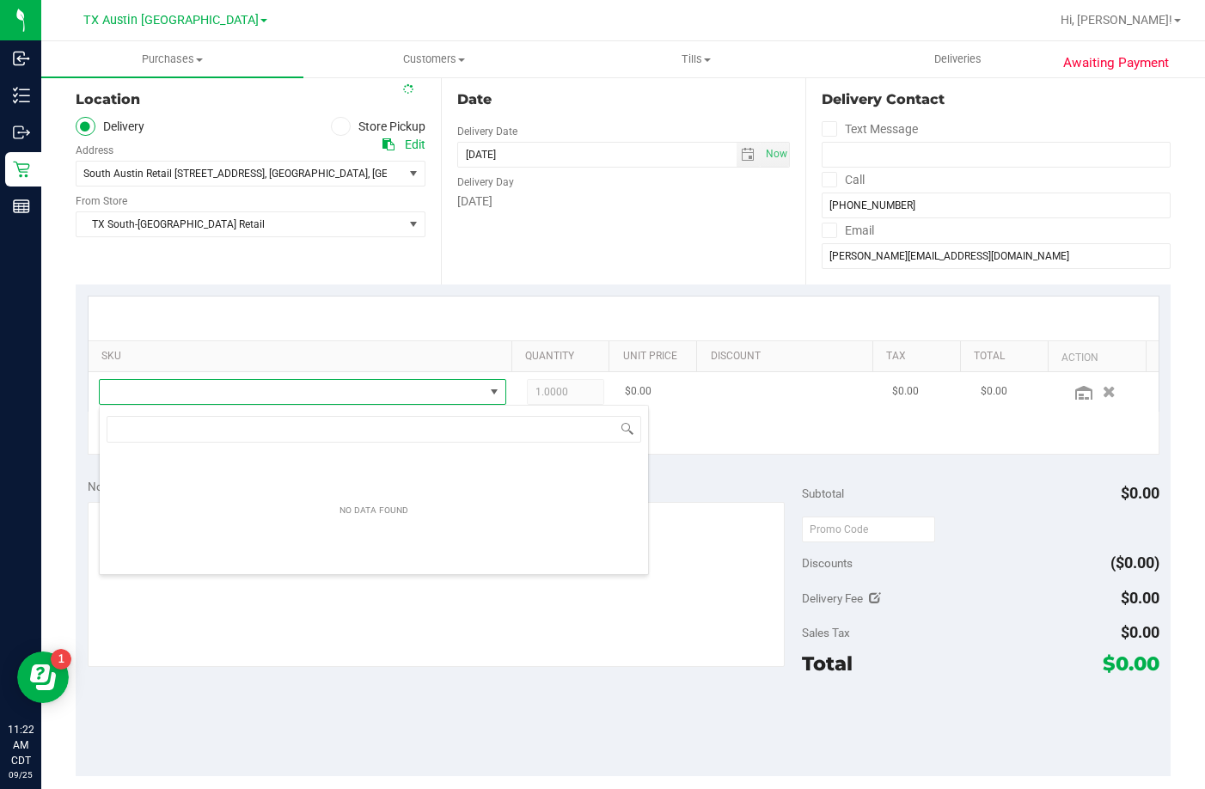
scroll to position [26, 397]
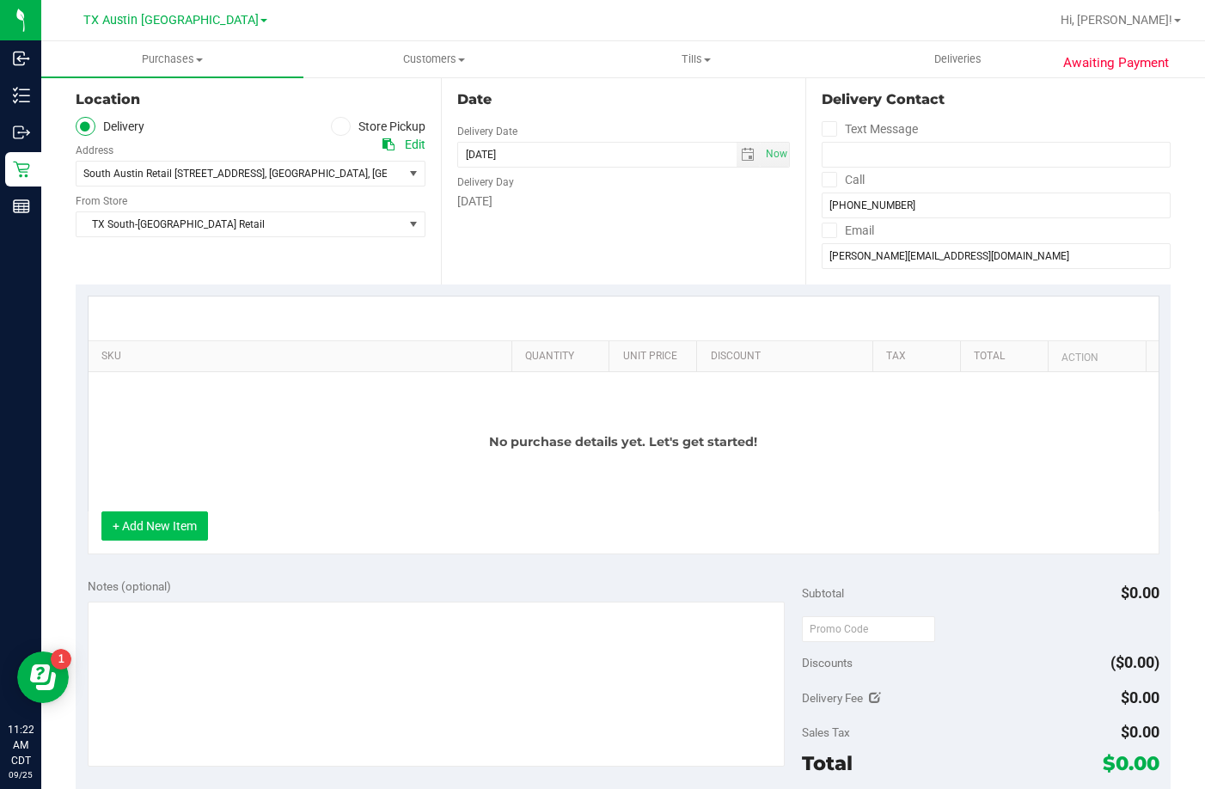
click at [191, 523] on button "+ Add New Item" at bounding box center [154, 525] width 107 height 29
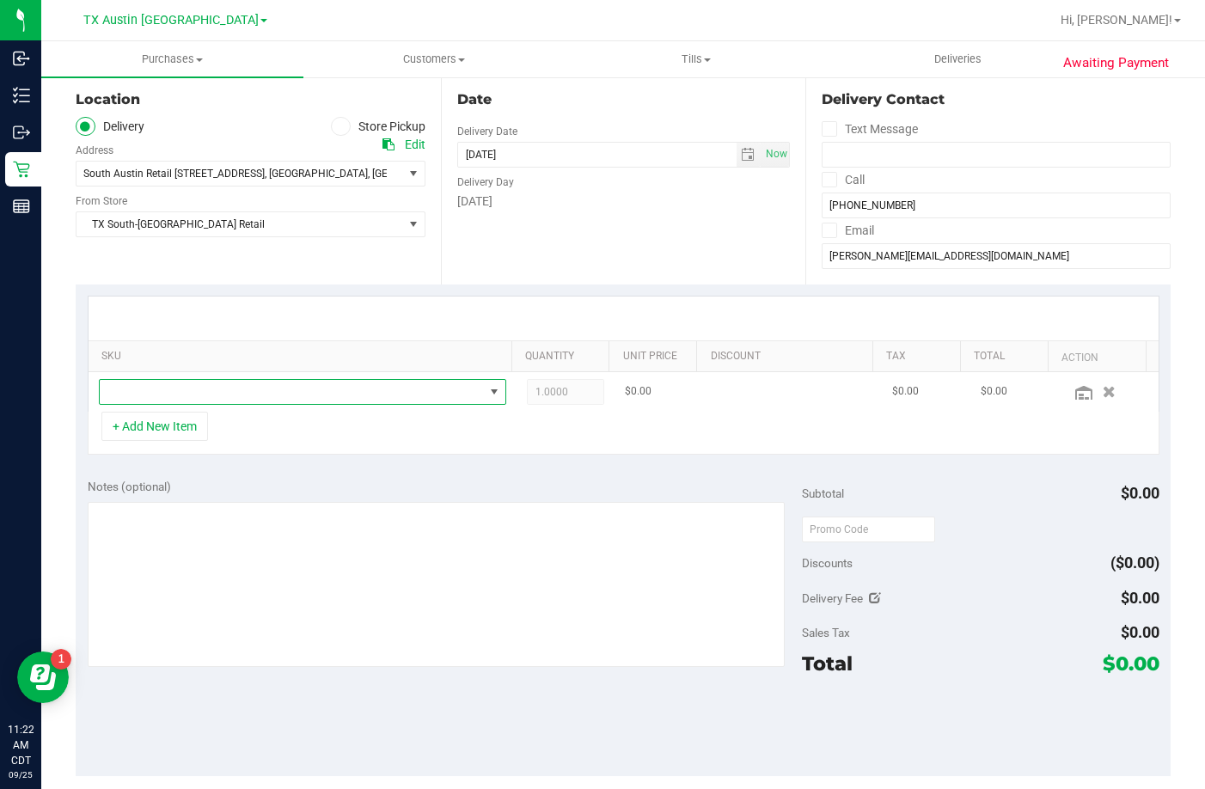
click at [204, 382] on span "NO DATA FOUND" at bounding box center [292, 392] width 384 height 24
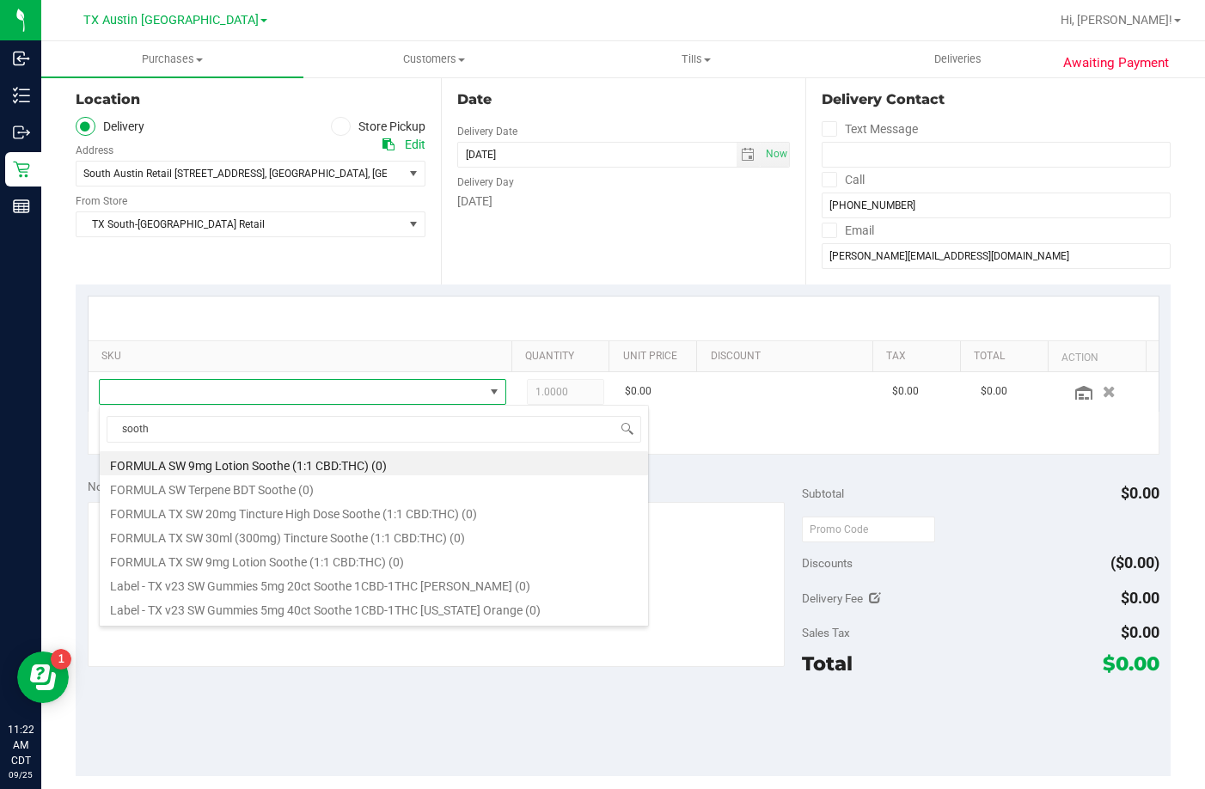
type input "soothe"
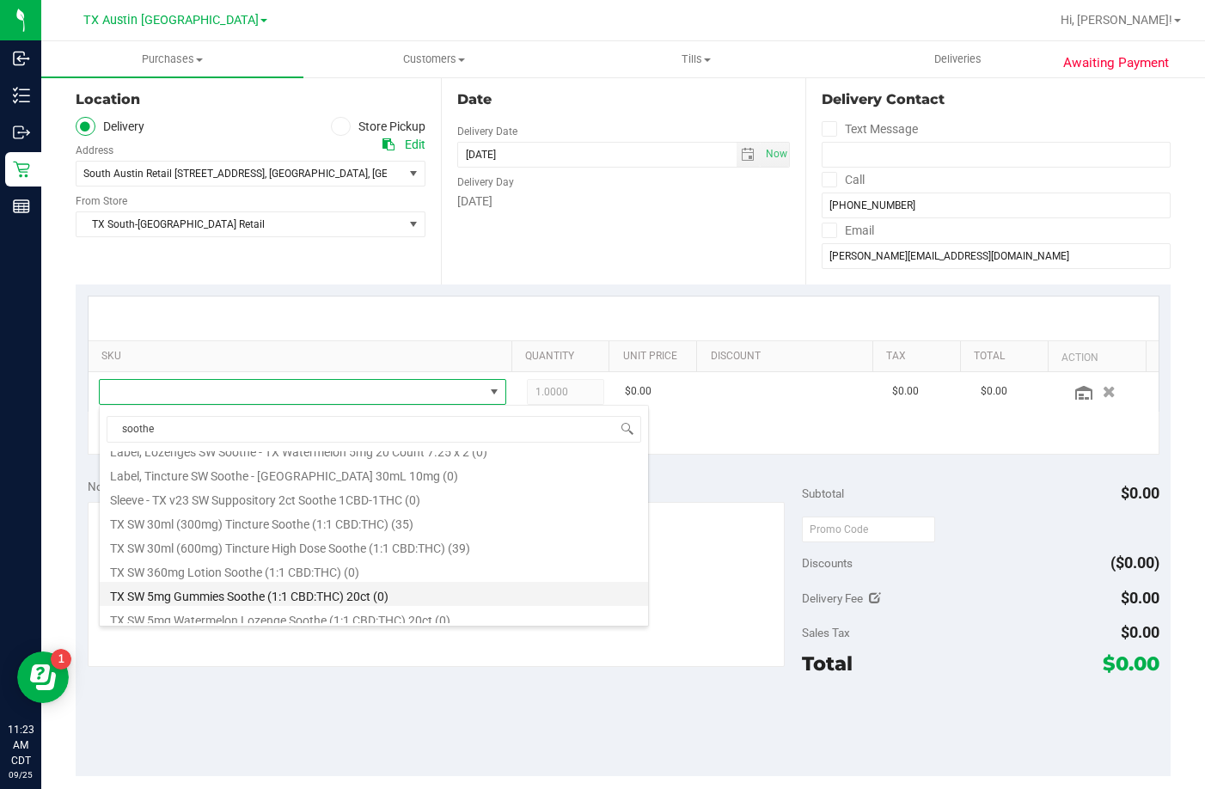
scroll to position [488, 0]
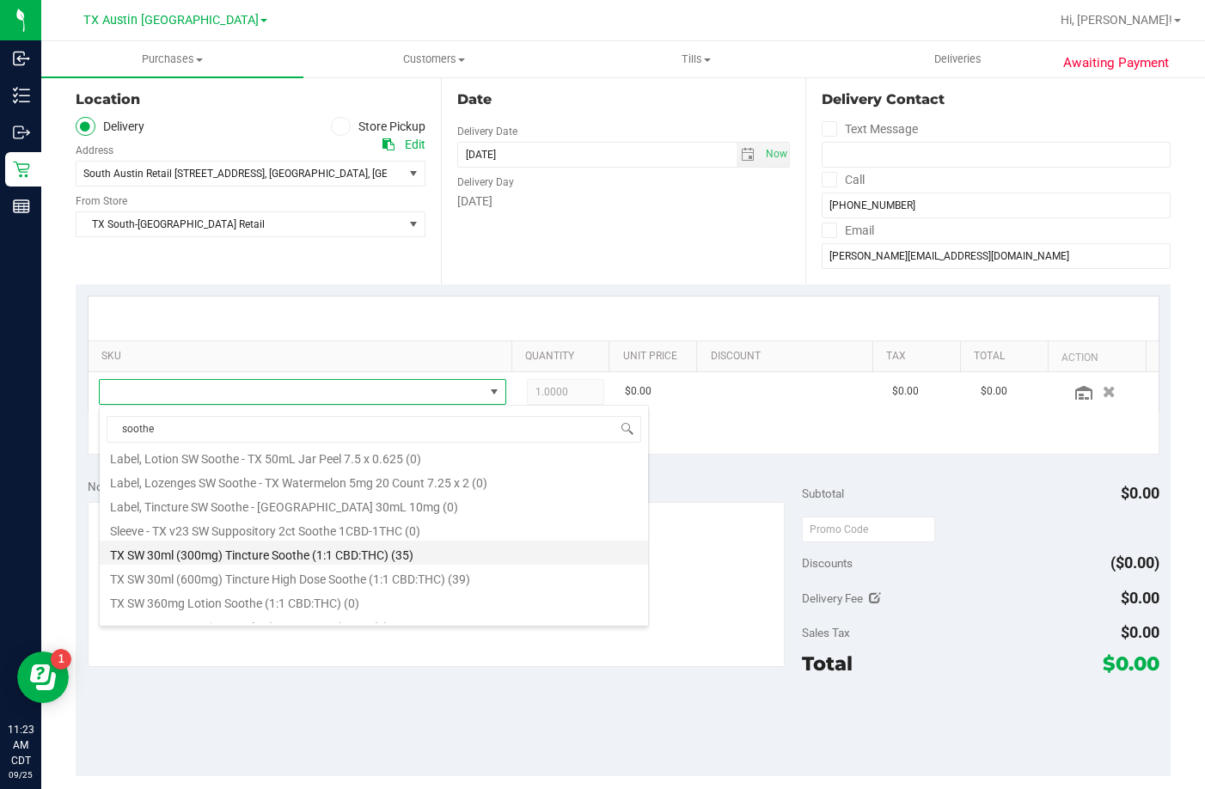
click at [191, 556] on li "TX SW 30ml (300mg) Tincture Soothe (1:1 CBD:THC) (35)" at bounding box center [374, 553] width 548 height 24
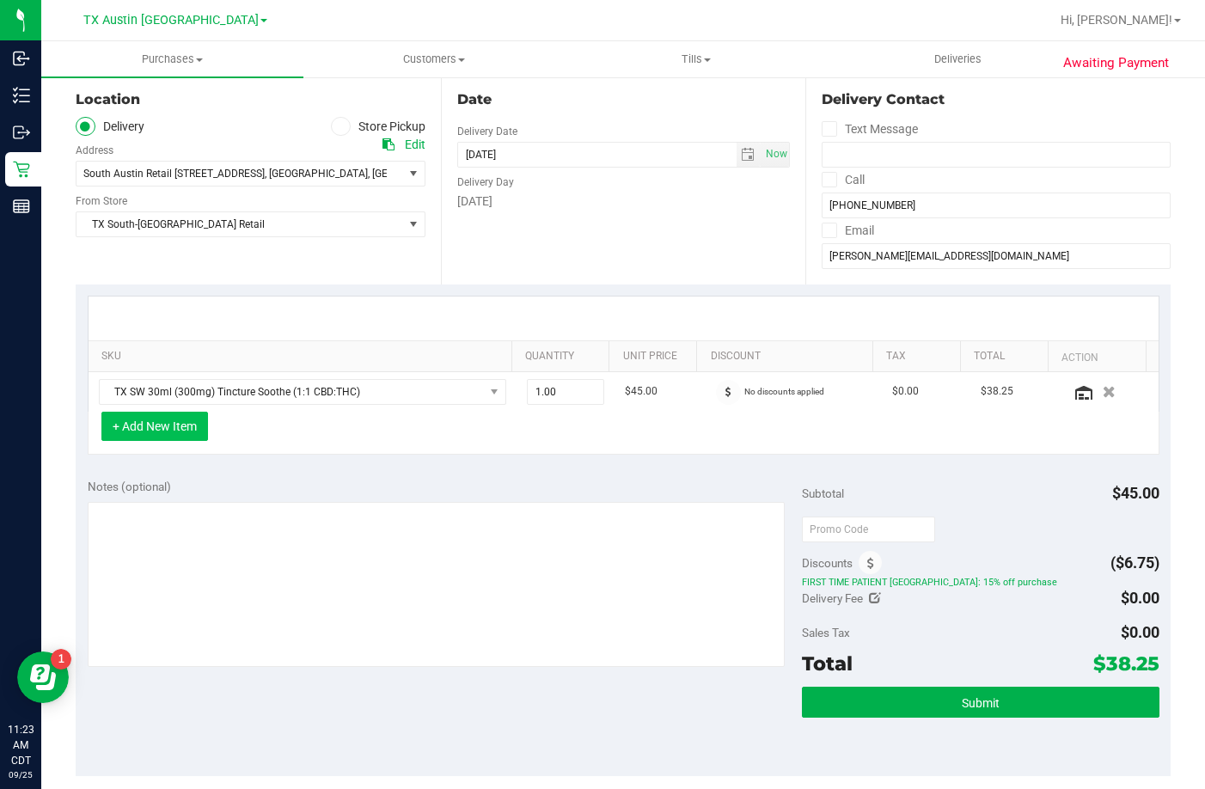
click at [185, 419] on button "+ Add New Item" at bounding box center [154, 426] width 107 height 29
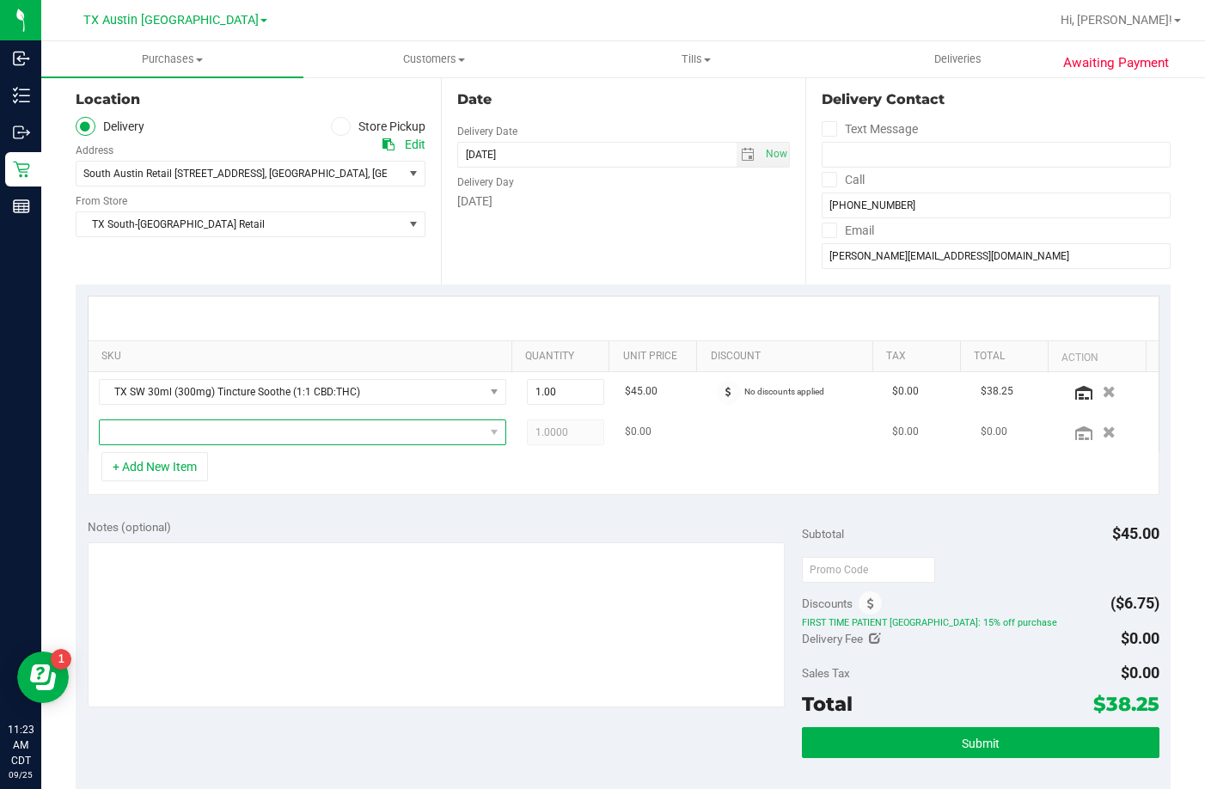
click at [186, 436] on span "NO DATA FOUND" at bounding box center [292, 432] width 384 height 24
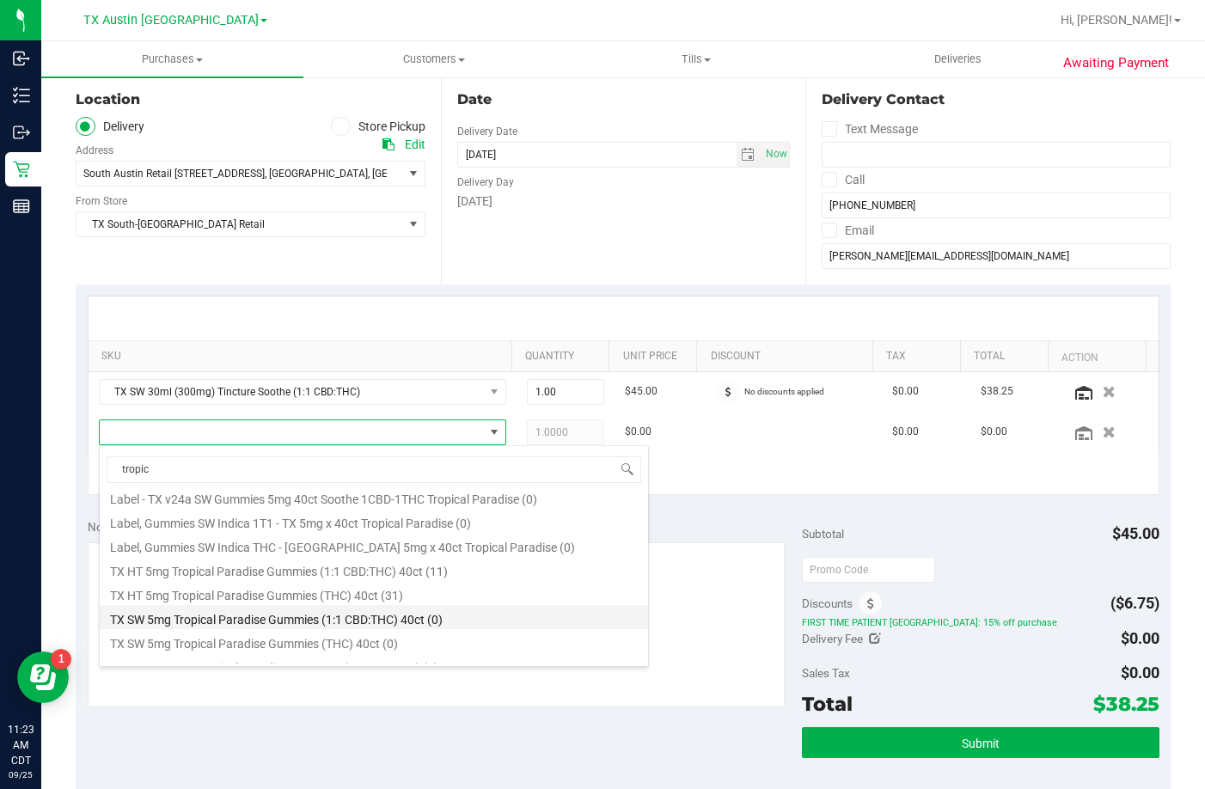
scroll to position [309, 0]
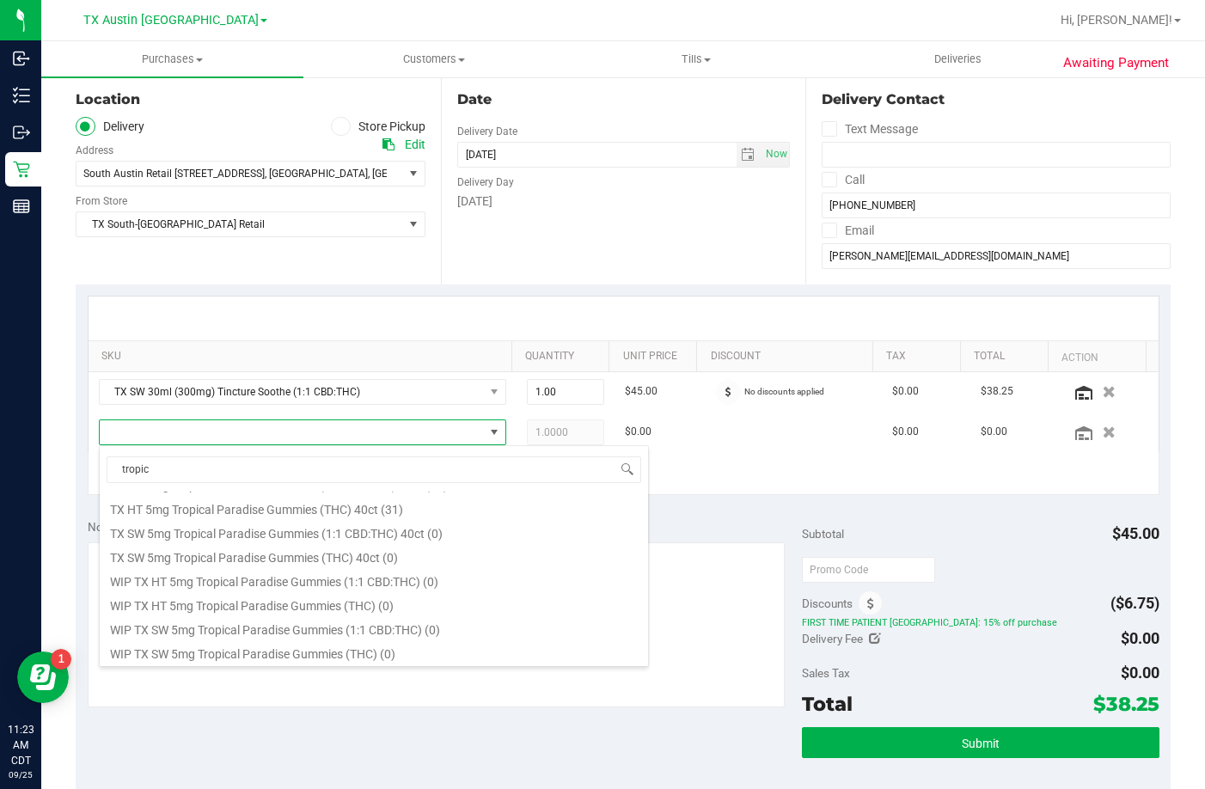
type input "tropic"
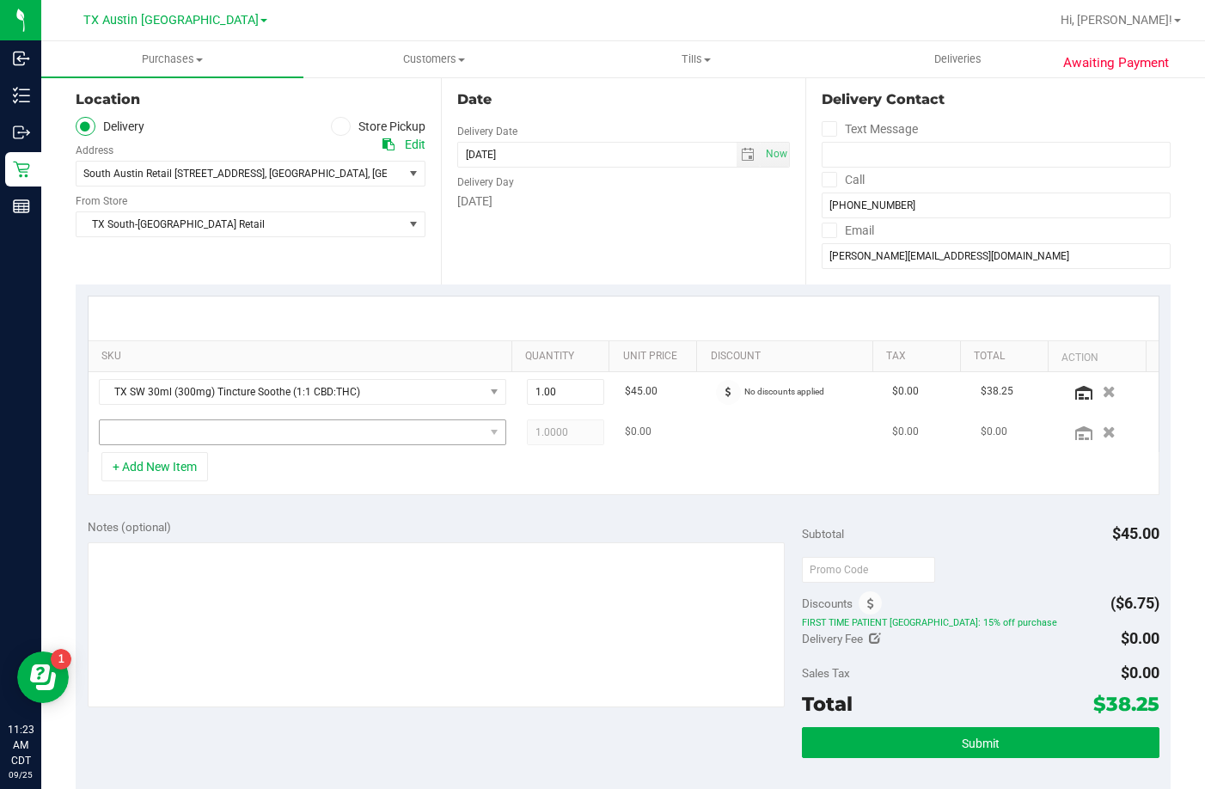
click at [407, 420] on td at bounding box center [303, 433] width 428 height 40
click at [407, 421] on span "NO DATA FOUND" at bounding box center [292, 432] width 384 height 24
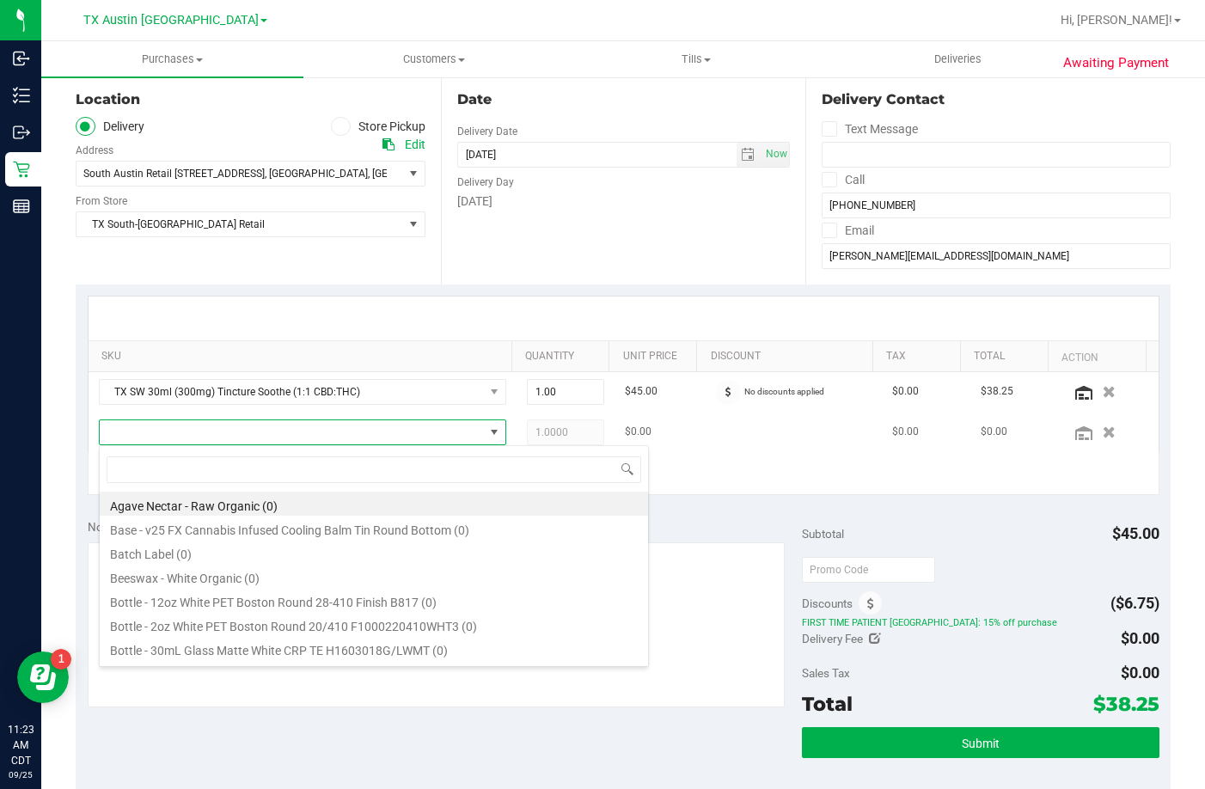
scroll to position [26, 397]
type input "tropi"
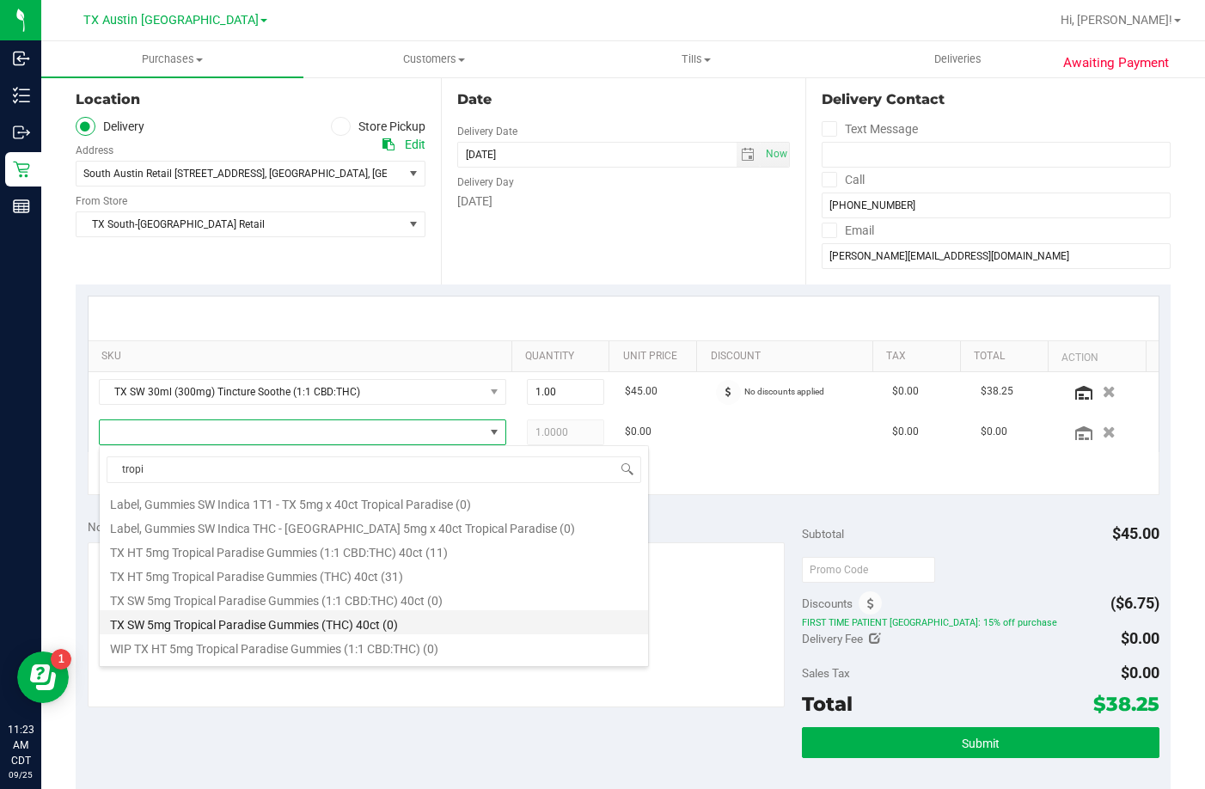
scroll to position [258, 0]
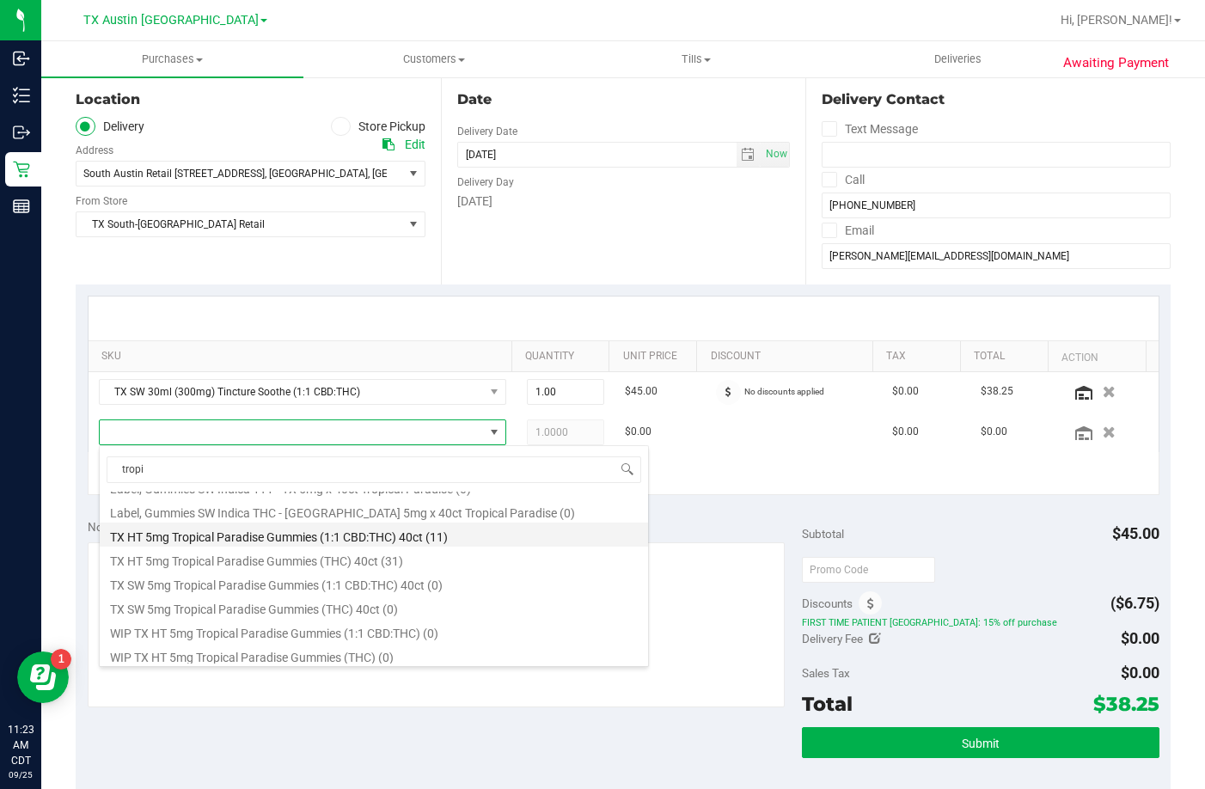
click at [312, 538] on li "TX HT 5mg Tropical Paradise Gummies (1:1 CBD:THC) 40ct (11)" at bounding box center [374, 535] width 548 height 24
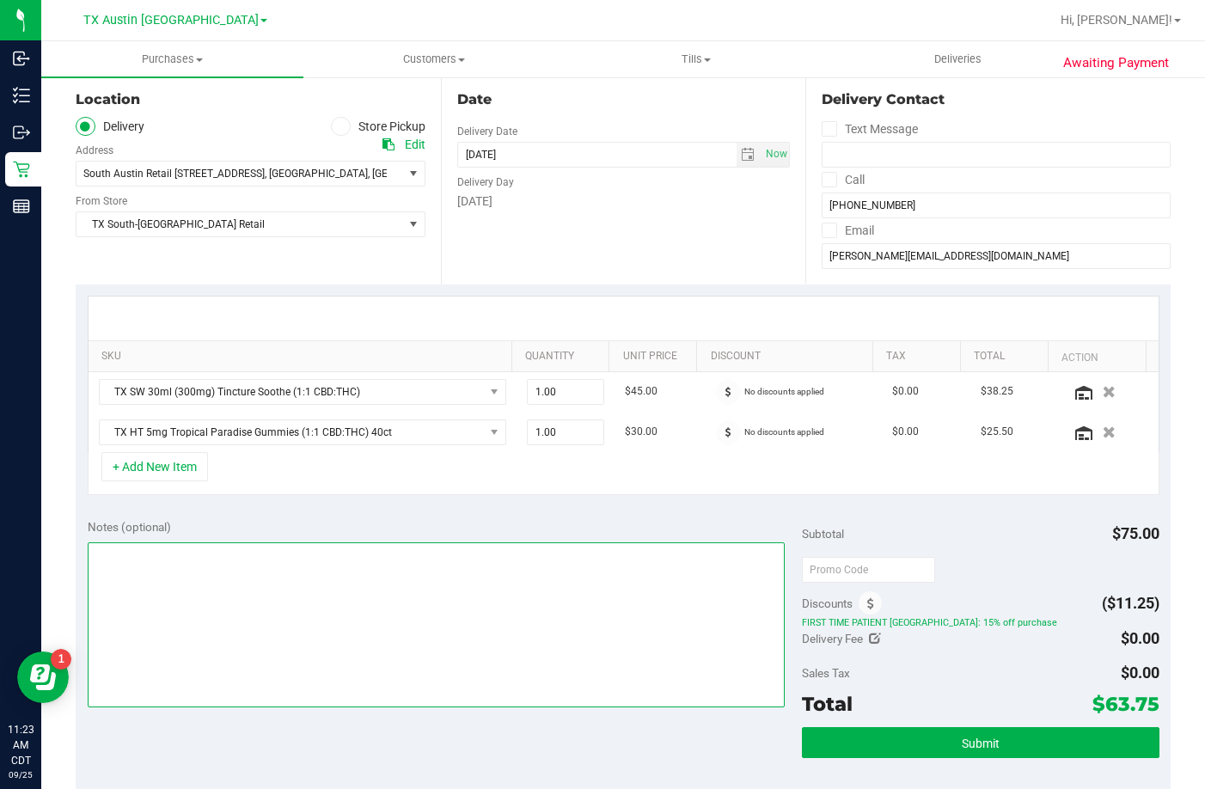
click at [298, 586] on textarea at bounding box center [436, 624] width 697 height 165
click at [310, 600] on textarea at bounding box center [436, 624] width 697 height 165
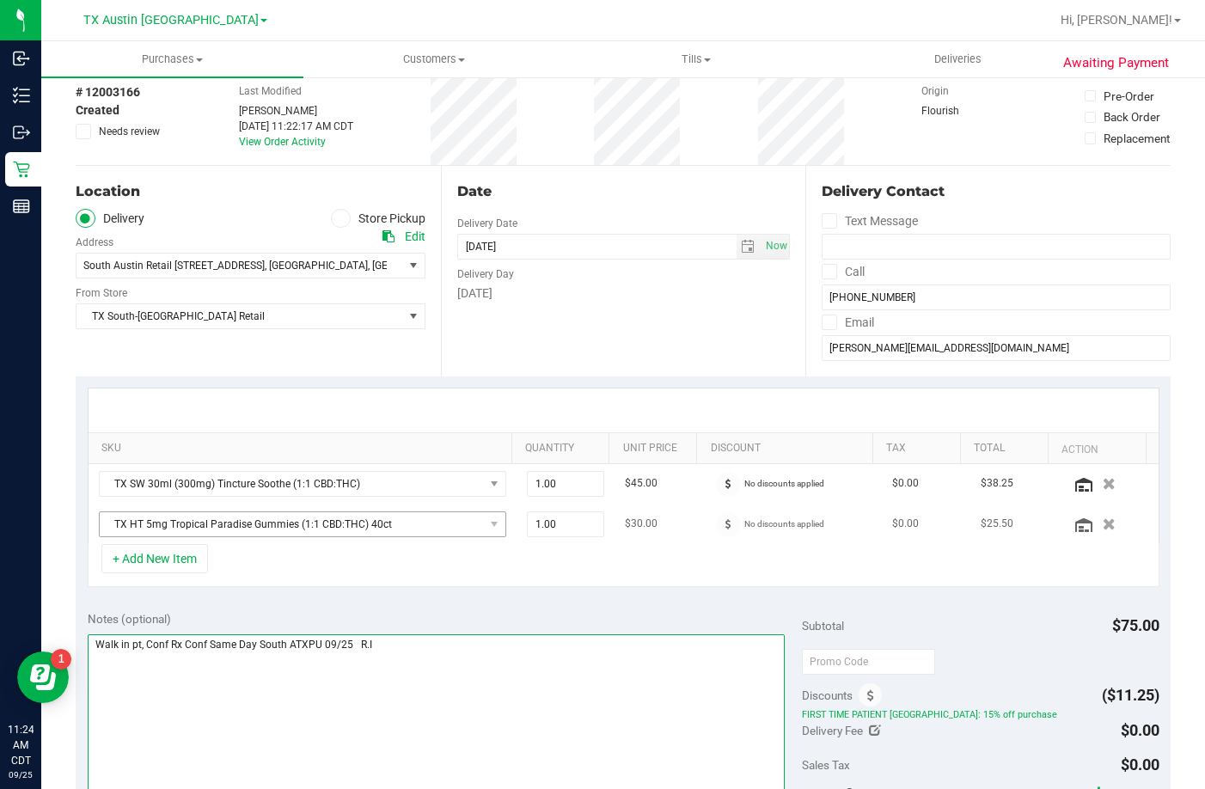
scroll to position [0, 0]
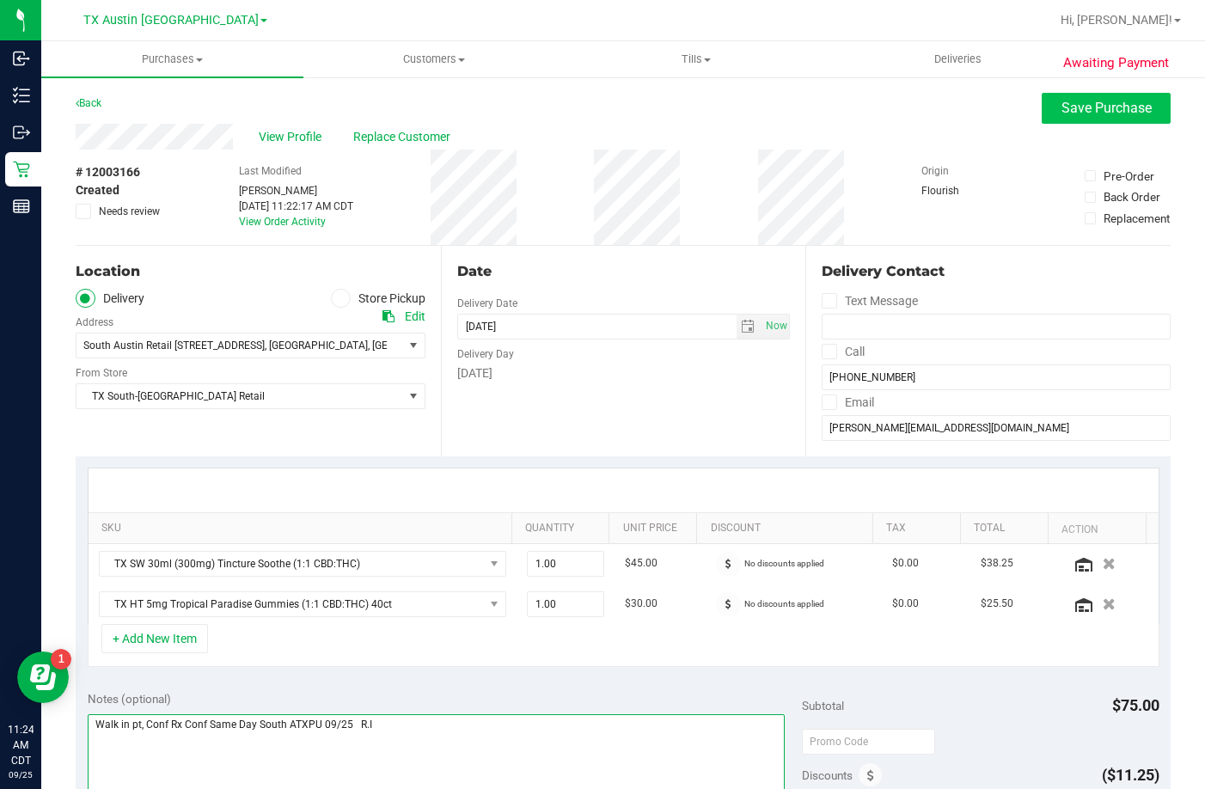
type textarea "Walk in pt, Conf Rx Conf Same Day South ATXPU 09/25 R.I"
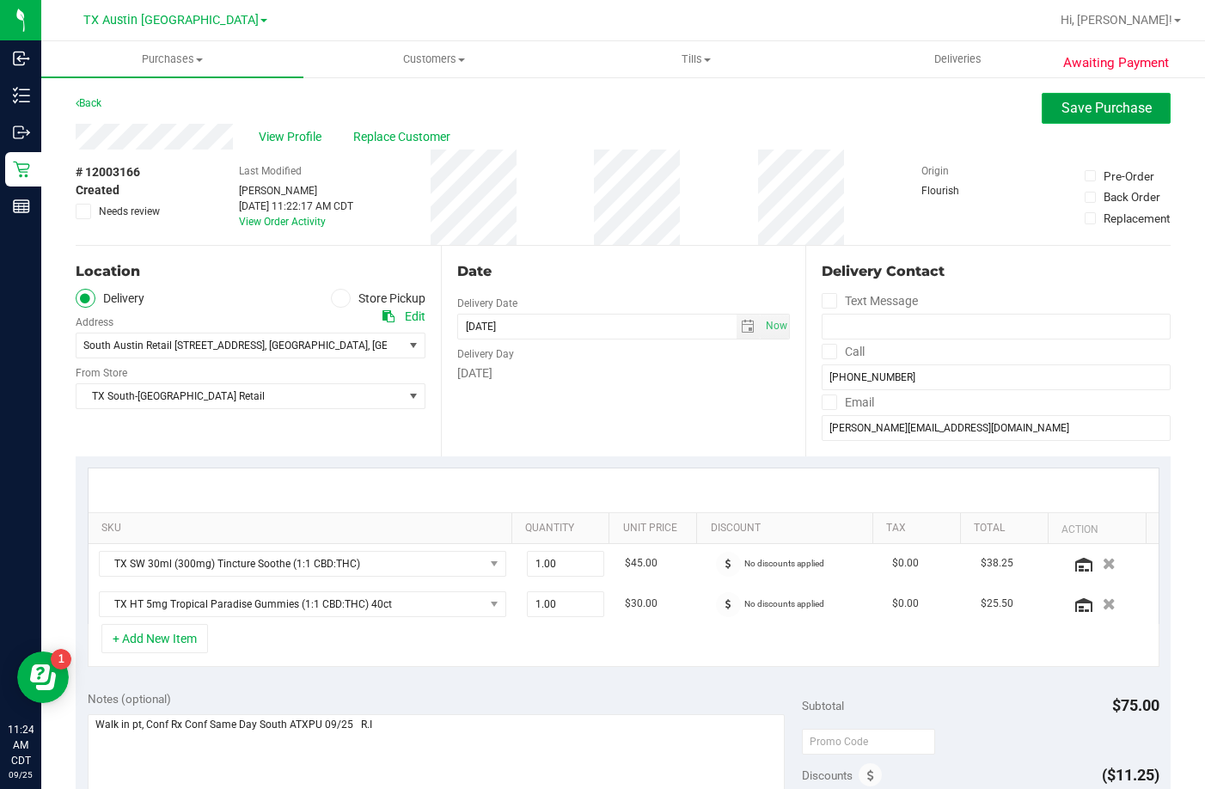
click at [1042, 98] on button "Save Purchase" at bounding box center [1106, 108] width 129 height 31
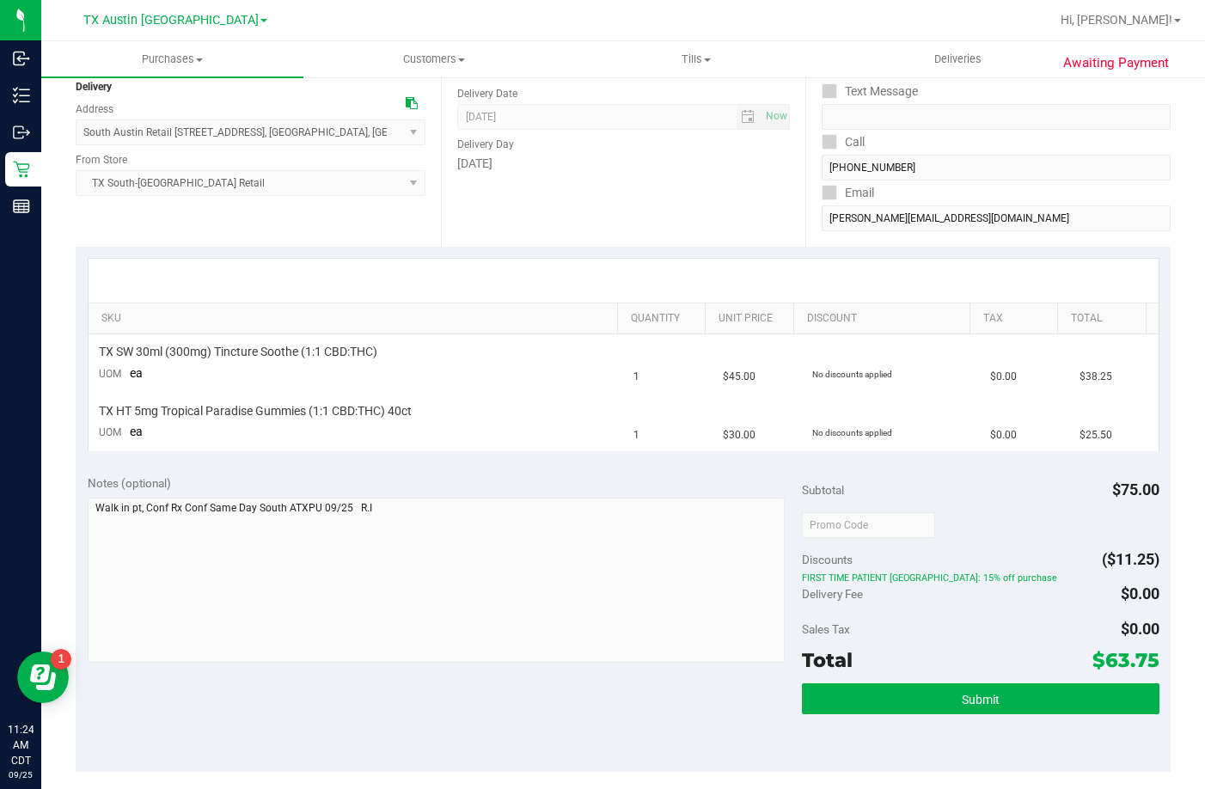
scroll to position [258, 0]
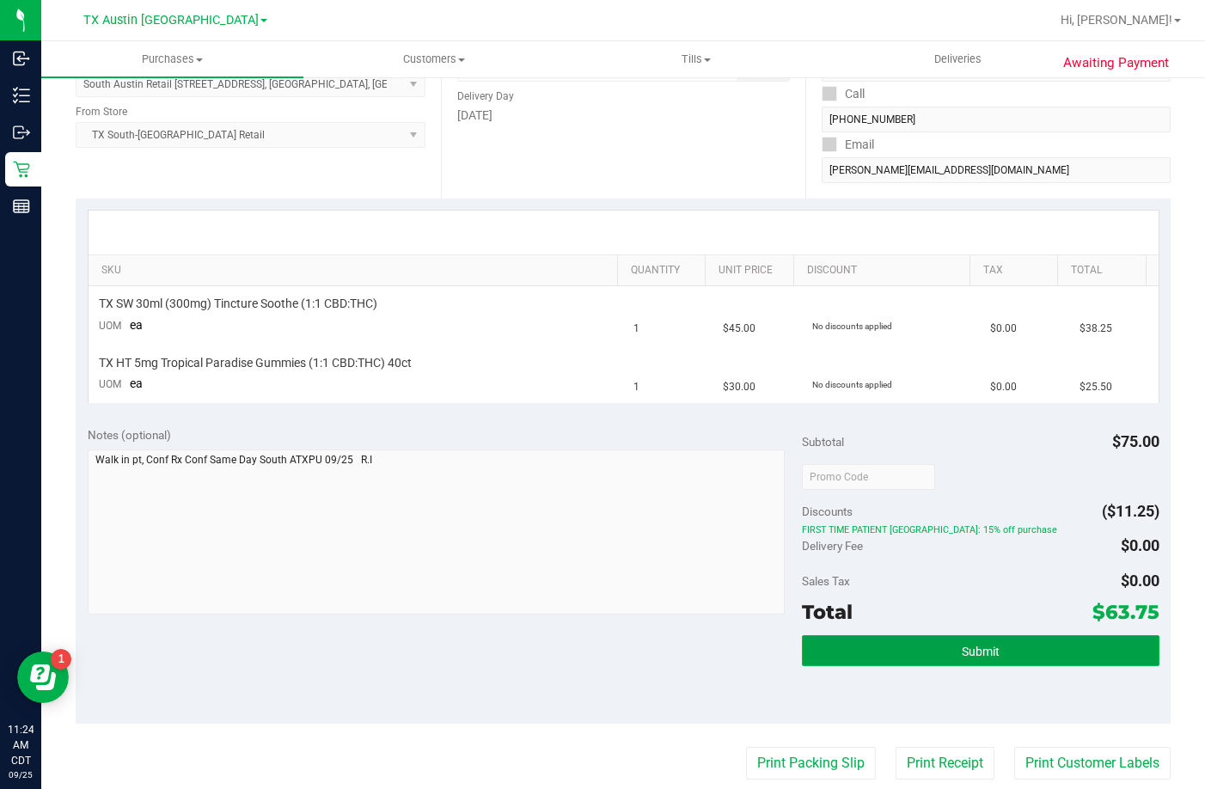
click at [893, 639] on button "Submit" at bounding box center [981, 650] width 358 height 31
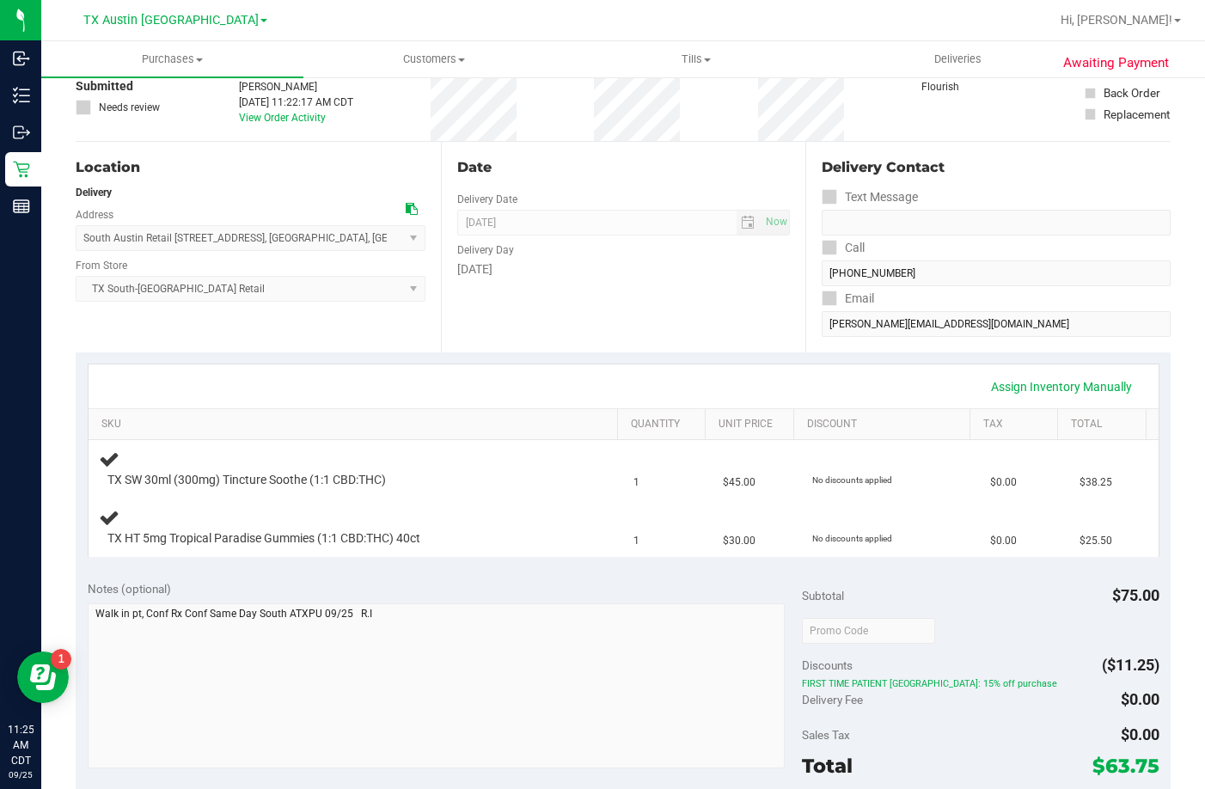
scroll to position [86, 0]
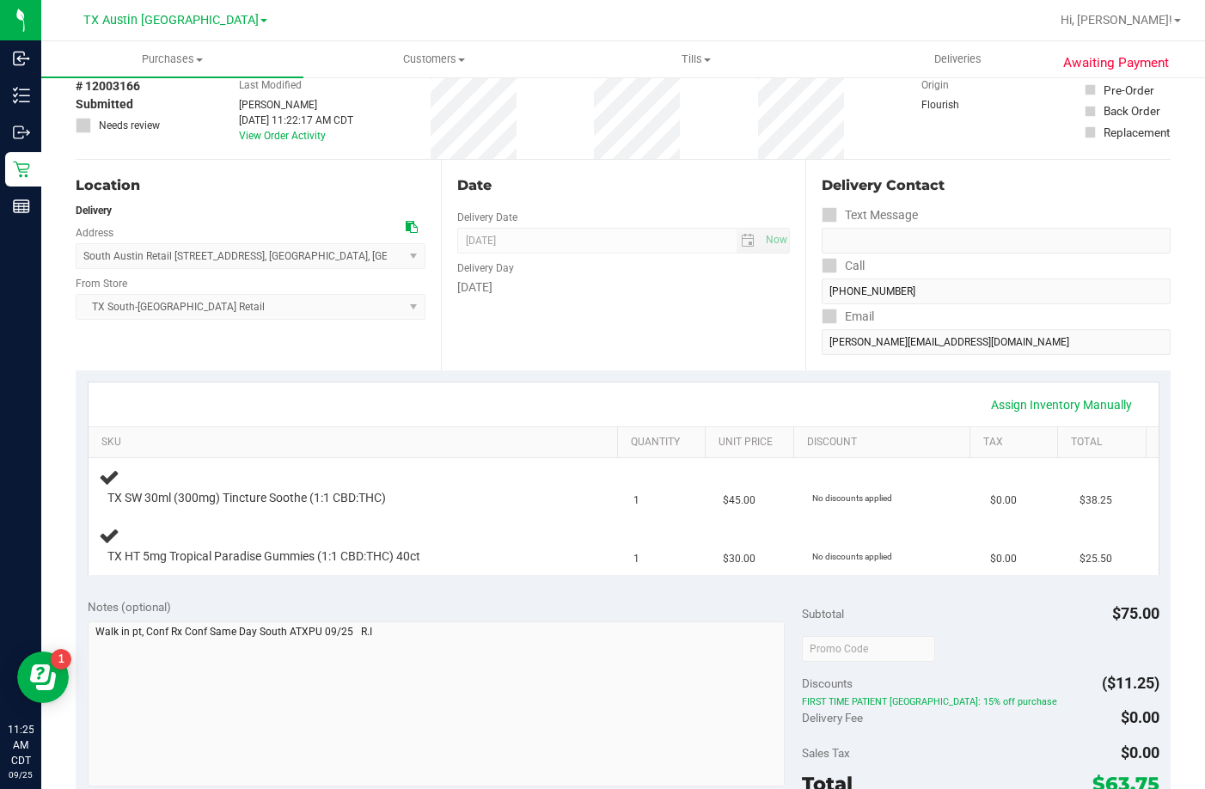
click at [532, 259] on div "Delivery Day" at bounding box center [623, 266] width 333 height 25
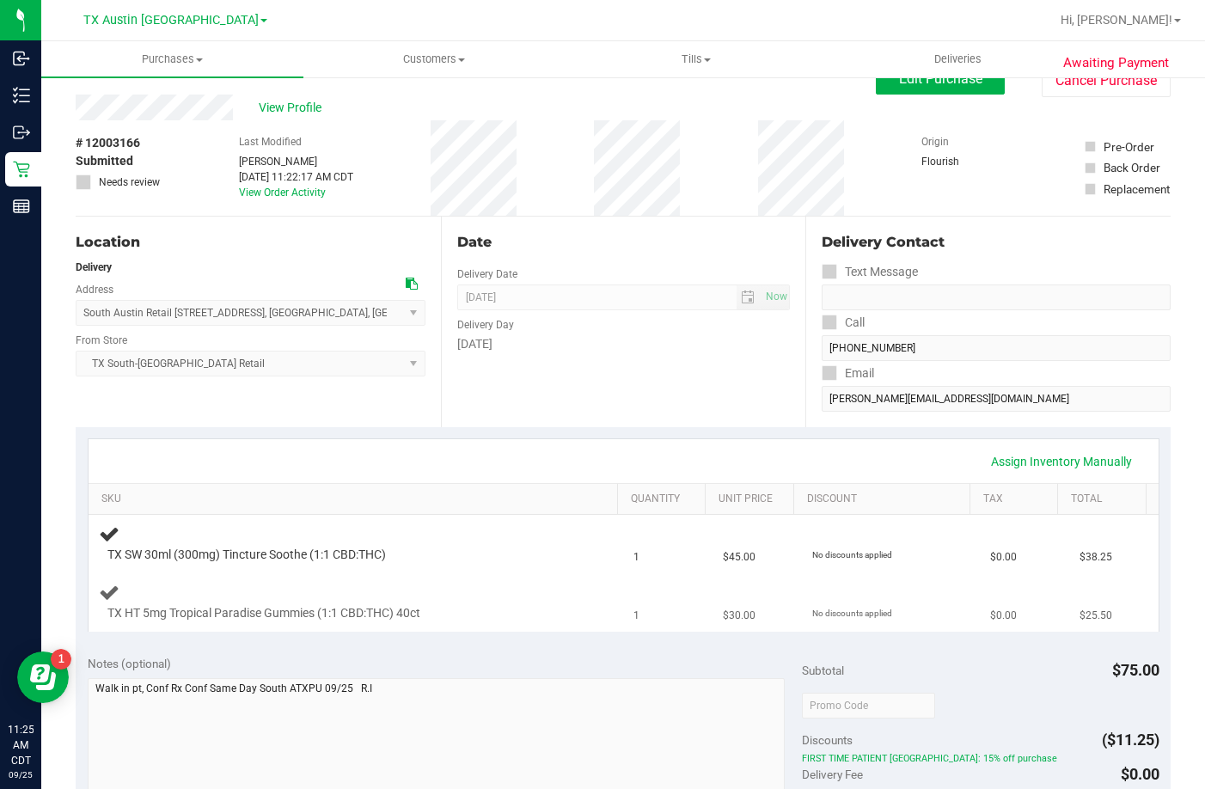
scroll to position [0, 0]
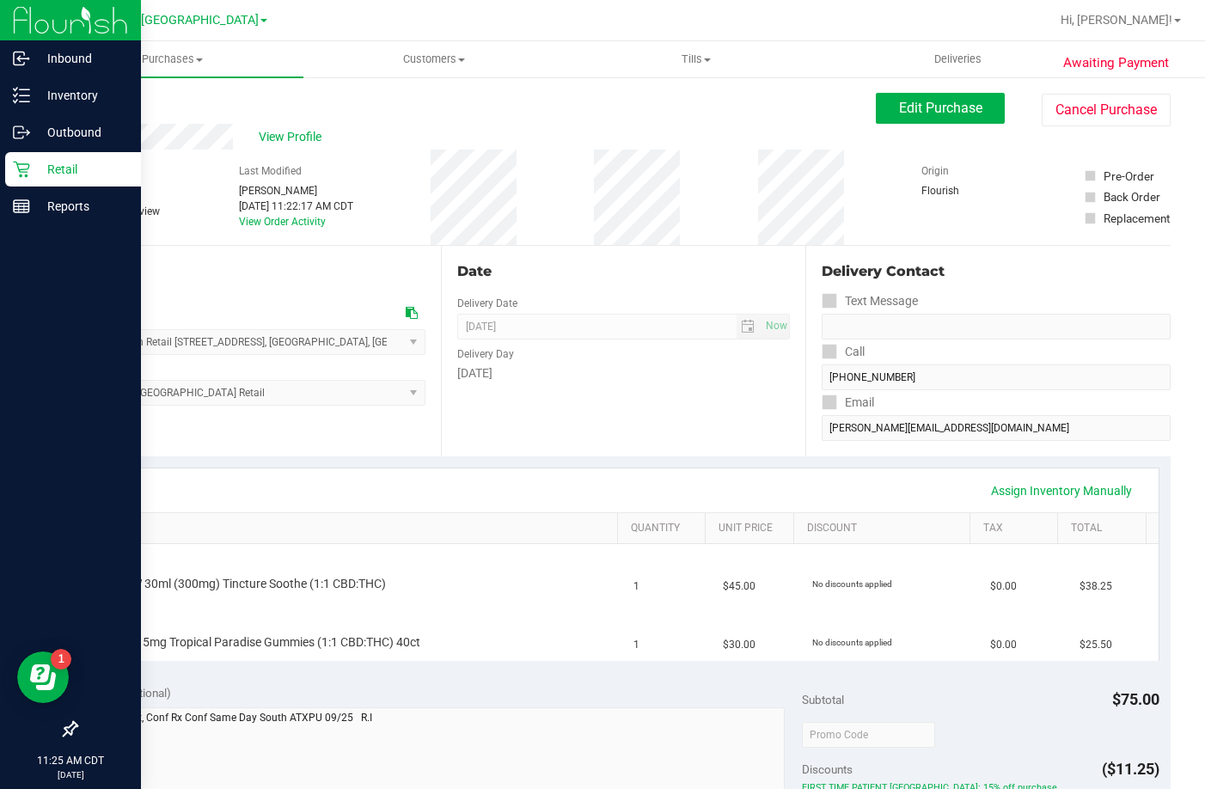
click at [32, 171] on p "Retail" at bounding box center [81, 169] width 103 height 21
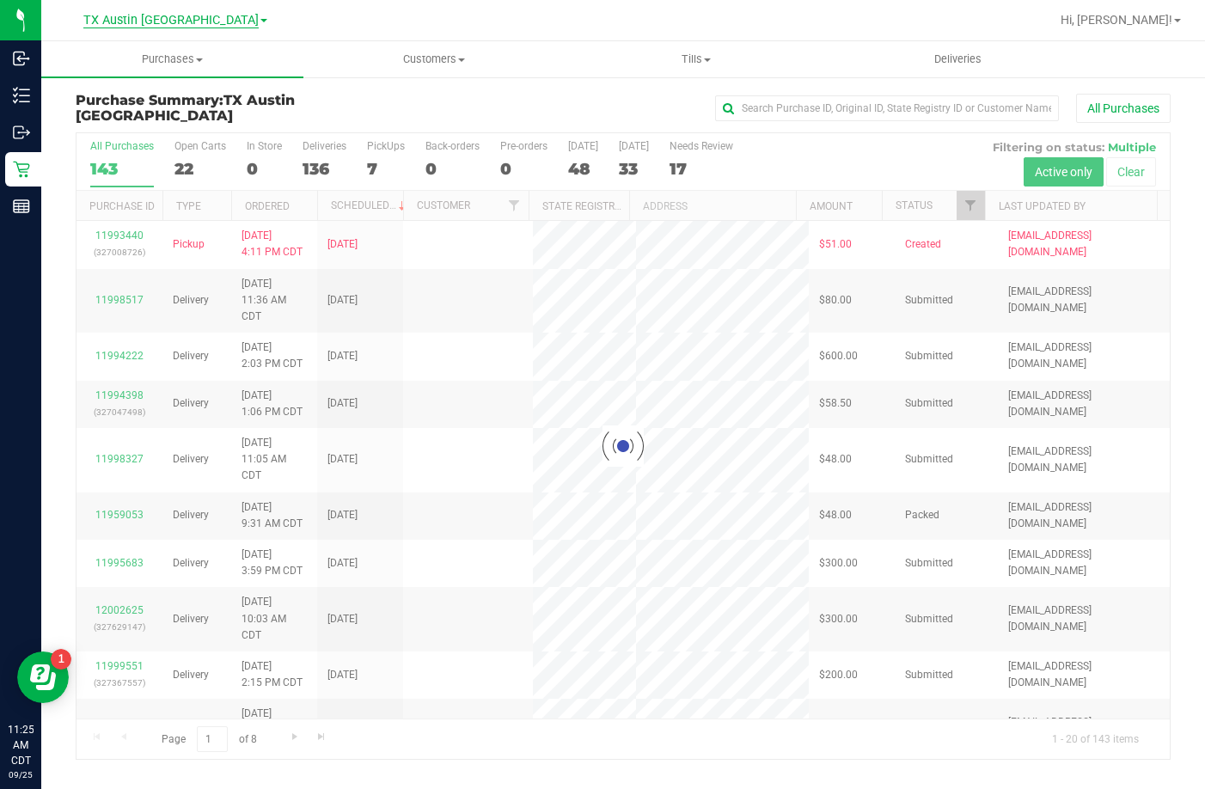
click at [163, 13] on span "TX Austin [GEOGRAPHIC_DATA]" at bounding box center [170, 20] width 175 height 15
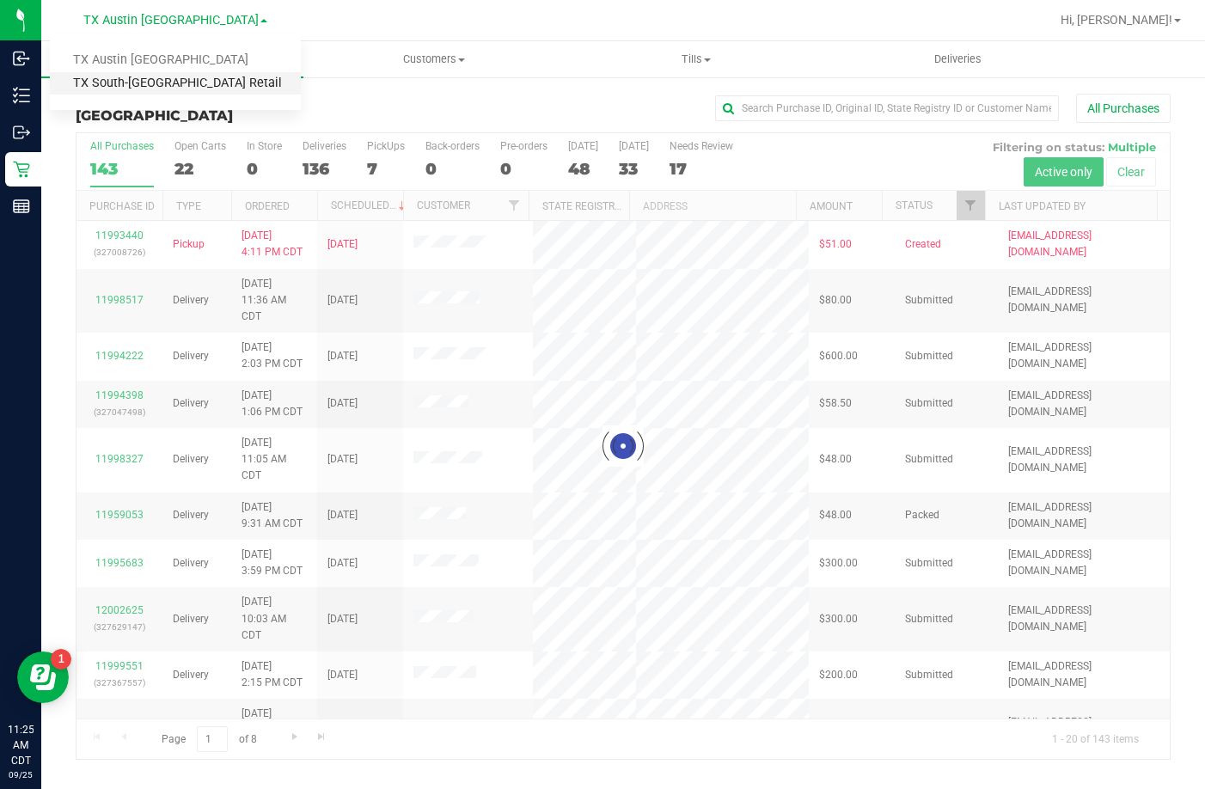
click at [171, 82] on link "TX South-[GEOGRAPHIC_DATA] Retail" at bounding box center [175, 83] width 251 height 23
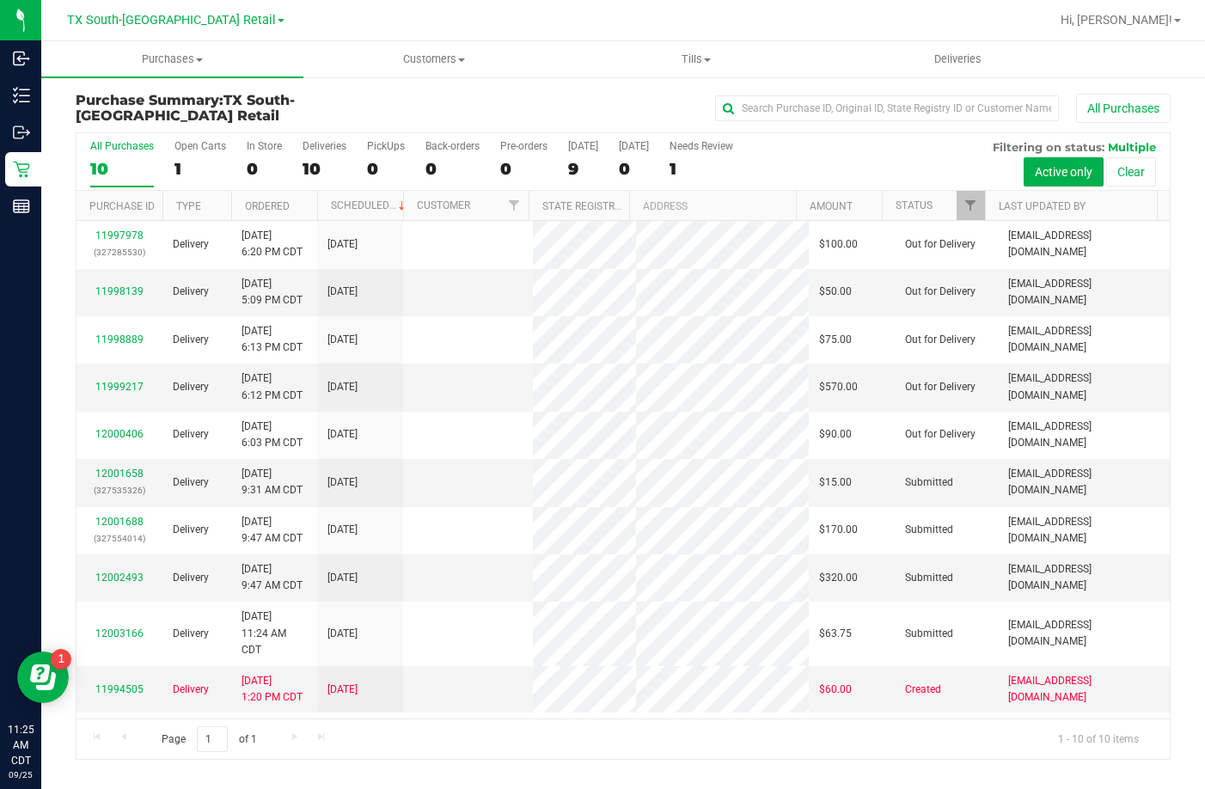
click at [580, 153] on label "Today 9" at bounding box center [583, 163] width 30 height 47
click at [0, 0] on input "Today 9" at bounding box center [0, 0] width 0 height 0
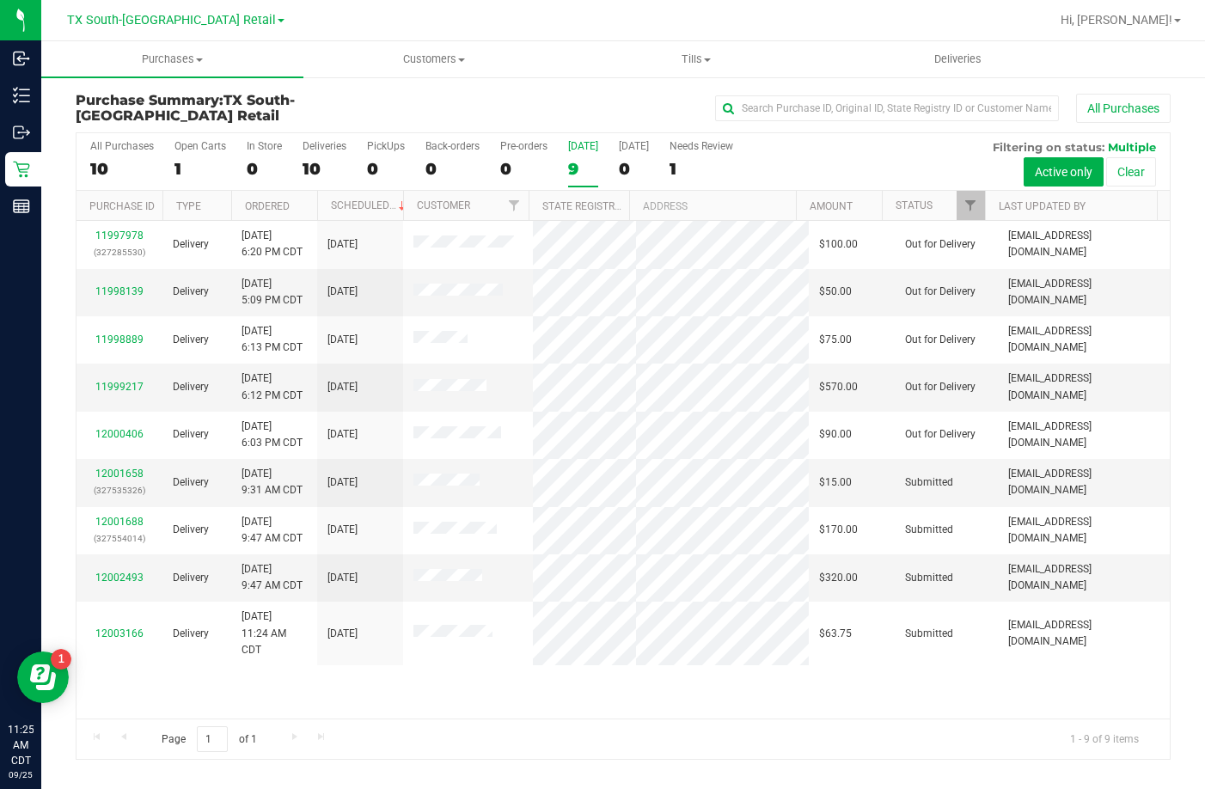
click at [576, 165] on div "9" at bounding box center [583, 169] width 30 height 20
click at [0, 0] on input "Today 9" at bounding box center [0, 0] width 0 height 0
